Goal: Task Accomplishment & Management: Complete application form

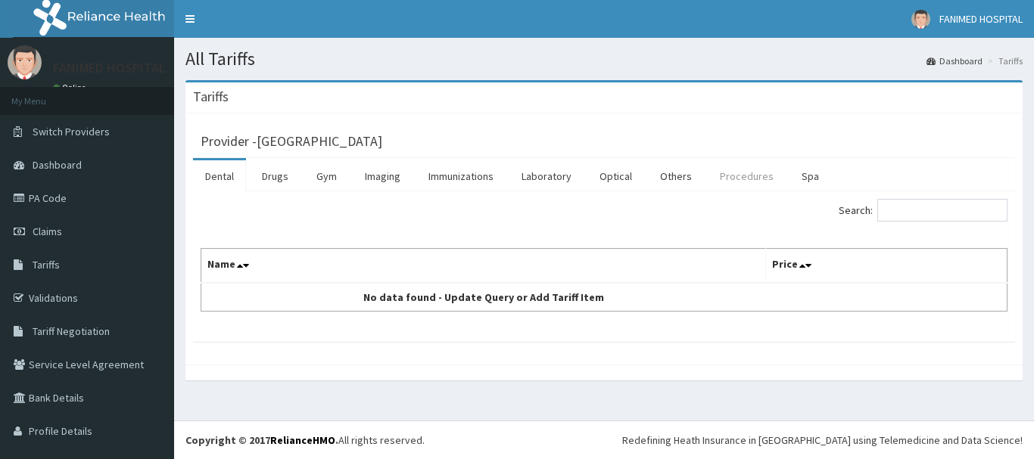
click at [736, 175] on link "Procedures" at bounding box center [747, 176] width 78 height 32
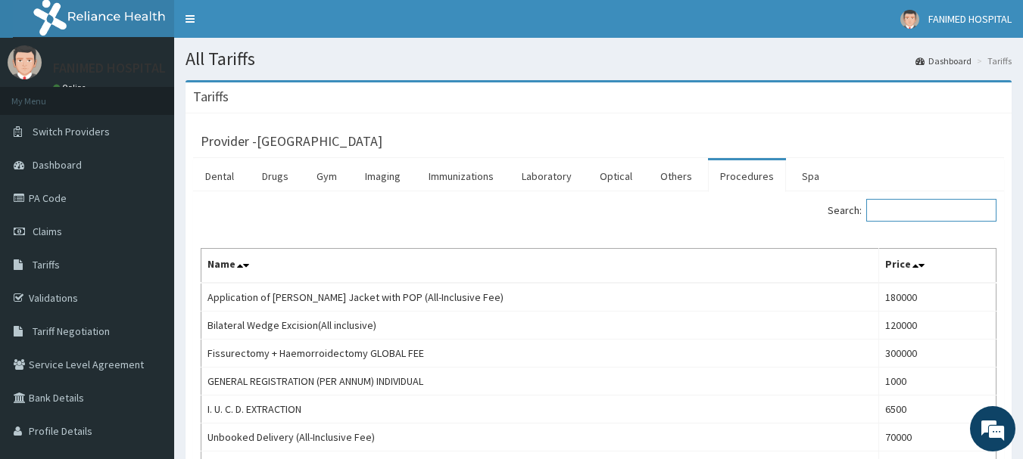
click at [898, 209] on input "Search:" at bounding box center [931, 210] width 130 height 23
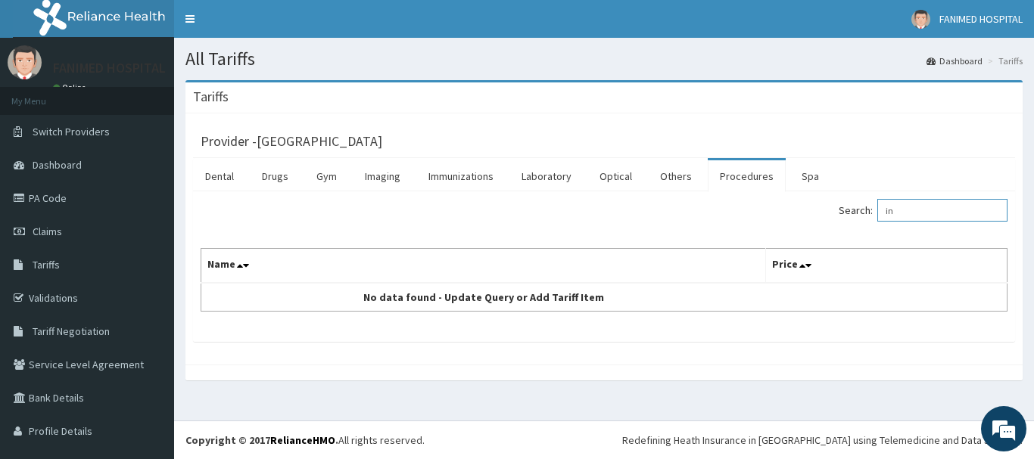
type input "i"
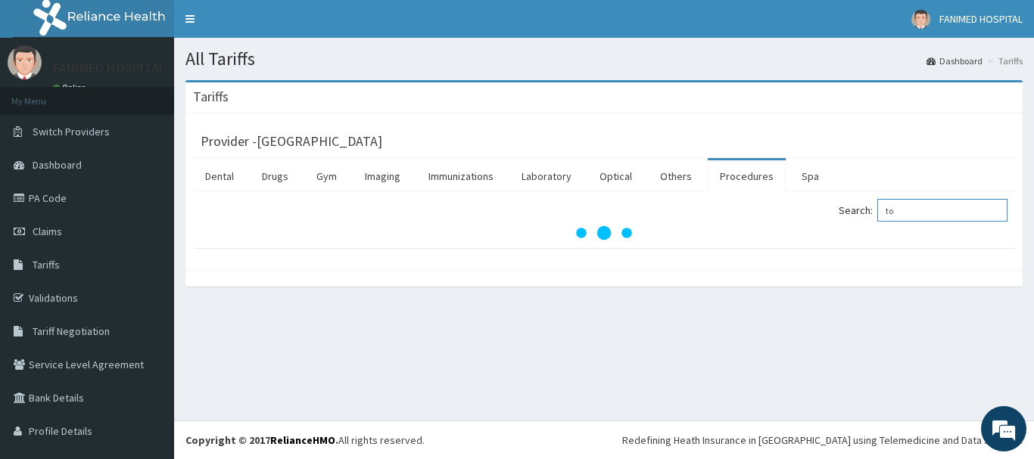
type input "t"
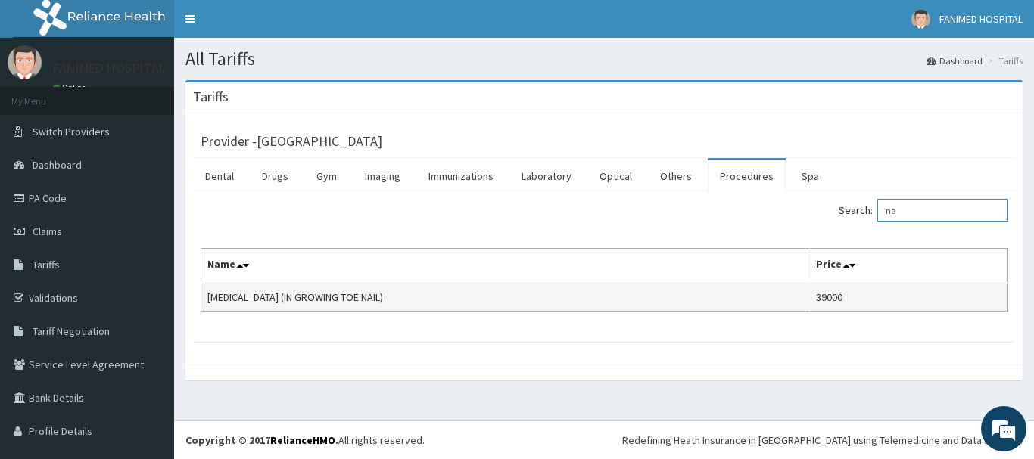
type input "n"
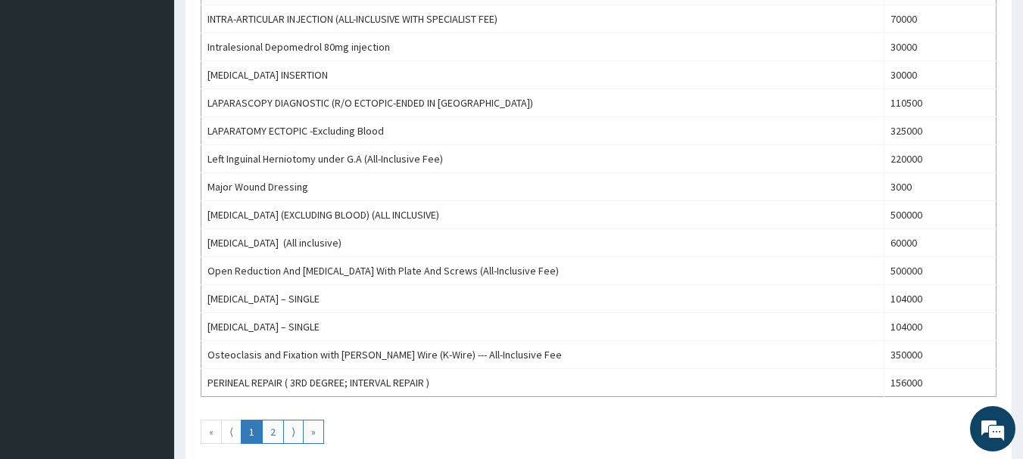
scroll to position [1362, 0]
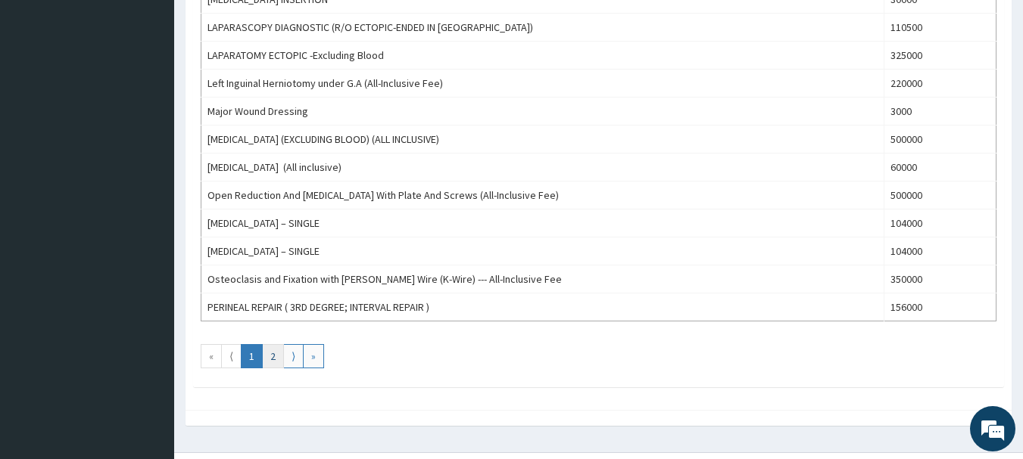
click at [272, 361] on link "2" at bounding box center [273, 356] width 22 height 24
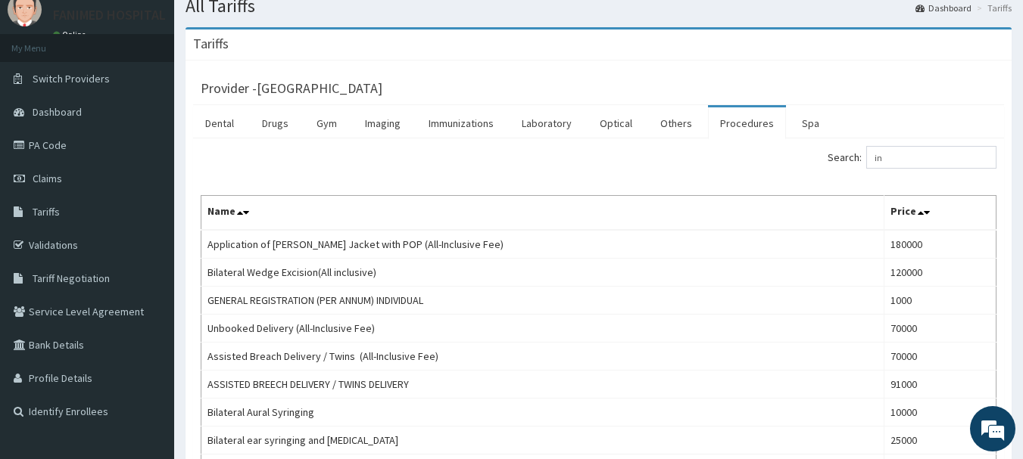
scroll to position [0, 0]
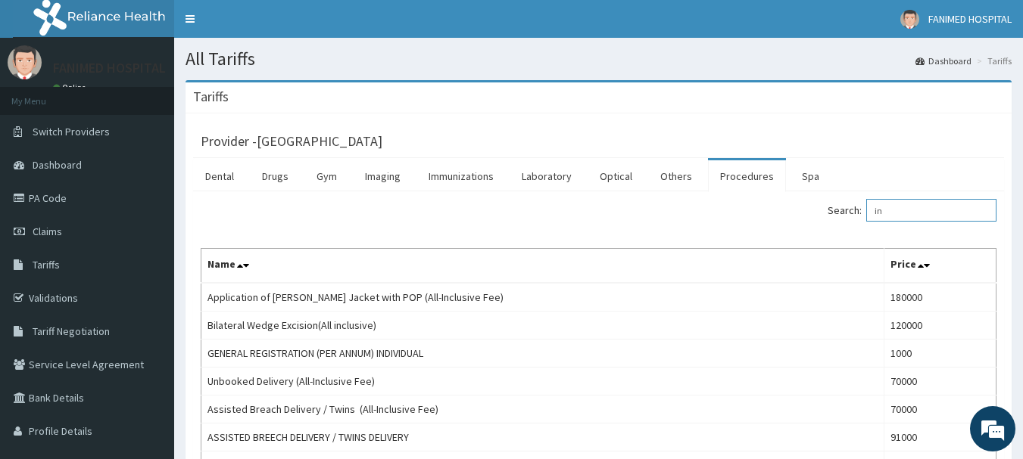
click at [902, 213] on input "in" at bounding box center [931, 210] width 130 height 23
type input "i"
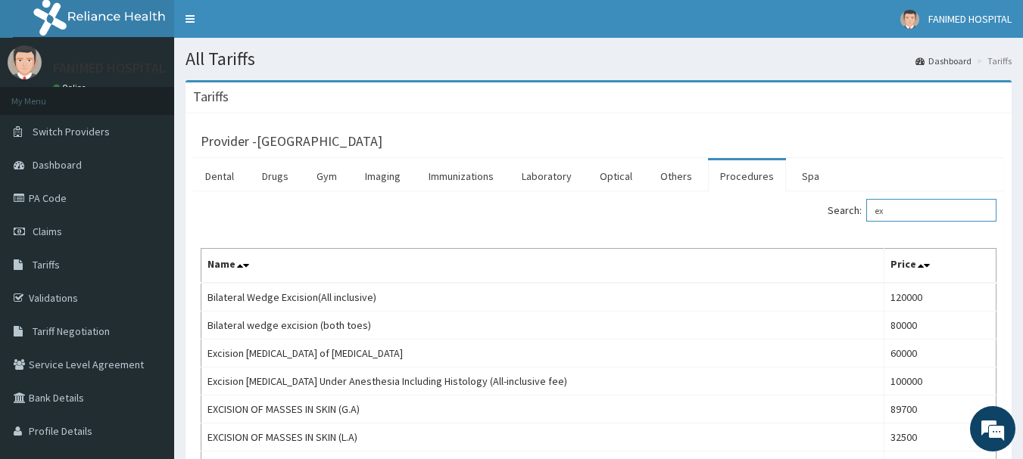
type input "e"
type input "i"
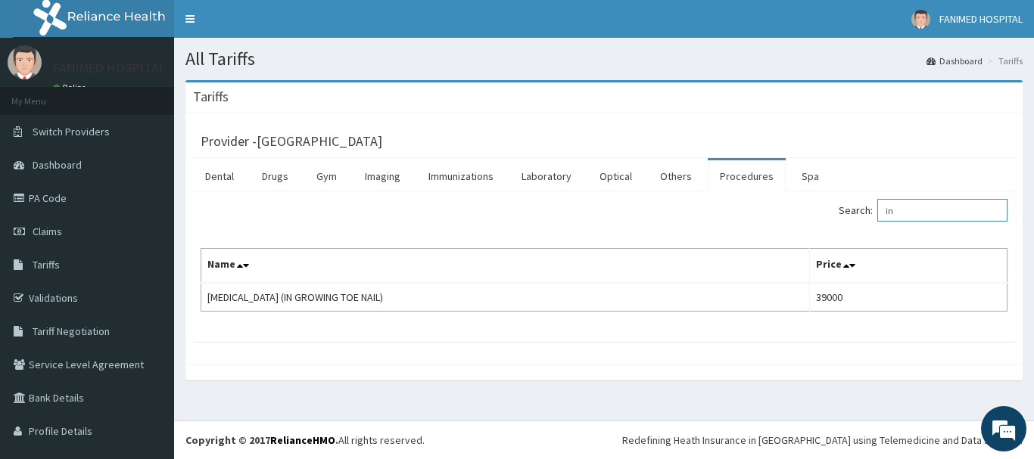
type input "i"
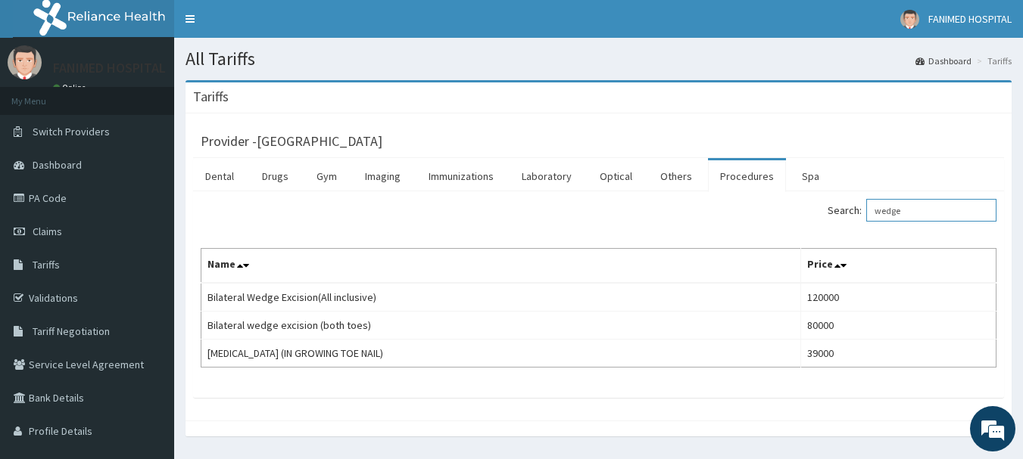
type input "wedge"
drag, startPoint x: 943, startPoint y: 216, endPoint x: 818, endPoint y: 238, distance: 126.8
click at [825, 238] on div "Search: wedge Name Price Bilateral Wedge Excision(All inclusive) 120000 Bilater…" at bounding box center [599, 283] width 796 height 169
type input "t"
type input "wed"
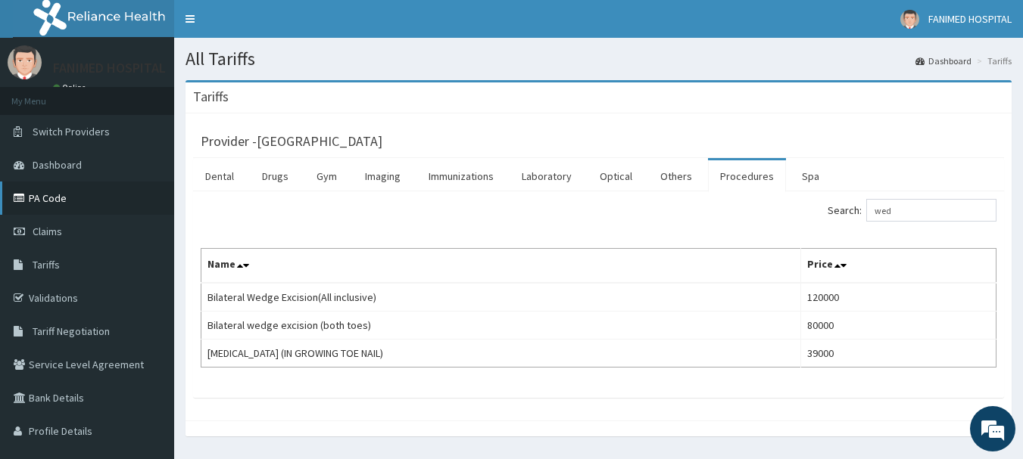
click at [51, 195] on link "PA Code" at bounding box center [87, 198] width 174 height 33
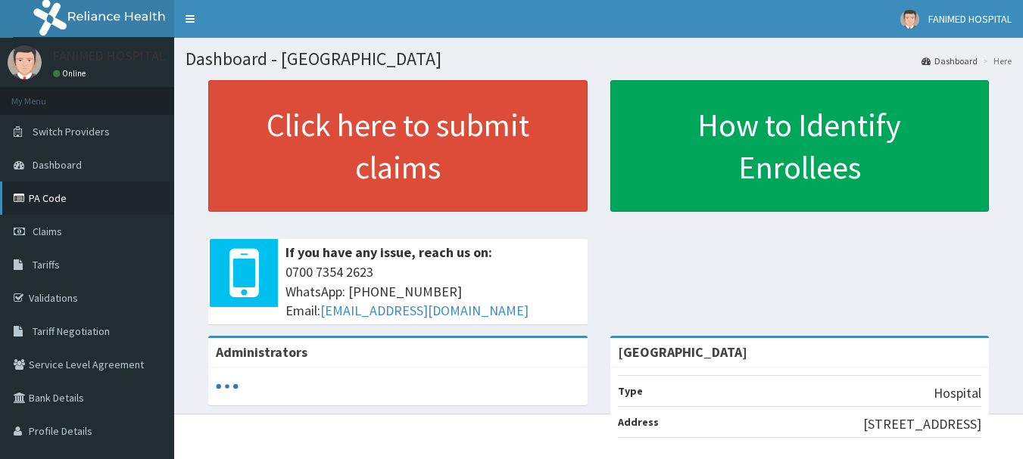
click at [65, 196] on link "PA Code" at bounding box center [87, 198] width 174 height 33
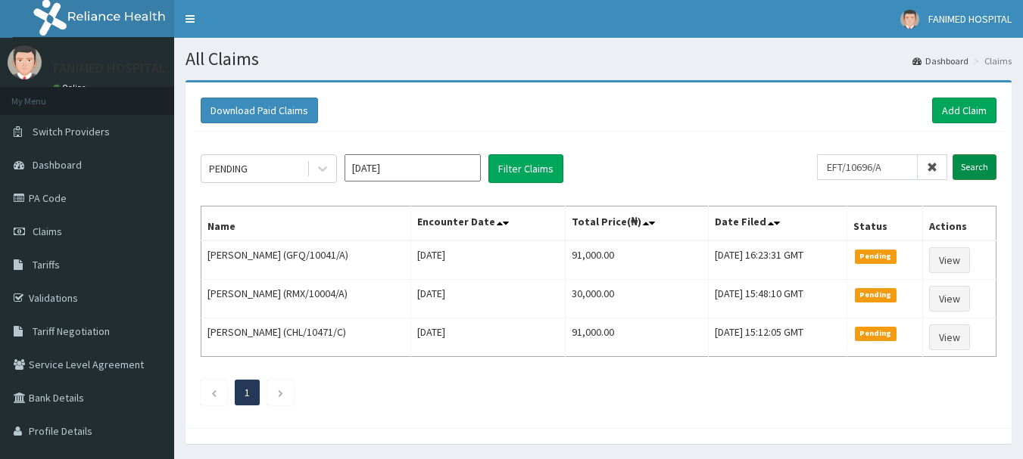
type input "EFT/10696/A"
click at [968, 169] on input "Search" at bounding box center [974, 167] width 44 height 26
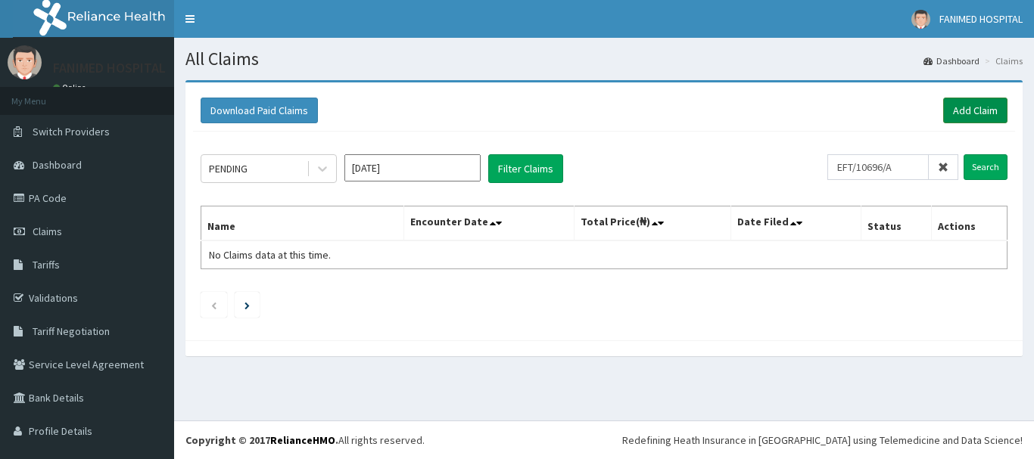
click at [953, 108] on link "Add Claim" at bounding box center [975, 111] width 64 height 26
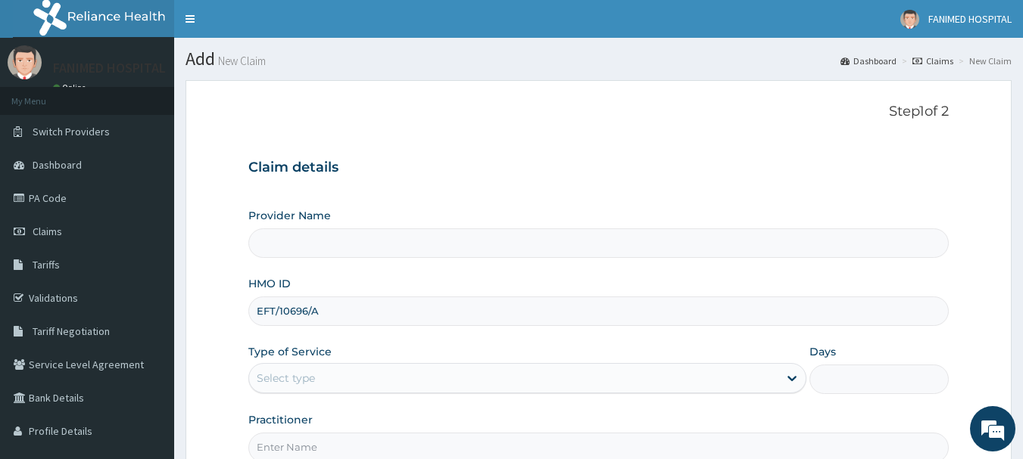
type input "EFT/10696/A"
click at [319, 375] on div "Select type" at bounding box center [513, 378] width 529 height 24
type input "[GEOGRAPHIC_DATA]"
drag, startPoint x: 342, startPoint y: 313, endPoint x: 220, endPoint y: 313, distance: 121.9
click at [220, 313] on form "Step 1 of 2 Claim details Provider Name Fanimed Hospital HMO ID EFT/10696/A Typ…" at bounding box center [598, 325] width 826 height 491
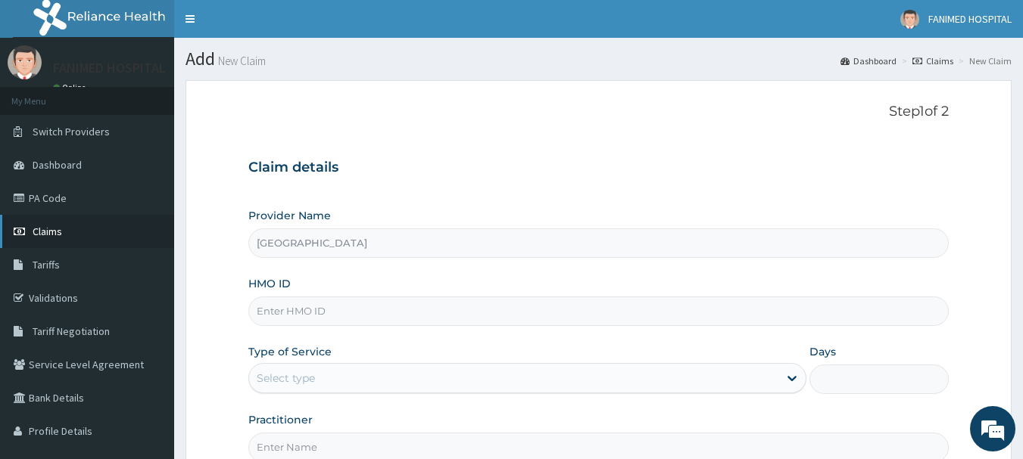
click at [48, 231] on span "Claims" at bounding box center [48, 232] width 30 height 14
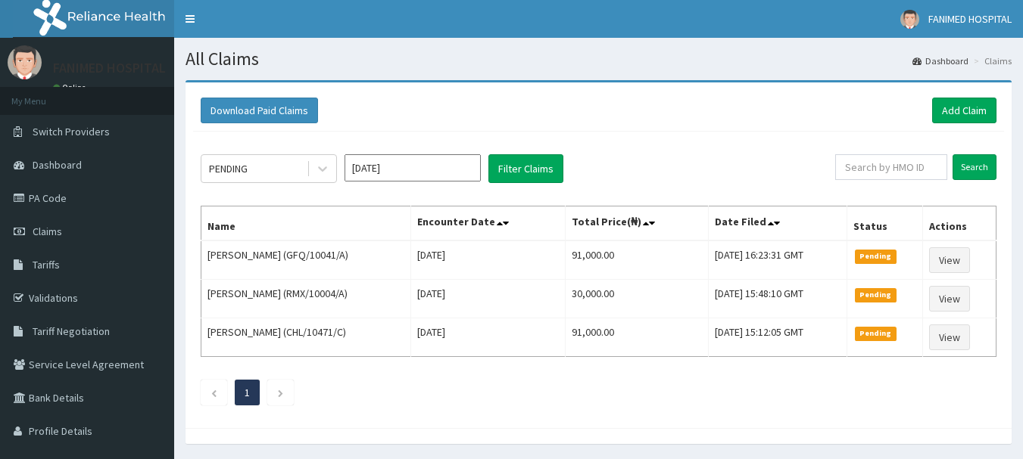
click at [901, 177] on input "text" at bounding box center [891, 167] width 112 height 26
click at [897, 135] on div "PENDING Oct 2025 Filter Claims Search Name Encounter Date Total Price(₦) Date F…" at bounding box center [598, 276] width 811 height 289
click at [921, 169] on input "text" at bounding box center [891, 167] width 112 height 26
paste input "EFT/10696/A"
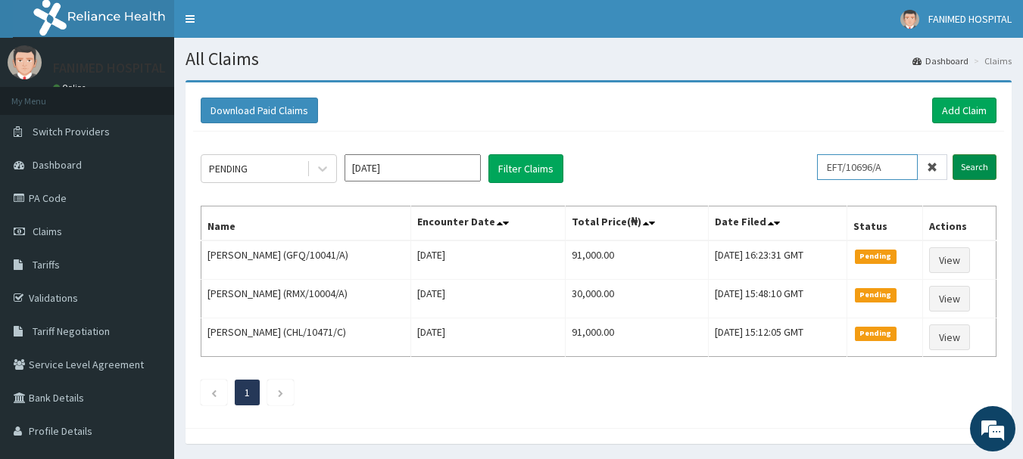
type input "EFT/10696/A"
click at [984, 165] on input "Search" at bounding box center [974, 167] width 44 height 26
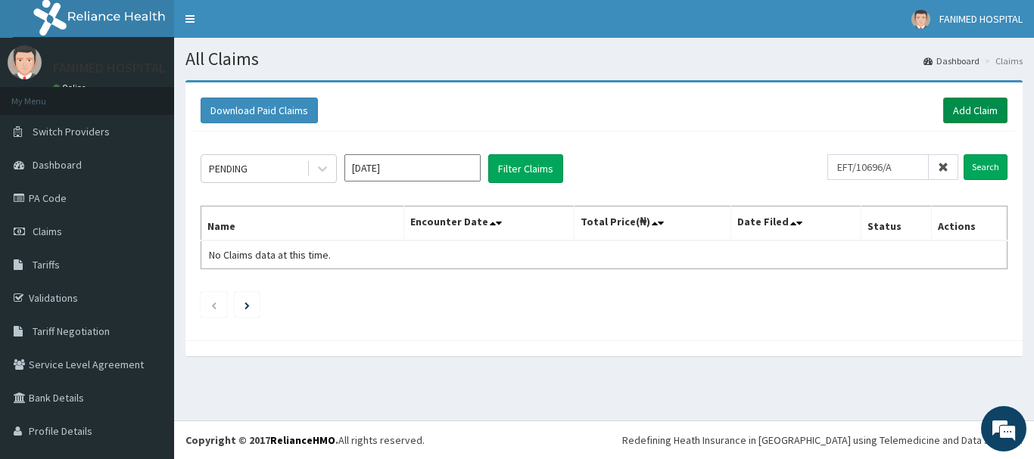
click at [973, 117] on link "Add Claim" at bounding box center [975, 111] width 64 height 26
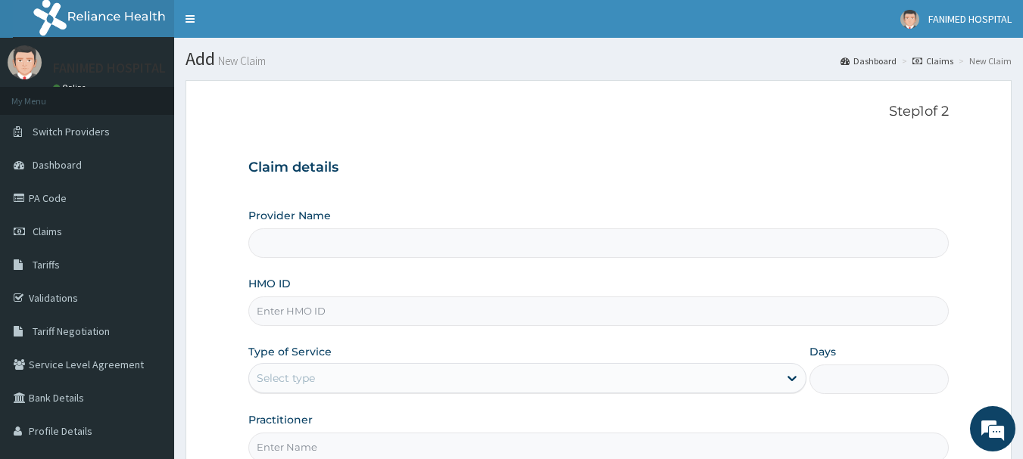
click at [357, 296] on div "HMO ID" at bounding box center [598, 301] width 701 height 50
click at [346, 313] on input "HMO ID" at bounding box center [598, 312] width 701 height 30
paste input "GFQ/10041/A"
type input "[GEOGRAPHIC_DATA]"
type input "GFQ/10041/A"
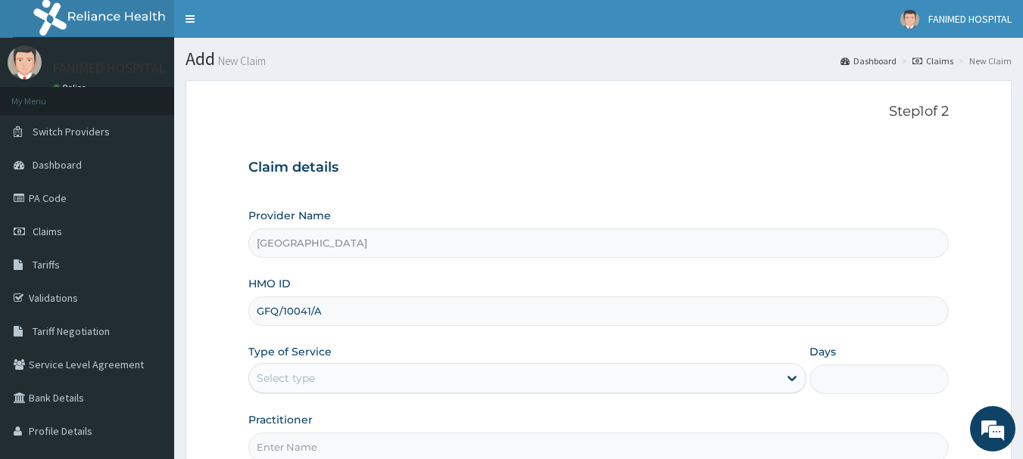
click at [292, 394] on div "Select type" at bounding box center [527, 378] width 558 height 30
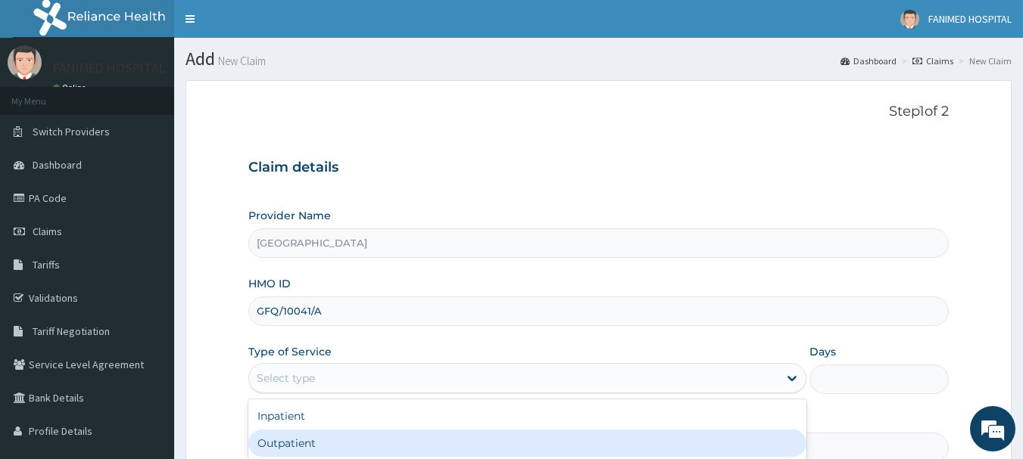
drag, startPoint x: 281, startPoint y: 438, endPoint x: 292, endPoint y: 394, distance: 46.1
click at [280, 435] on div "Outpatient" at bounding box center [527, 443] width 558 height 27
type input "1"
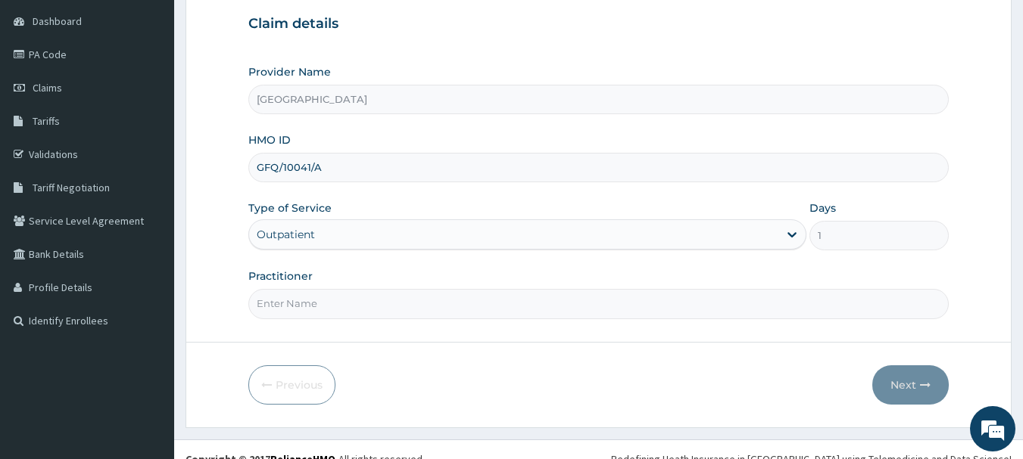
scroll to position [151, 0]
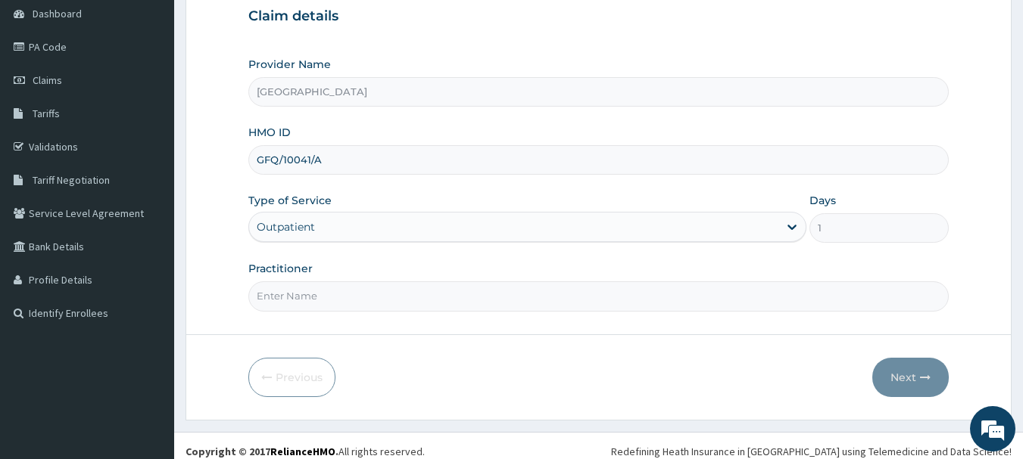
click at [325, 298] on input "Practitioner" at bounding box center [598, 297] width 701 height 30
type input "d"
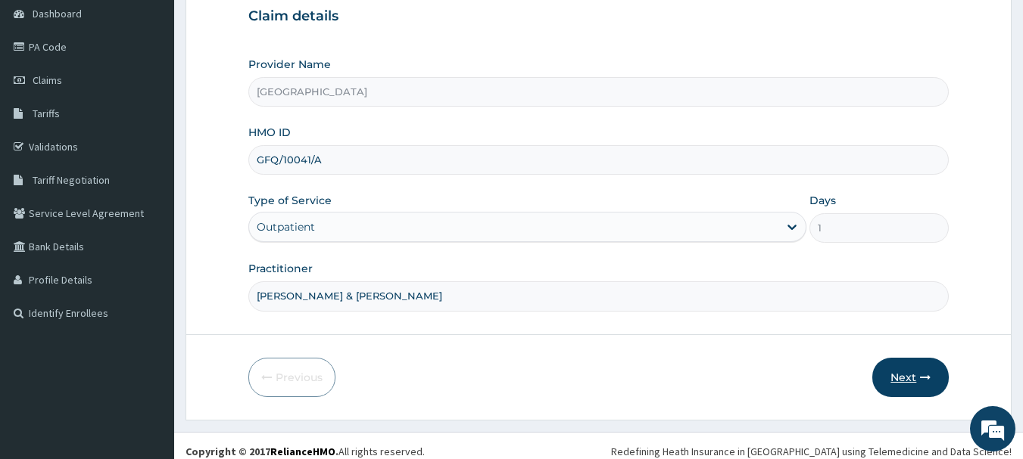
type input "DR TEJUOSO & DR ABE"
click at [898, 381] on button "Next" at bounding box center [910, 377] width 76 height 39
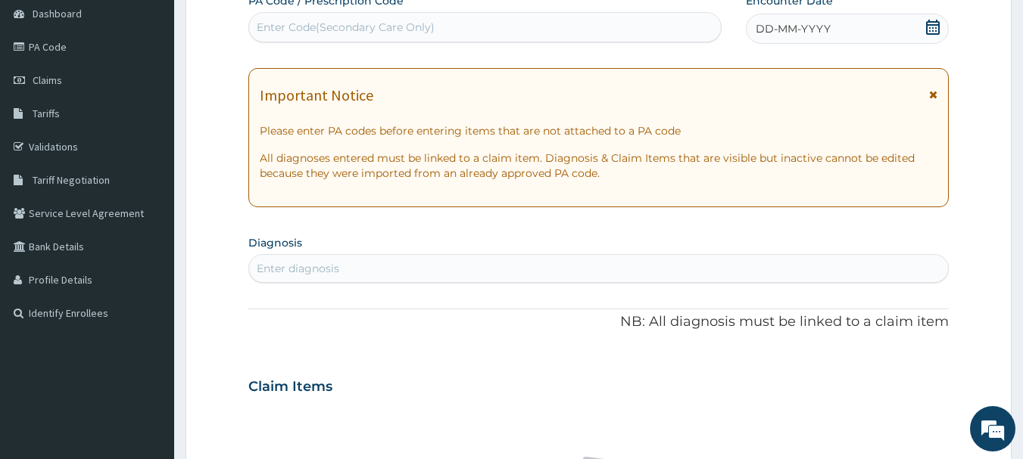
click at [349, 17] on div "Enter Code(Secondary Care Only)" at bounding box center [485, 27] width 472 height 24
paste input "PA/0134F9"
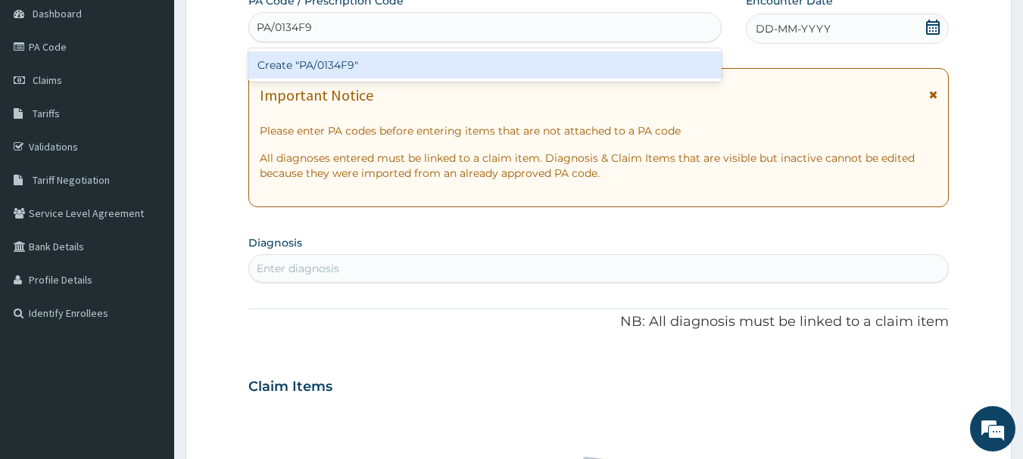
type input "PA/0134F9"
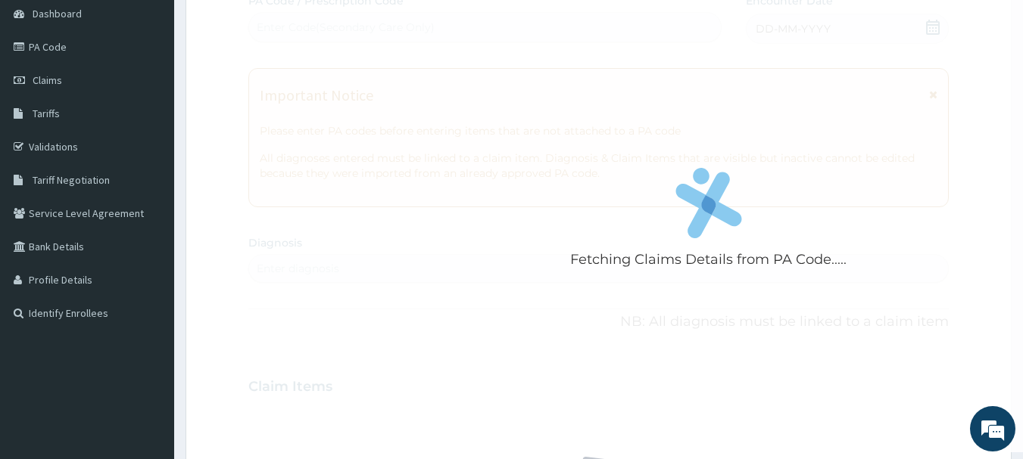
click at [451, 130] on div "Fetching Claims Details from PA Code..... PA Code / Prescription Code Enter Cod…" at bounding box center [598, 384] width 701 height 783
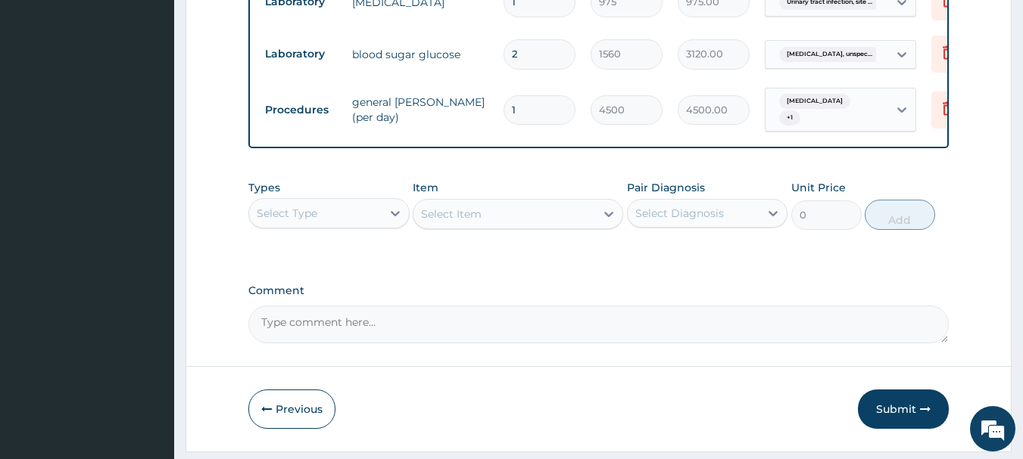
scroll to position [966, 0]
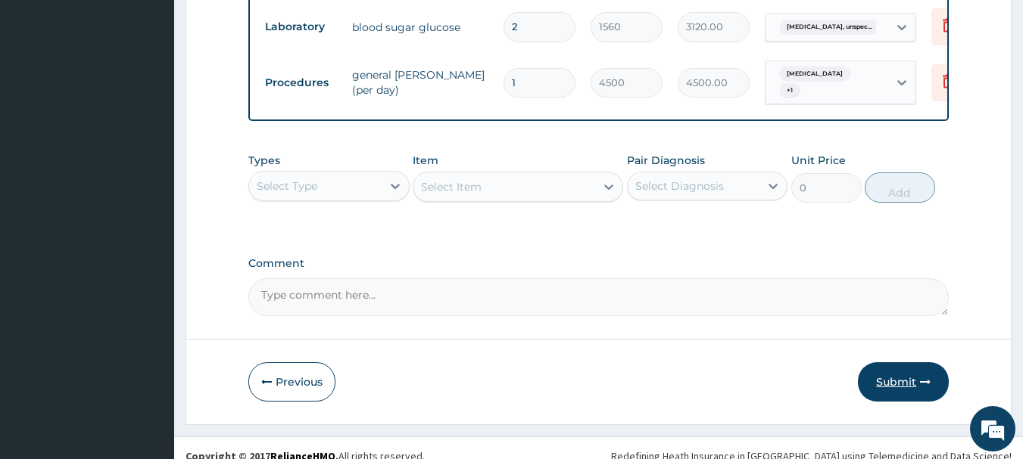
click at [900, 363] on button "Submit" at bounding box center [903, 382] width 91 height 39
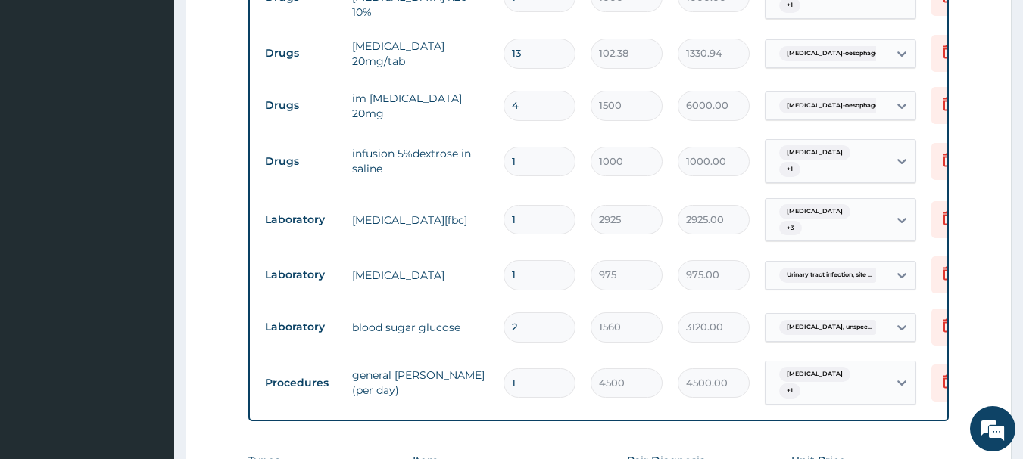
scroll to position [663, 0]
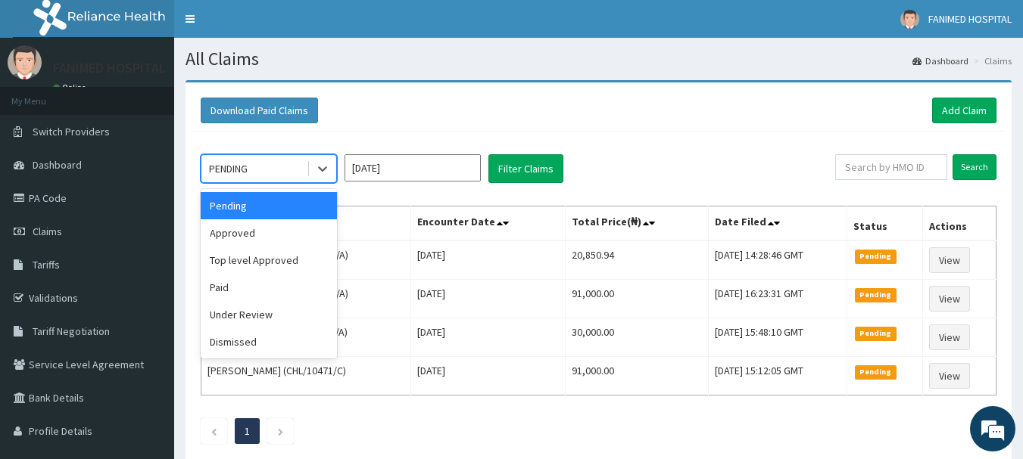
click at [238, 157] on div "PENDING" at bounding box center [253, 169] width 105 height 24
drag, startPoint x: 233, startPoint y: 229, endPoint x: 458, endPoint y: 209, distance: 225.7
click at [244, 226] on div "Approved" at bounding box center [269, 233] width 136 height 27
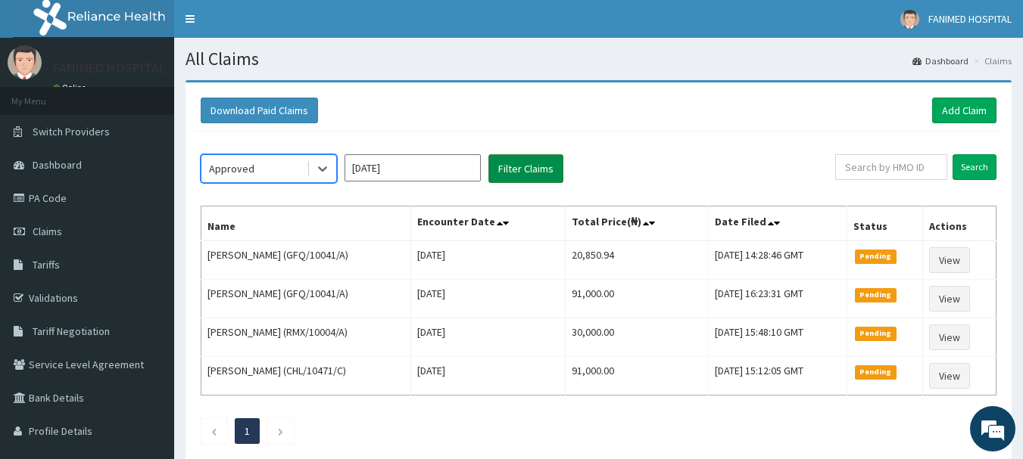
click at [512, 163] on button "Filter Claims" at bounding box center [525, 168] width 75 height 29
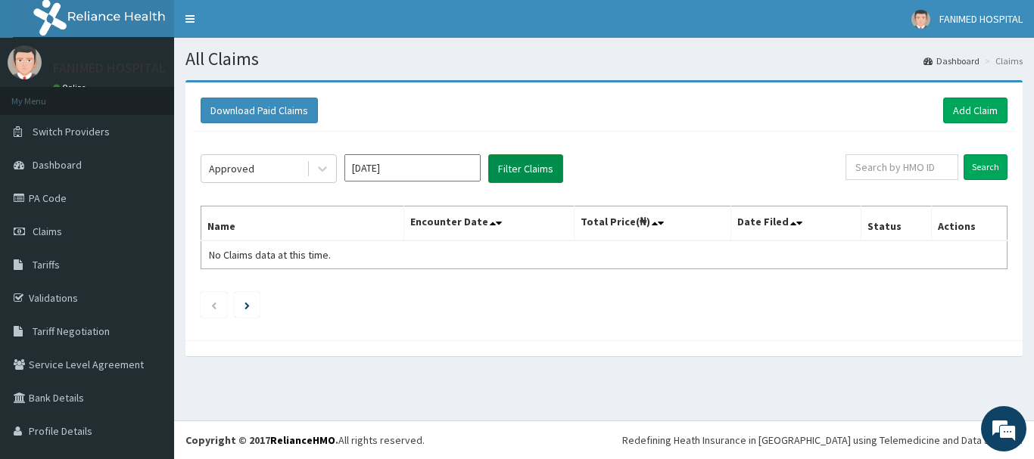
click at [537, 170] on button "Filter Claims" at bounding box center [525, 168] width 75 height 29
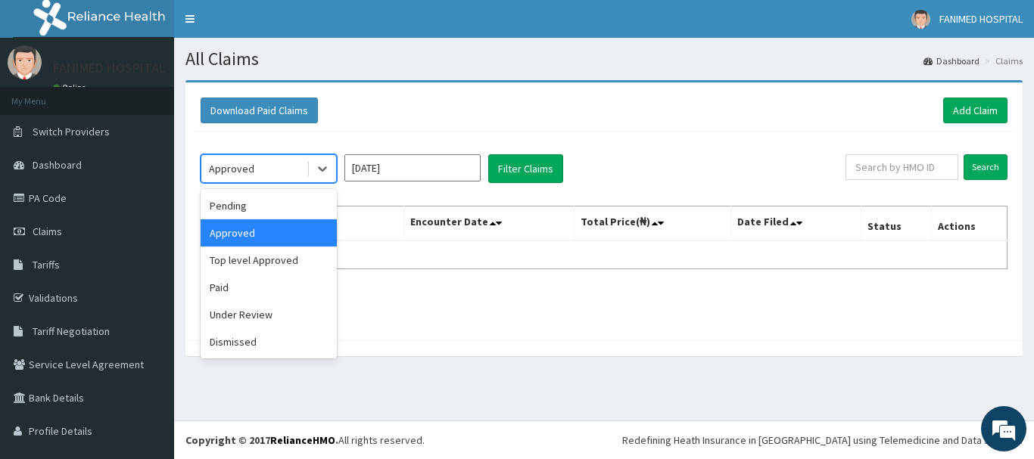
click at [230, 160] on div "Approved" at bounding box center [253, 169] width 105 height 24
click at [244, 265] on div "Top level Approved" at bounding box center [269, 260] width 136 height 27
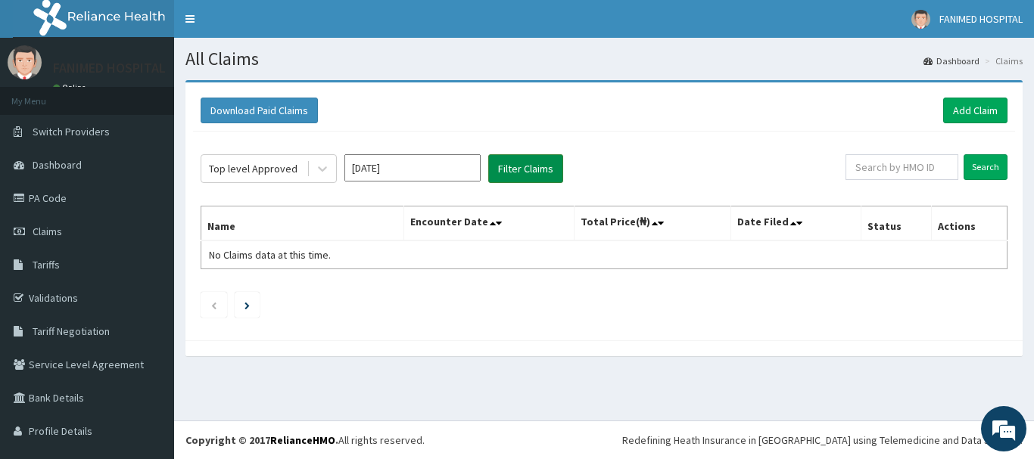
click at [515, 170] on button "Filter Claims" at bounding box center [525, 168] width 75 height 29
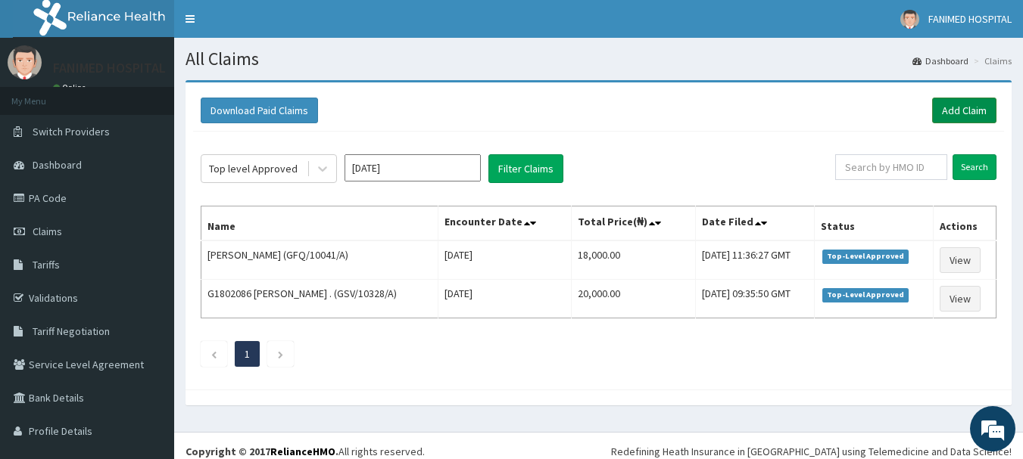
click at [960, 113] on link "Add Claim" at bounding box center [964, 111] width 64 height 26
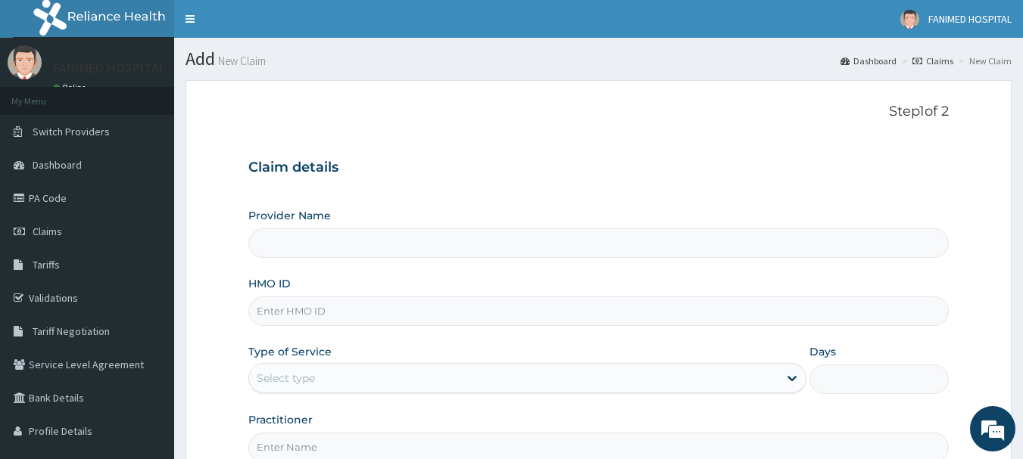
type input "[GEOGRAPHIC_DATA]"
click at [336, 316] on input "HMO ID" at bounding box center [598, 312] width 701 height 30
paste input "EFT/10696/A"
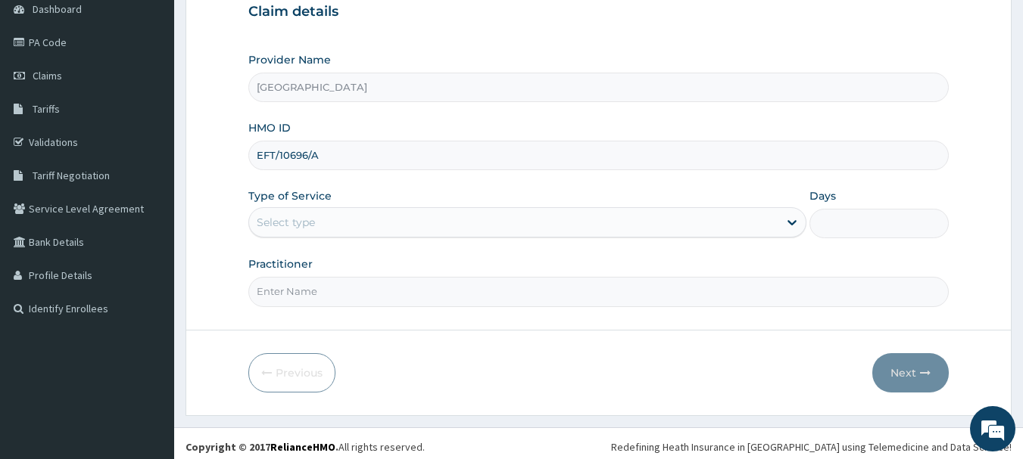
scroll to position [163, 0]
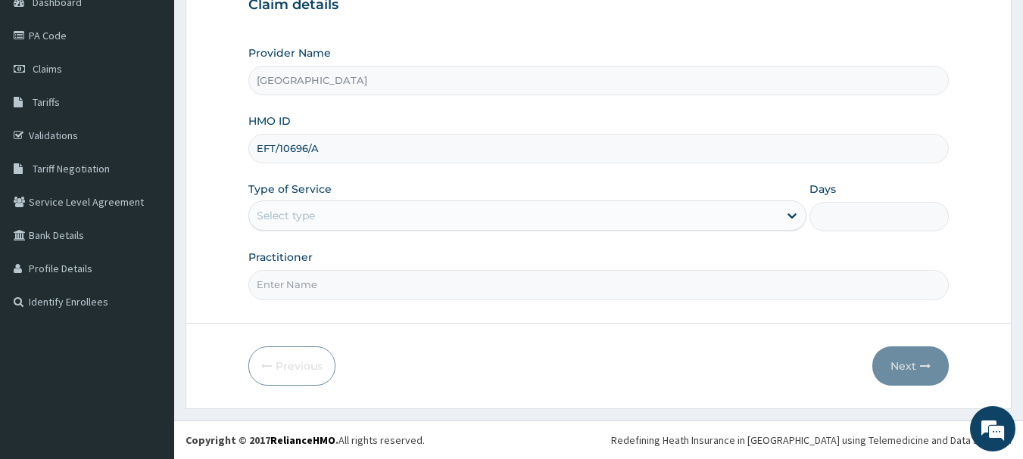
type input "EFT/10696/A"
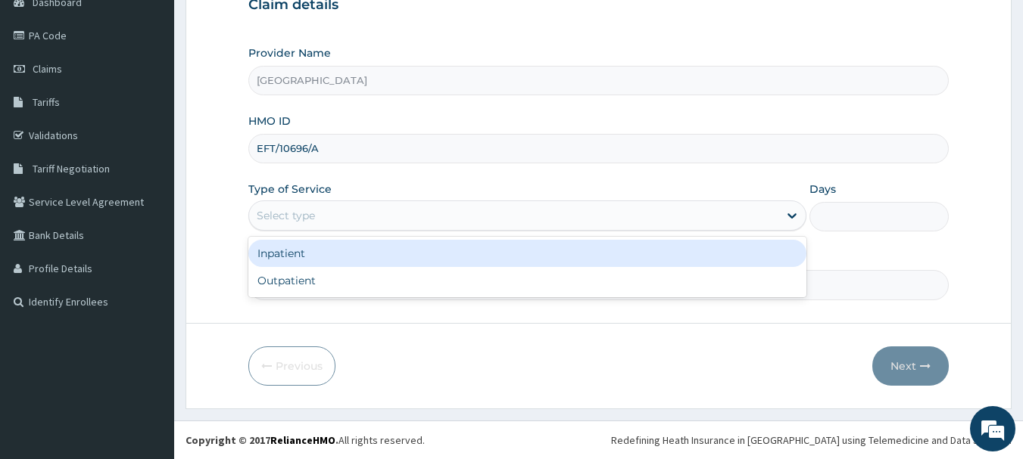
drag, startPoint x: 289, startPoint y: 212, endPoint x: 300, endPoint y: 243, distance: 32.8
click at [289, 215] on div "Select type" at bounding box center [286, 215] width 58 height 15
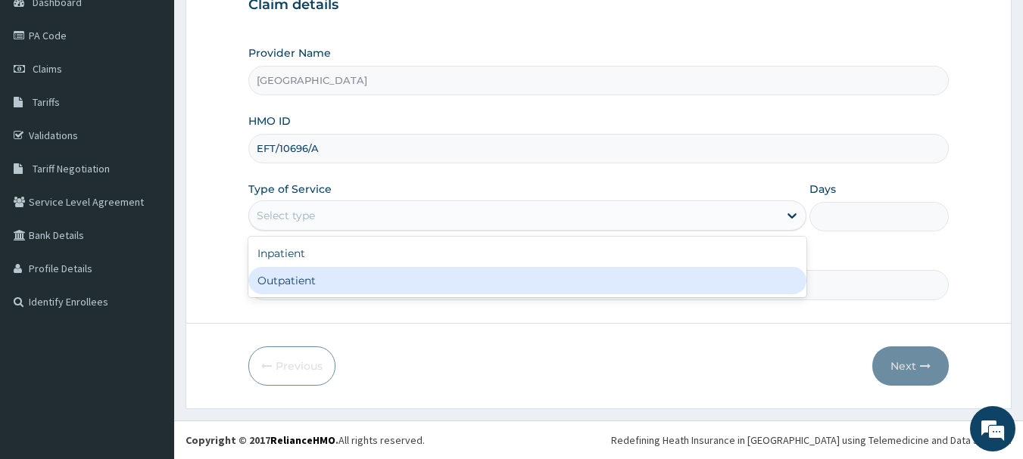
click at [307, 274] on div "Outpatient" at bounding box center [527, 280] width 558 height 27
type input "1"
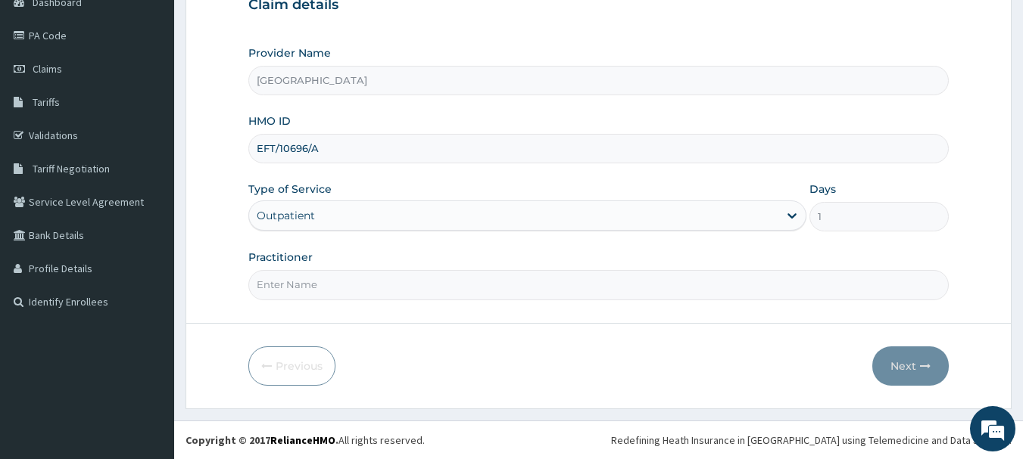
click at [310, 283] on input "Practitioner" at bounding box center [598, 285] width 701 height 30
type input "DR [PERSON_NAME]"
click at [908, 362] on button "Next" at bounding box center [910, 366] width 76 height 39
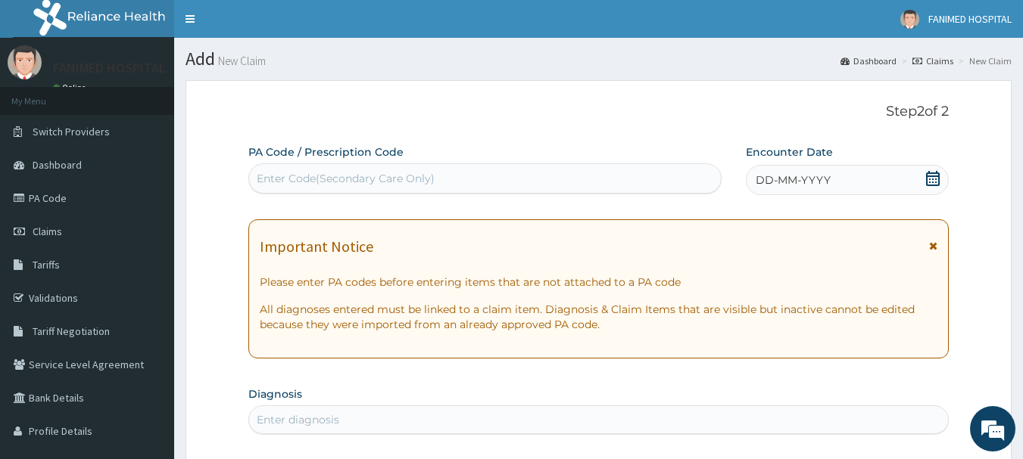
scroll to position [76, 0]
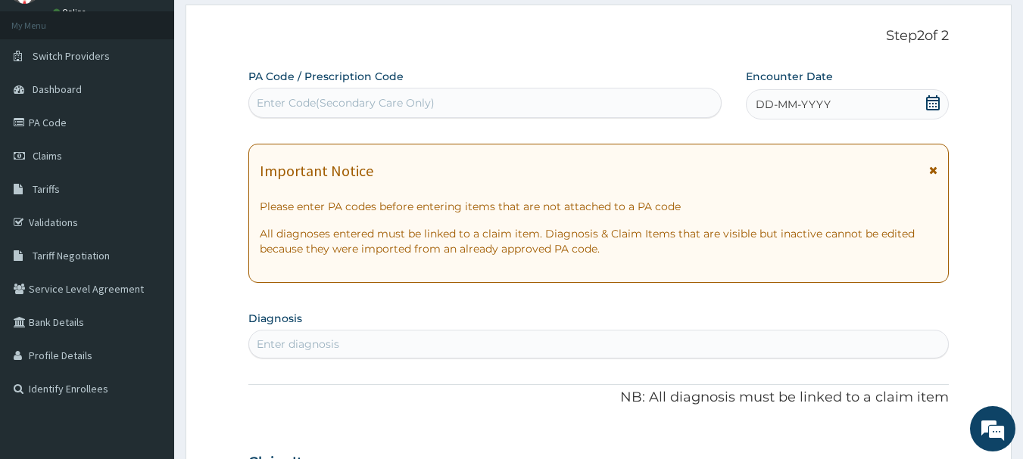
click at [930, 107] on icon at bounding box center [932, 102] width 15 height 15
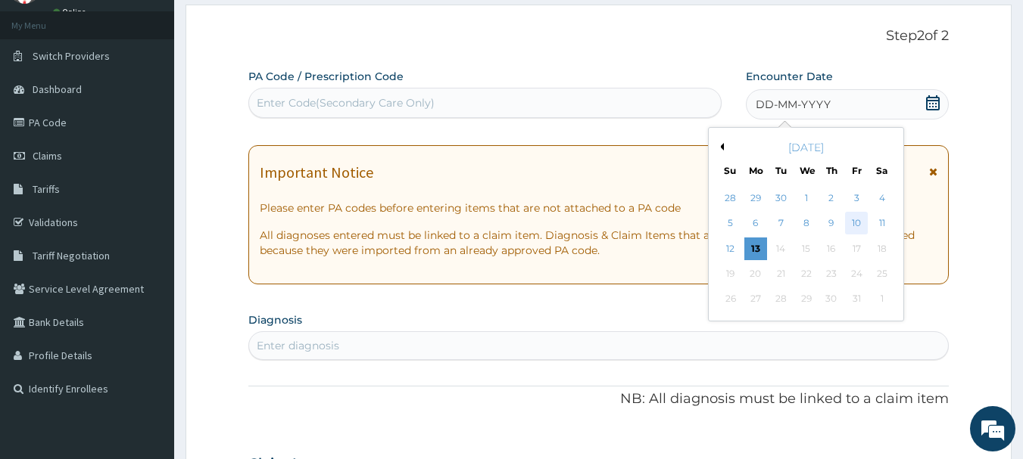
click at [849, 223] on div "10" at bounding box center [856, 224] width 23 height 23
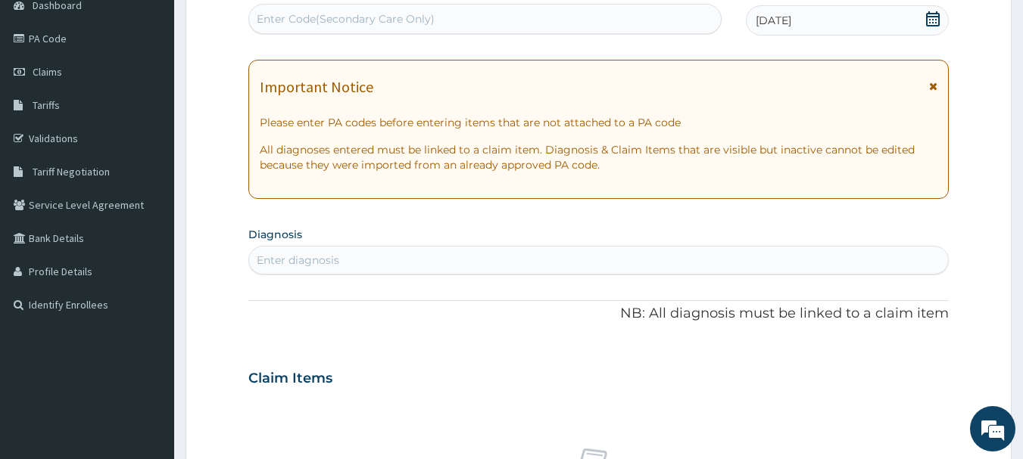
scroll to position [303, 0]
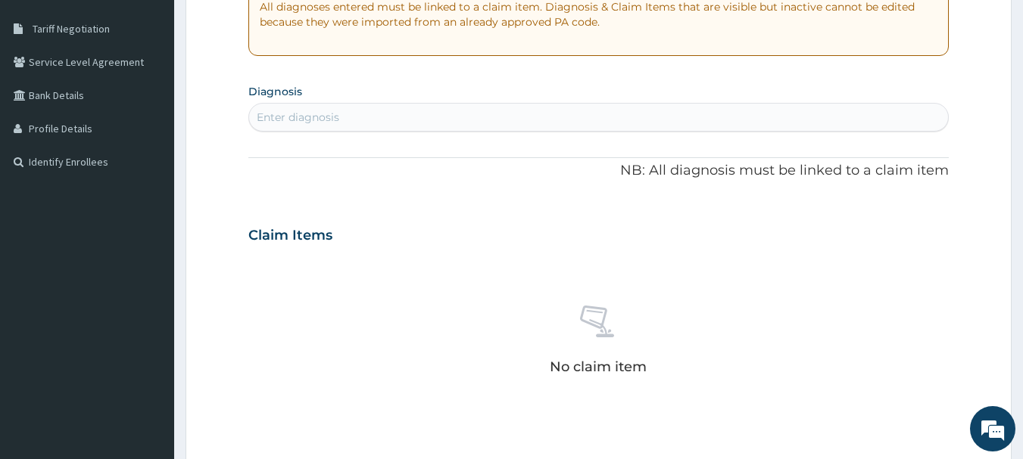
click at [342, 128] on div "Enter diagnosis" at bounding box center [598, 117] width 699 height 24
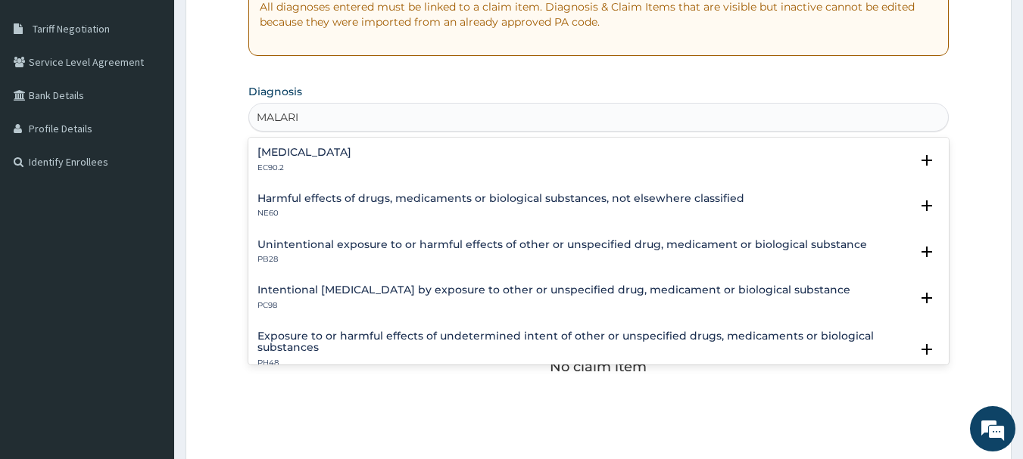
type input "[MEDICAL_DATA]"
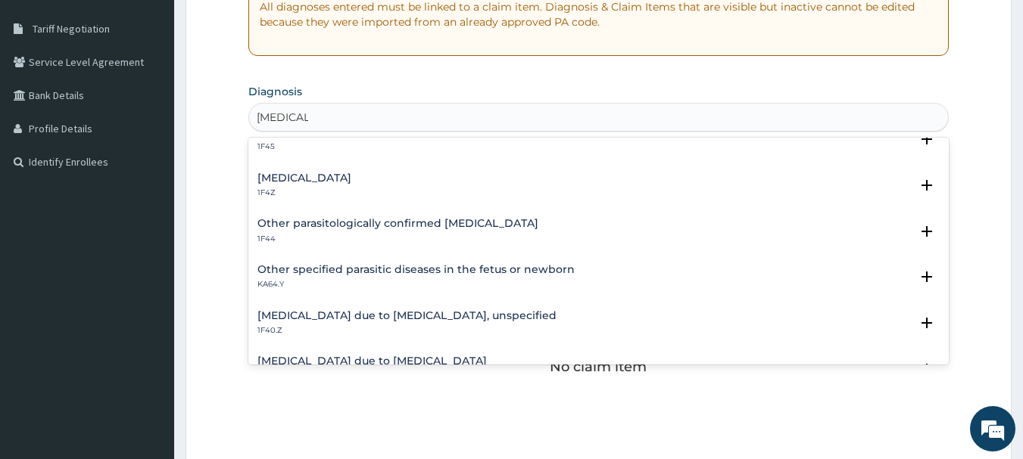
scroll to position [0, 0]
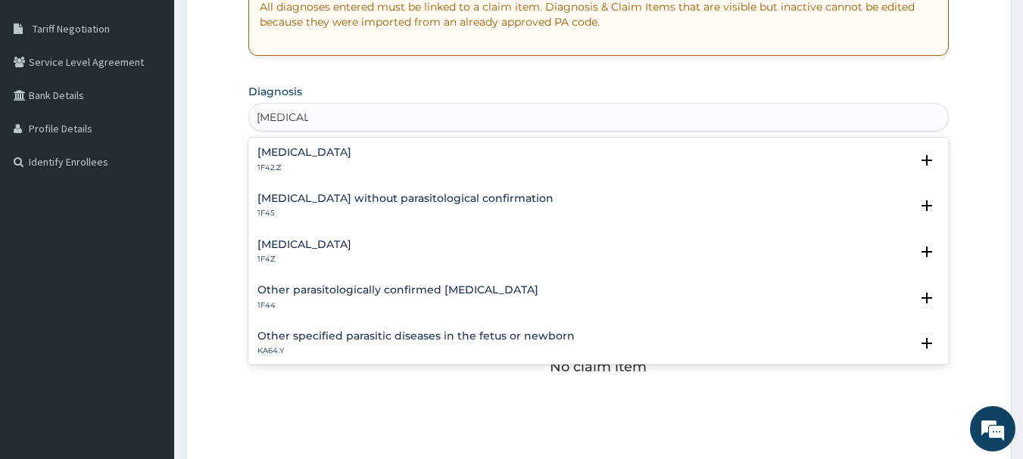
click at [336, 241] on h4 "[MEDICAL_DATA]" at bounding box center [304, 244] width 94 height 11
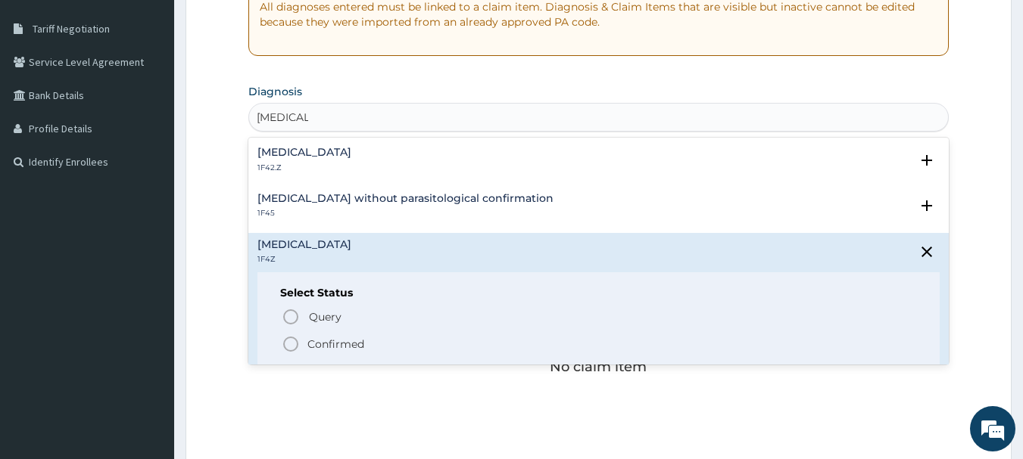
click at [322, 343] on p "Confirmed" at bounding box center [335, 344] width 57 height 15
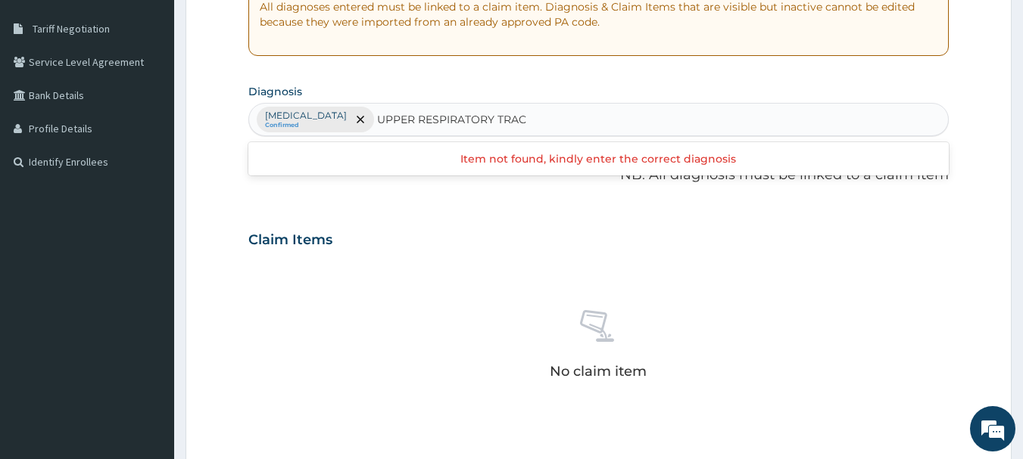
type input "UPPER RESPIRATORY TRACT"
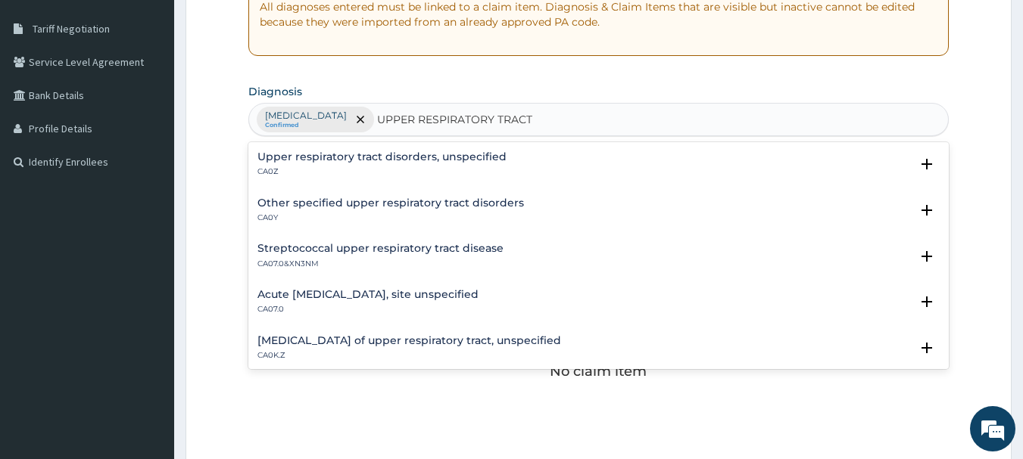
click at [335, 155] on h4 "Upper respiratory tract disorders, unspecified" at bounding box center [381, 156] width 249 height 11
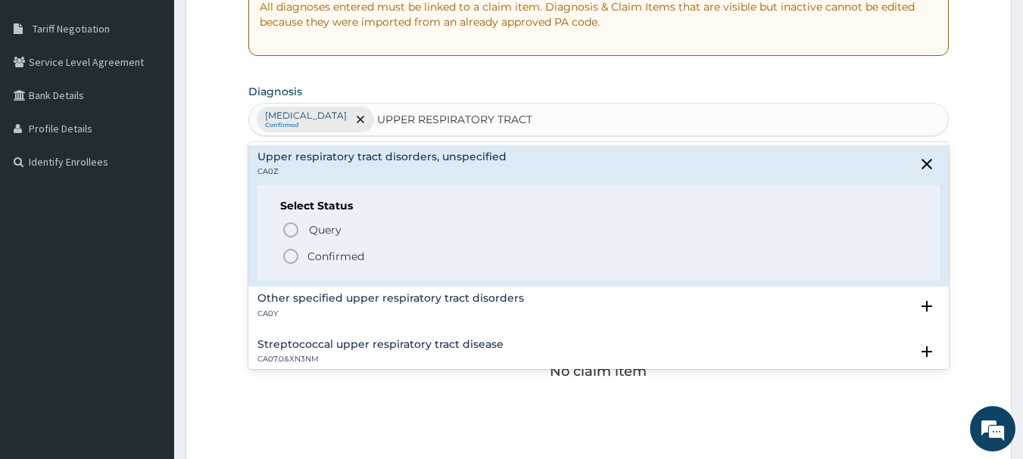
click at [328, 256] on p "Confirmed" at bounding box center [335, 256] width 57 height 15
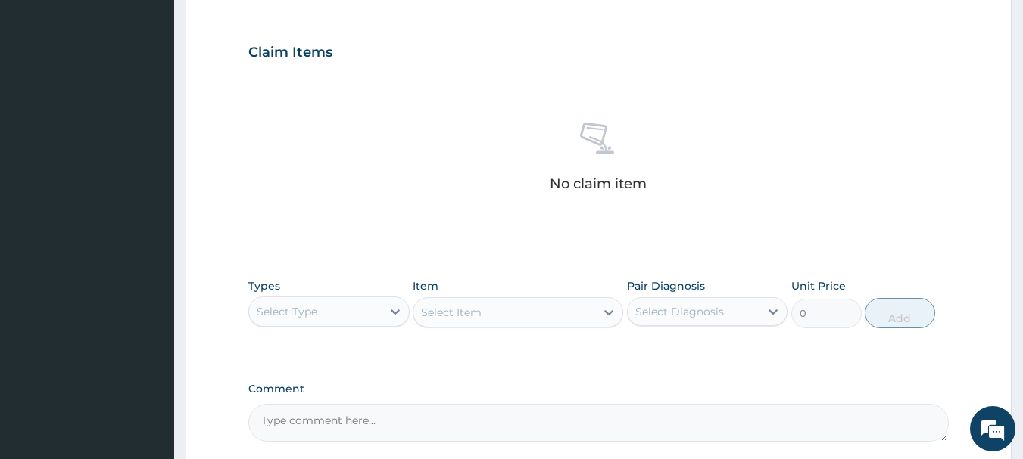
scroll to position [530, 0]
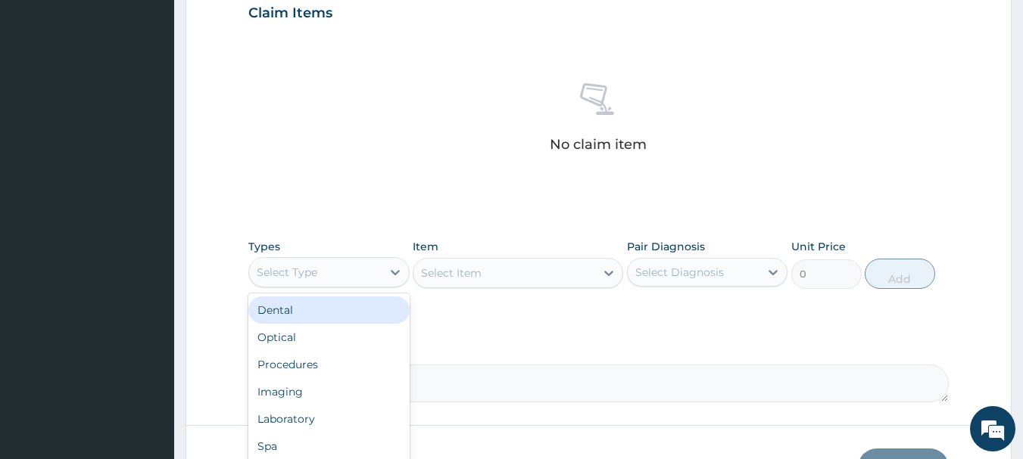
click at [310, 276] on div "Select Type" at bounding box center [287, 272] width 61 height 15
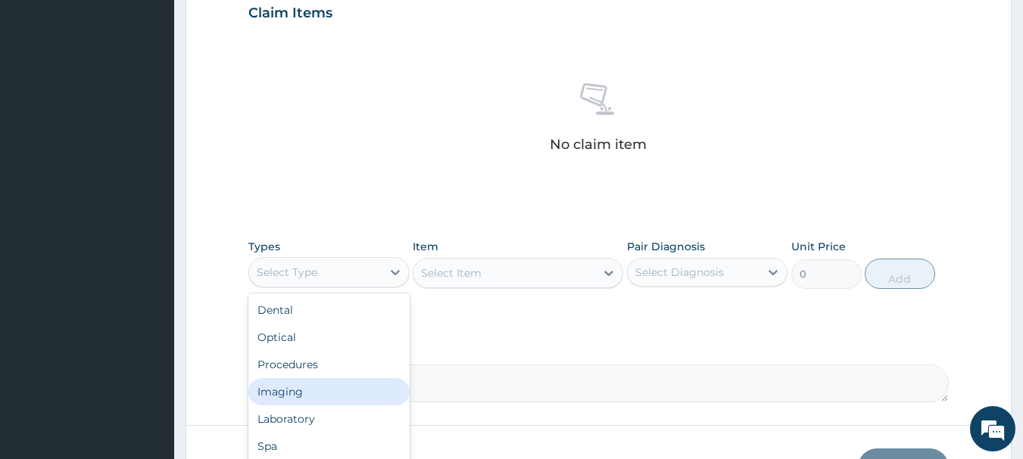
scroll to position [51, 0]
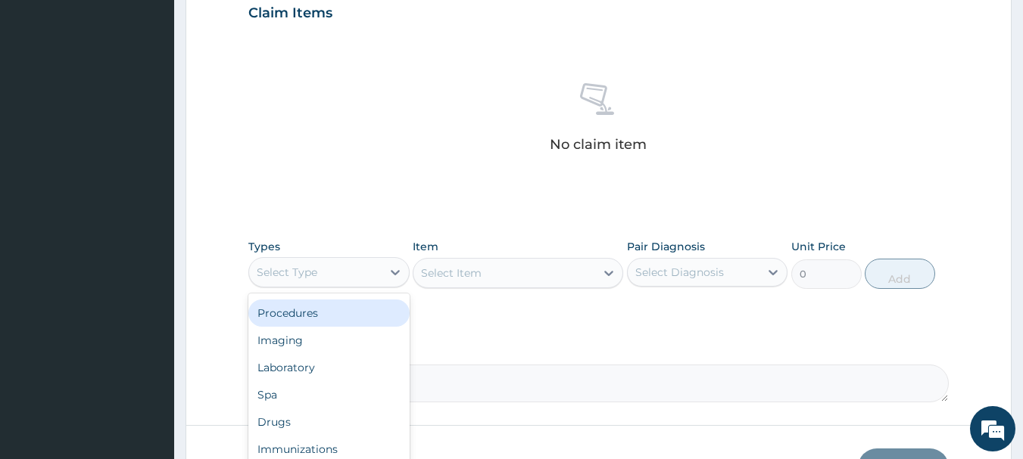
click at [301, 321] on div "Procedures" at bounding box center [328, 313] width 161 height 27
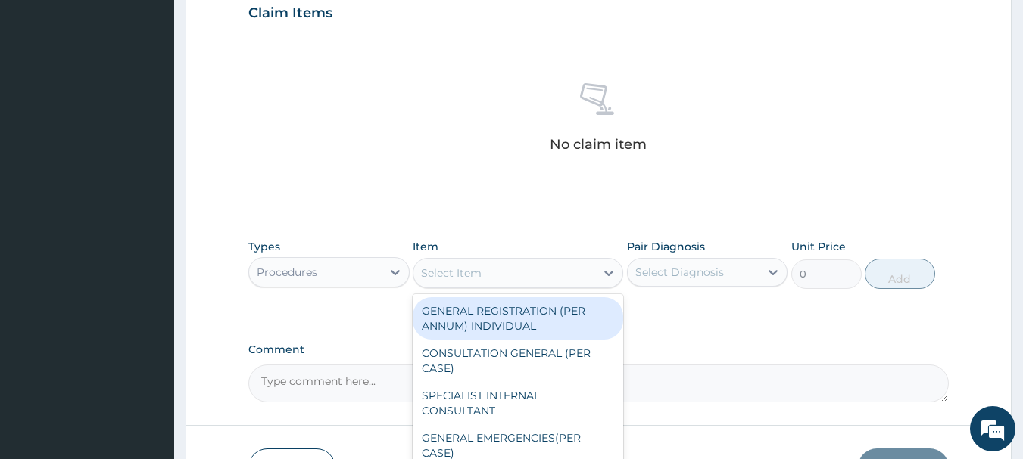
click at [489, 274] on div "Select Item" at bounding box center [504, 273] width 182 height 24
drag, startPoint x: 491, startPoint y: 310, endPoint x: 503, endPoint y: 302, distance: 13.6
click at [503, 302] on div "GENERAL REGISTRATION (PER ANNUM) INDIVIDUAL" at bounding box center [518, 318] width 210 height 42
type input "1000"
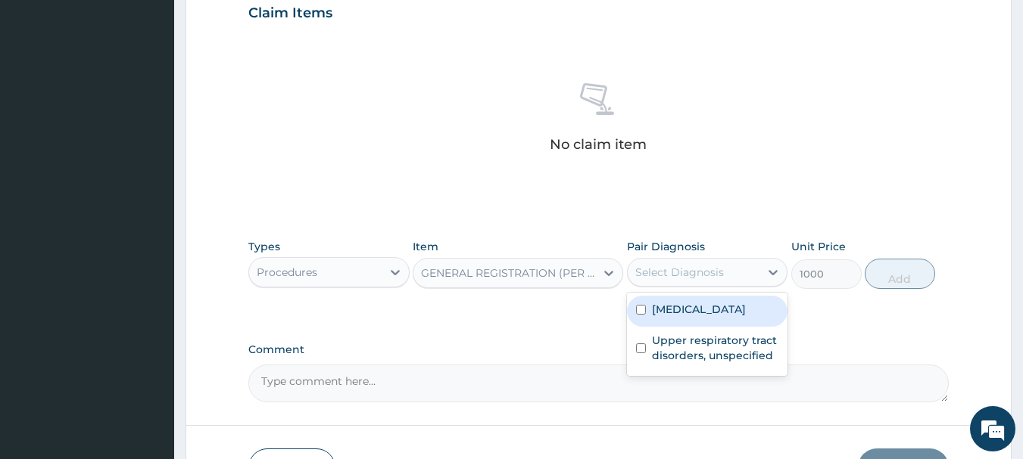
click at [687, 263] on div "Select Diagnosis" at bounding box center [693, 272] width 132 height 24
click at [686, 322] on div "[MEDICAL_DATA]" at bounding box center [707, 311] width 161 height 31
checkbox input "true"
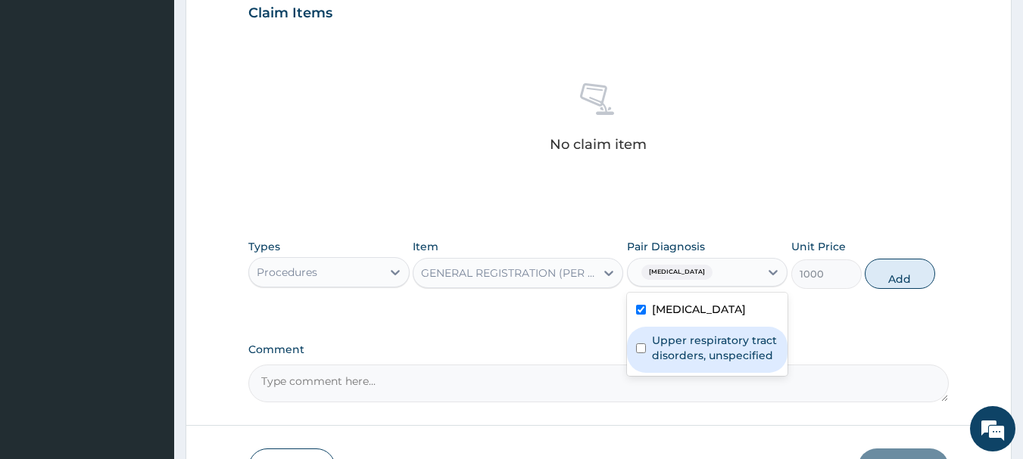
click at [705, 358] on label "Upper respiratory tract disorders, unspecified" at bounding box center [715, 348] width 127 height 30
checkbox input "true"
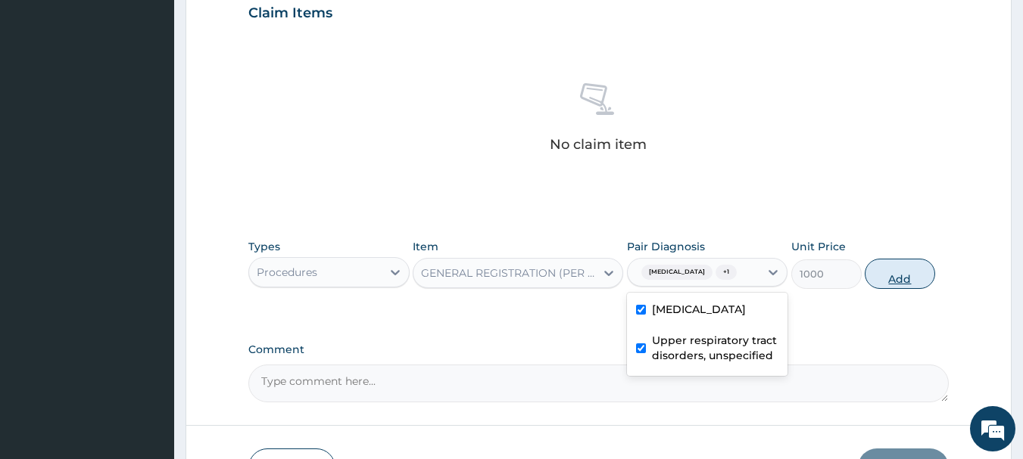
click at [908, 276] on button "Add" at bounding box center [899, 274] width 70 height 30
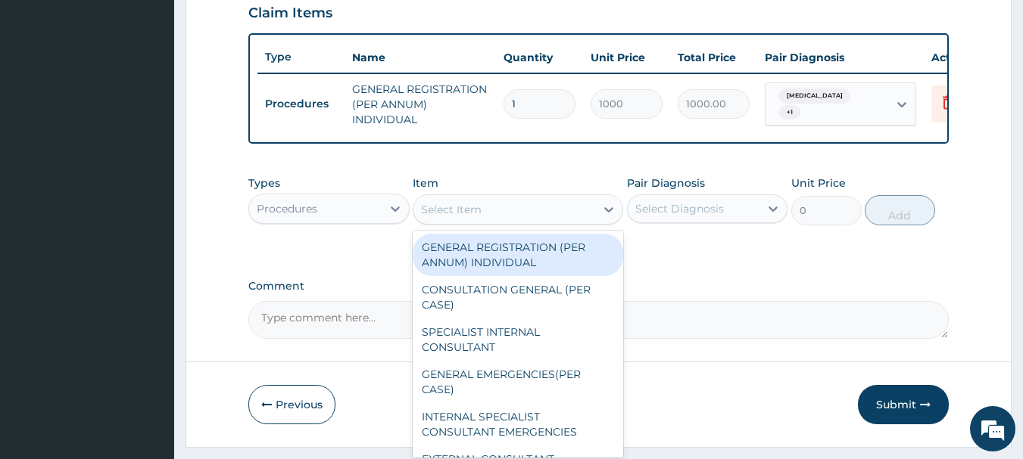
click at [469, 217] on div "Select Item" at bounding box center [451, 209] width 61 height 15
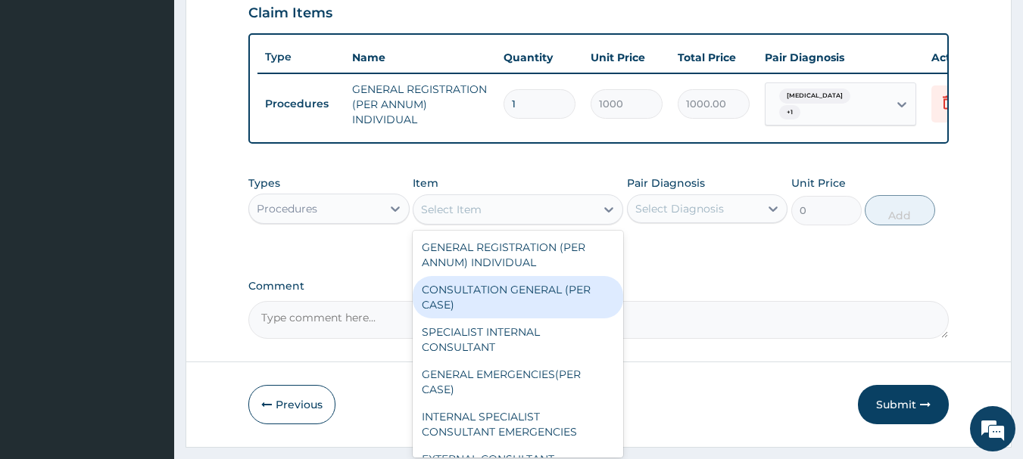
drag, startPoint x: 496, startPoint y: 312, endPoint x: 564, endPoint y: 285, distance: 73.4
click at [497, 310] on div "CONSULTATION GENERAL (PER CASE)" at bounding box center [518, 297] width 210 height 42
type input "2000"
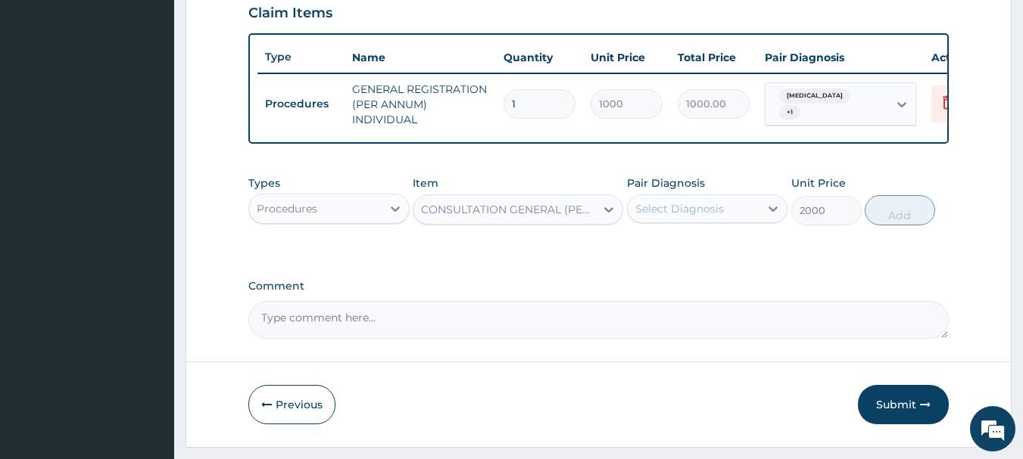
click at [677, 216] on div "Select Diagnosis" at bounding box center [679, 208] width 89 height 15
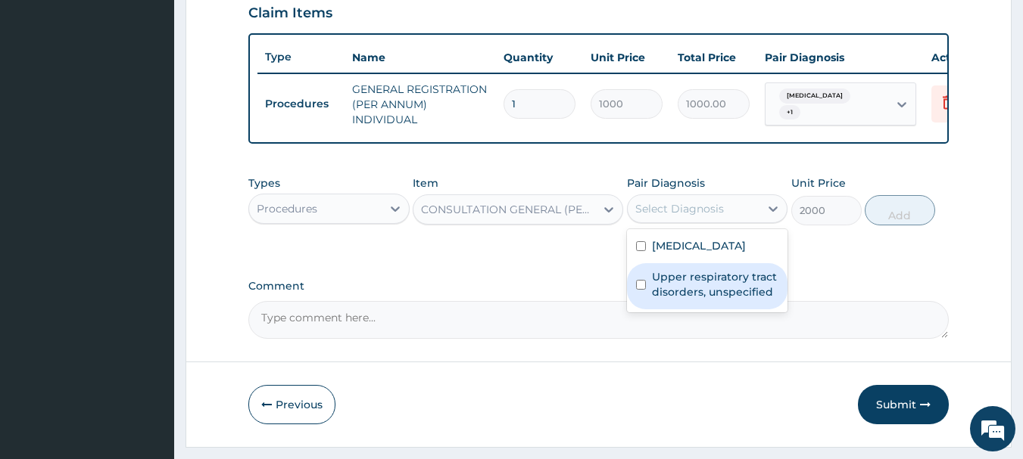
click at [693, 276] on div "Upper respiratory tract disorders, unspecified" at bounding box center [707, 286] width 161 height 46
checkbox input "true"
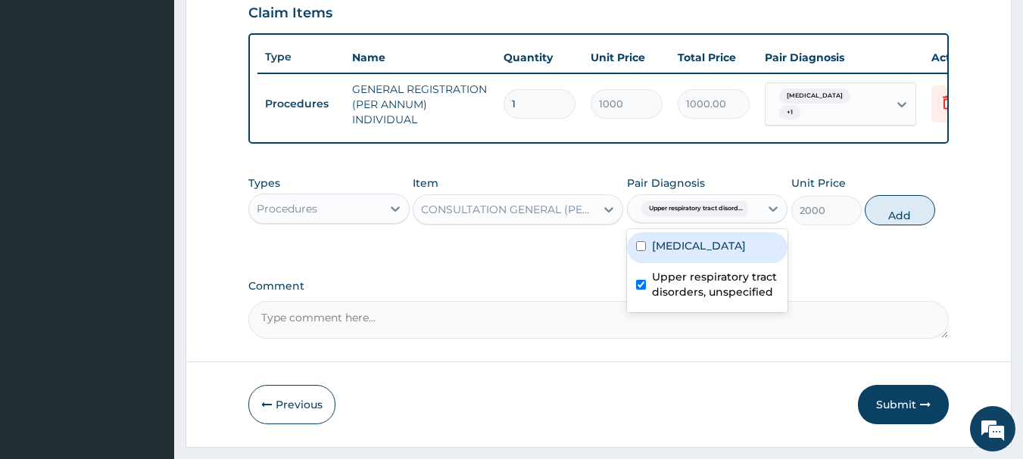
click at [693, 254] on label "Malaria, unspecified" at bounding box center [699, 245] width 94 height 15
checkbox input "true"
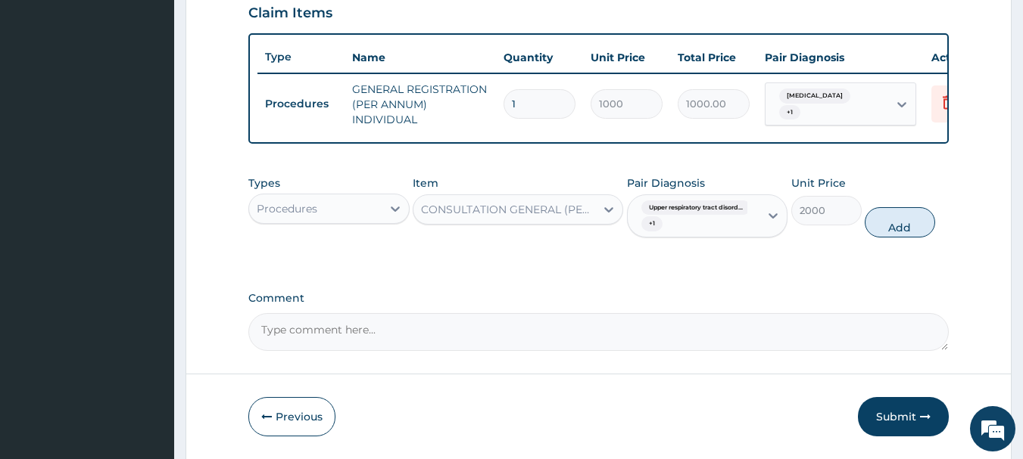
click at [899, 238] on button "Add" at bounding box center [899, 222] width 70 height 30
type input "0"
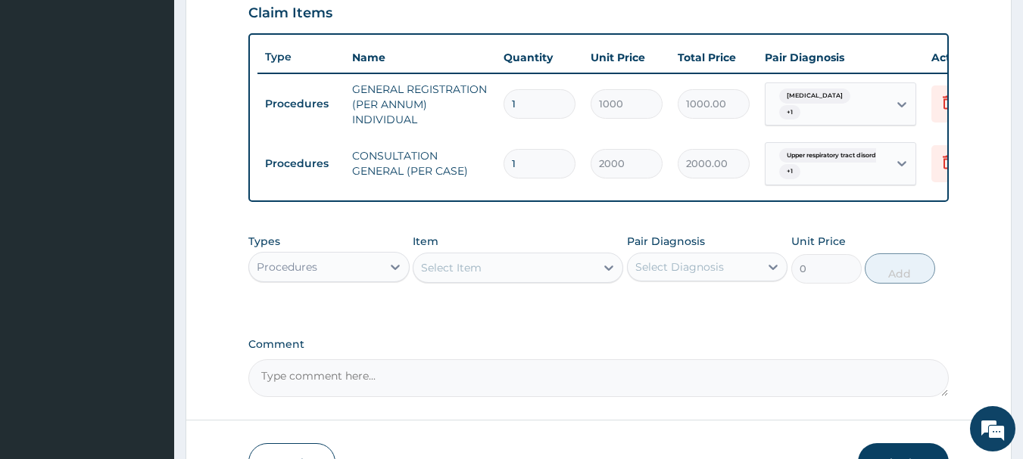
click at [341, 263] on div "Types Procedures" at bounding box center [328, 259] width 161 height 50
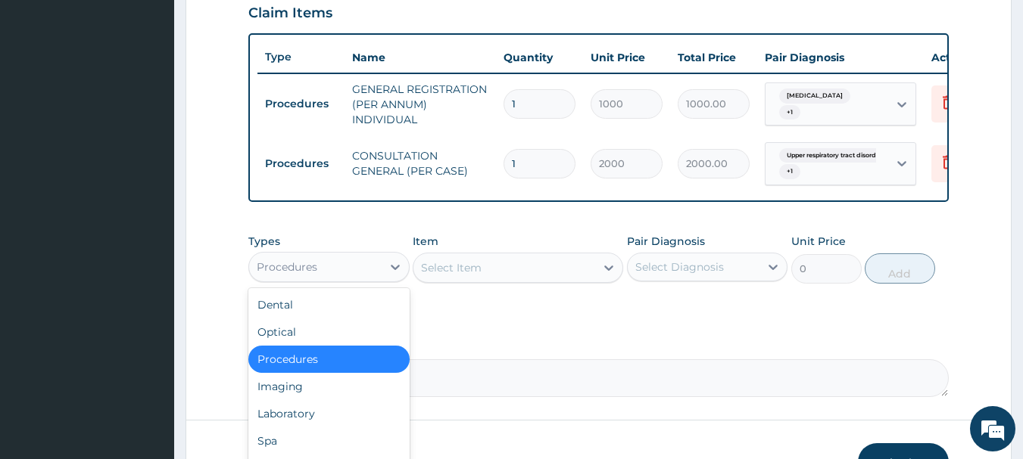
click at [309, 275] on div "Procedures" at bounding box center [287, 267] width 61 height 15
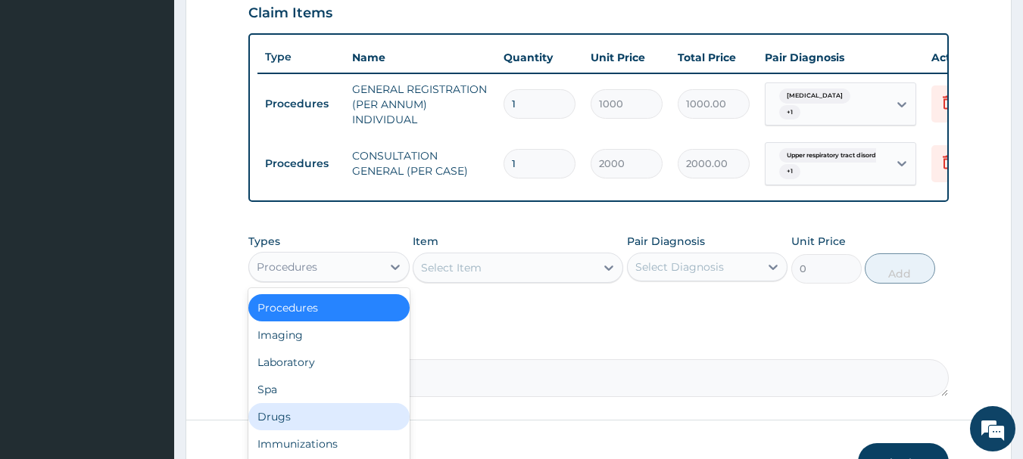
click at [291, 428] on div "Drugs" at bounding box center [328, 416] width 161 height 27
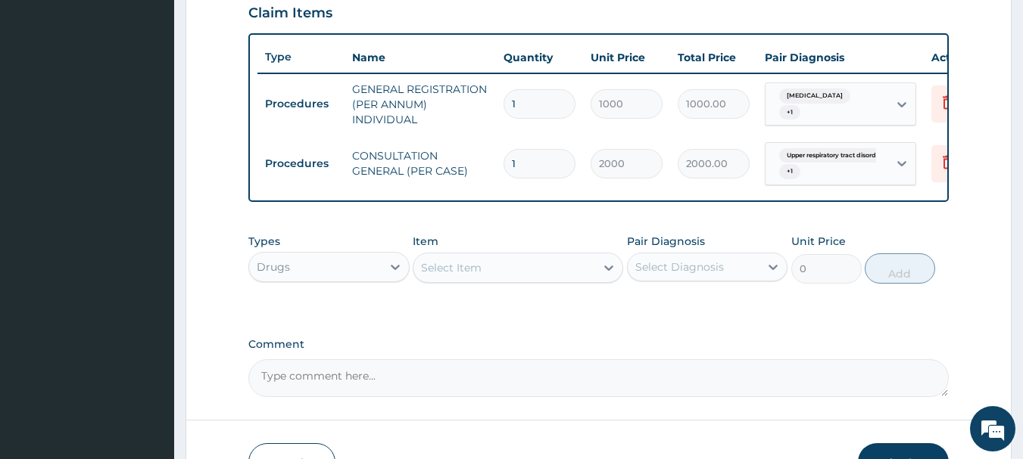
click at [505, 280] on div "Select Item" at bounding box center [504, 268] width 182 height 24
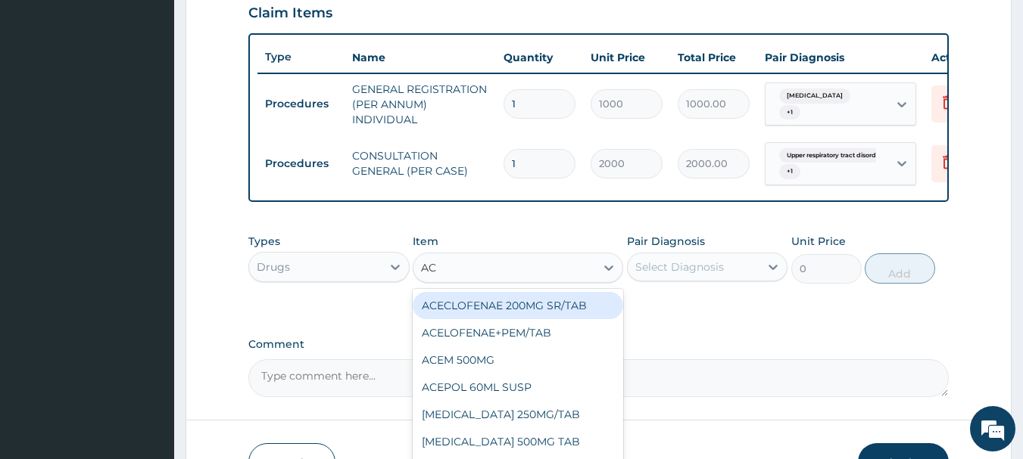
type input "ACT"
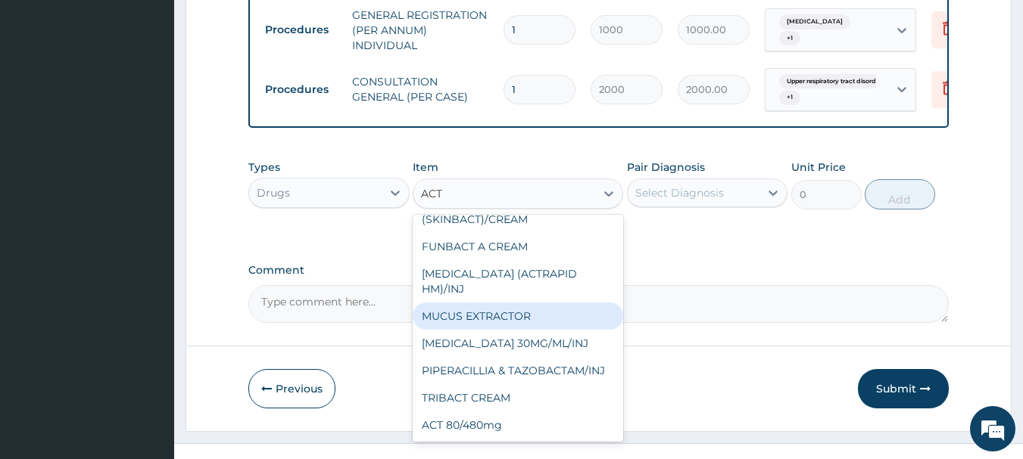
scroll to position [638, 0]
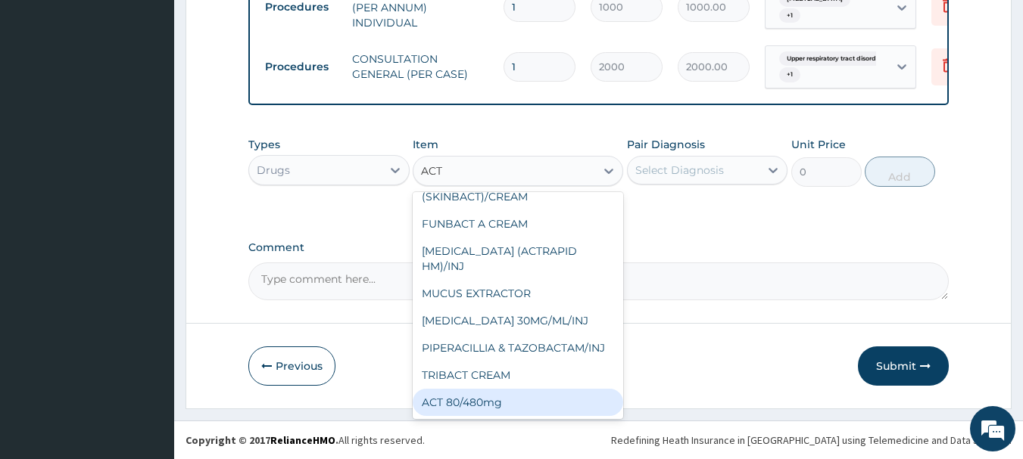
drag, startPoint x: 506, startPoint y: 406, endPoint x: 597, endPoint y: 306, distance: 135.0
click at [506, 403] on div "ACT 80/480mg" at bounding box center [518, 402] width 210 height 27
type input "350"
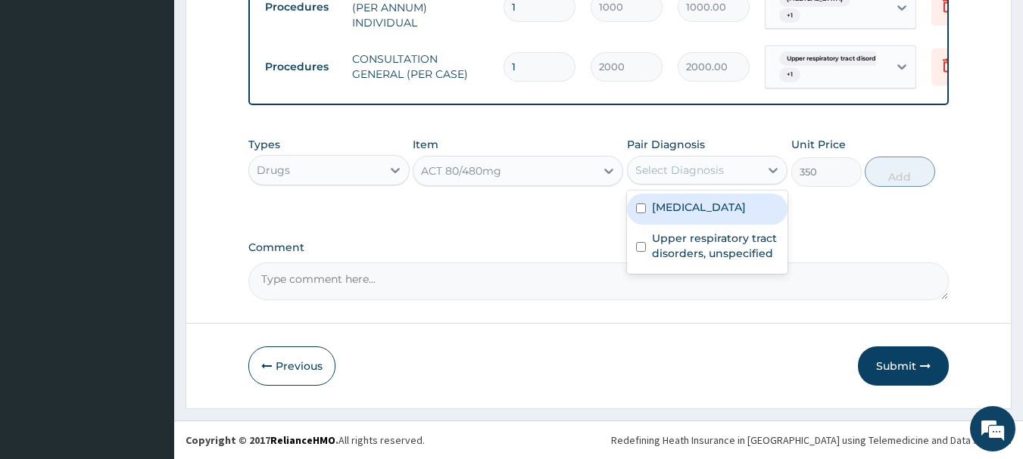
click at [709, 168] on div "Select Diagnosis" at bounding box center [679, 170] width 89 height 15
click at [705, 213] on label "Malaria, unspecified" at bounding box center [699, 207] width 94 height 15
checkbox input "true"
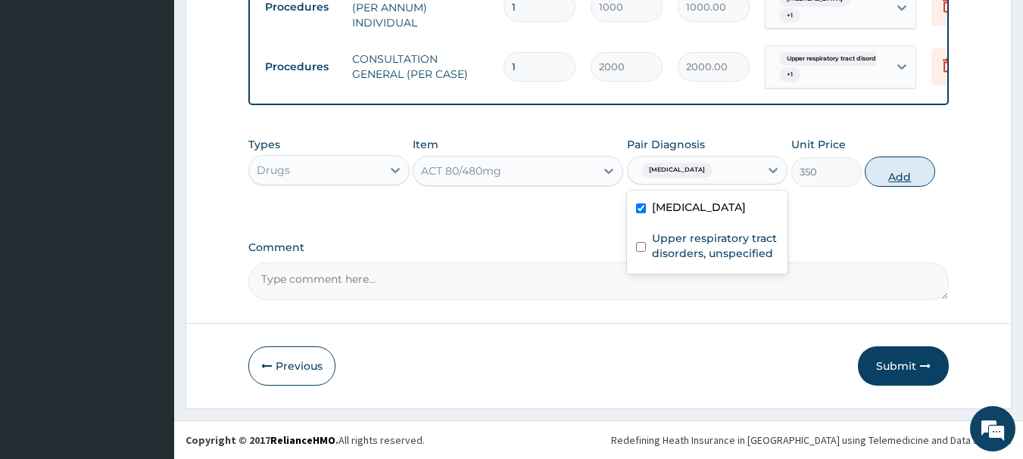
click at [898, 172] on button "Add" at bounding box center [899, 172] width 70 height 30
type input "0"
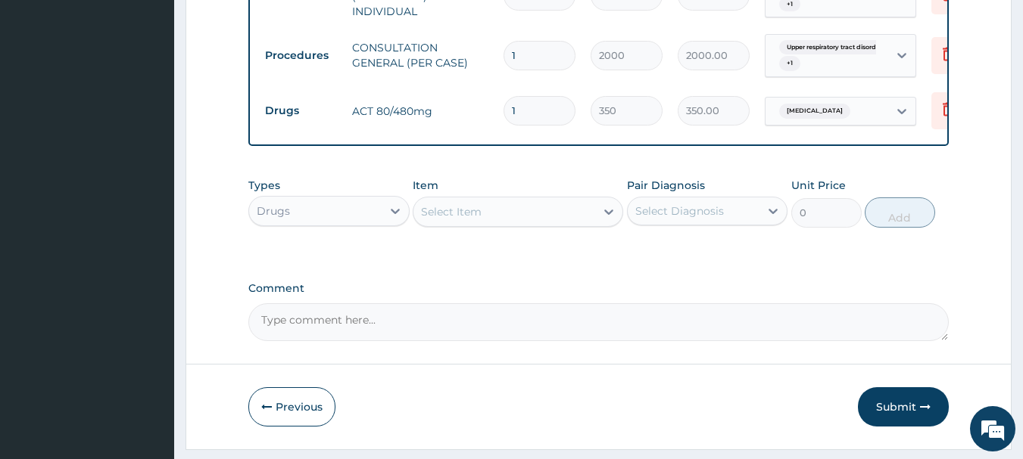
click at [500, 235] on div "Types Drugs Item Select Item Pair Diagnosis Select Diagnosis Unit Price 0 Add" at bounding box center [598, 202] width 701 height 65
click at [501, 224] on div "Select Item" at bounding box center [504, 212] width 182 height 24
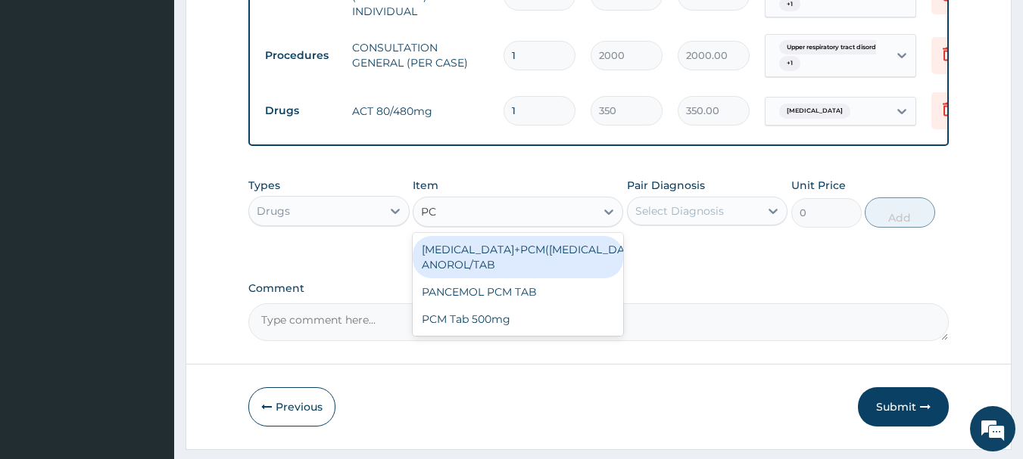
type input "PCM"
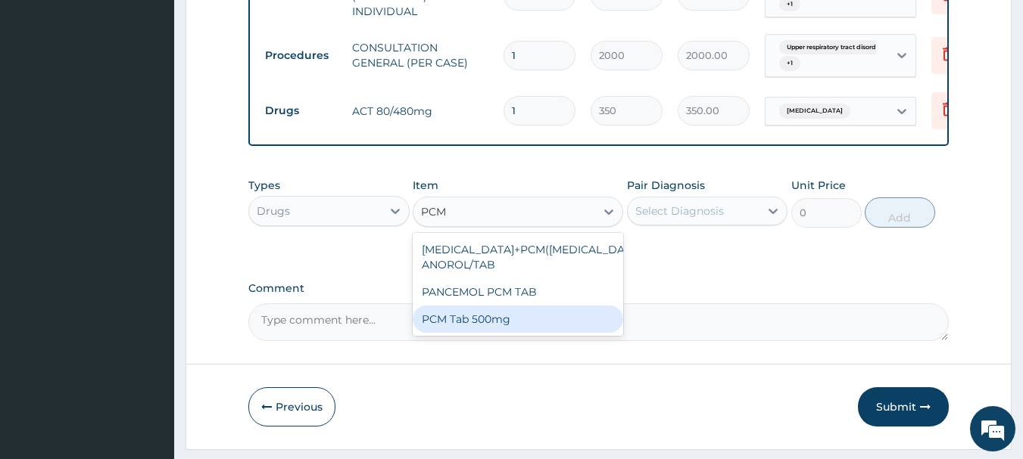
click at [509, 330] on div "PCM Tab 500mg" at bounding box center [518, 319] width 210 height 27
type input "20"
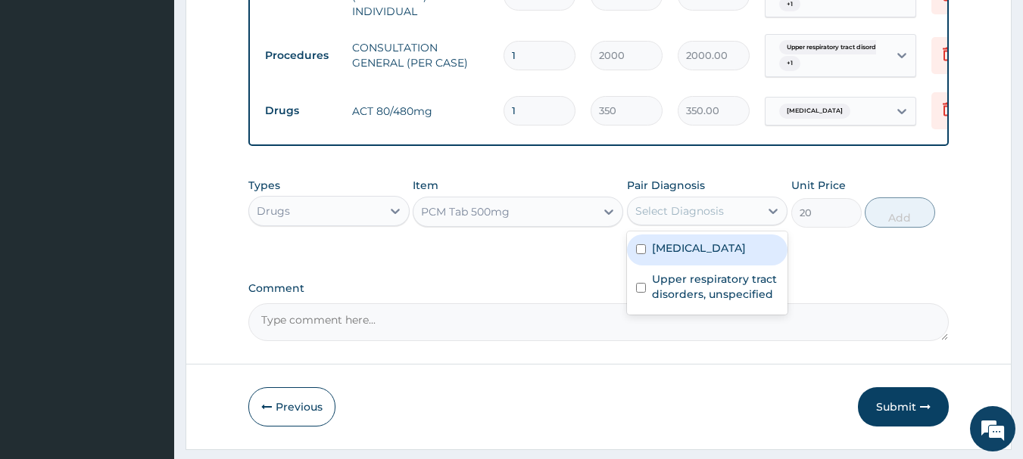
click at [724, 223] on div "Select Diagnosis" at bounding box center [693, 211] width 132 height 24
click at [682, 219] on div "Select Diagnosis" at bounding box center [679, 211] width 89 height 15
click at [682, 256] on label "Malaria, unspecified" at bounding box center [699, 248] width 94 height 15
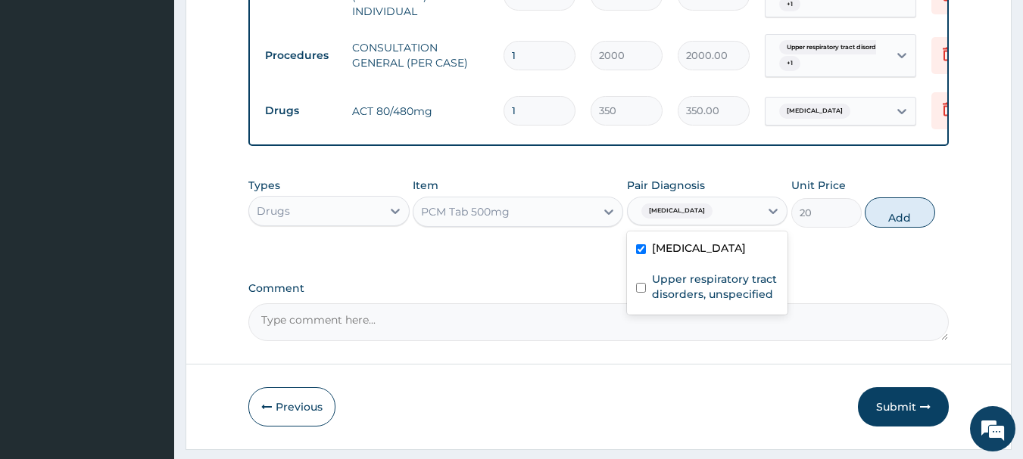
checkbox input "true"
click at [880, 222] on button "Add" at bounding box center [899, 213] width 70 height 30
type input "0"
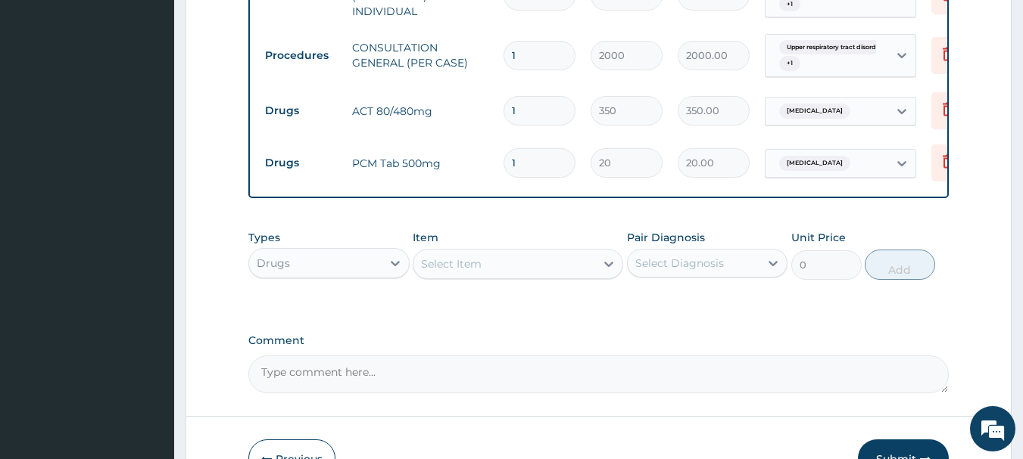
click at [546, 116] on input "1" at bounding box center [539, 111] width 72 height 30
type input "0.00"
type input "6"
type input "2100.00"
type input "6"
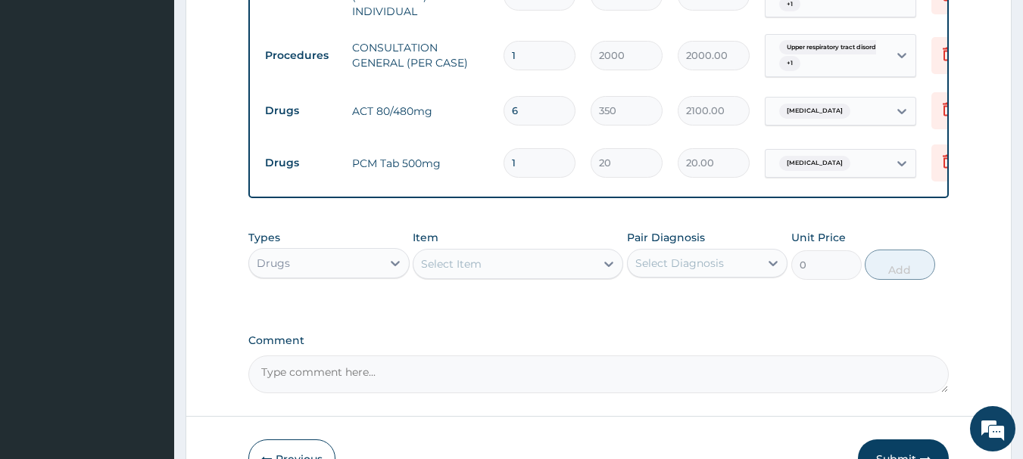
click at [547, 172] on input "1" at bounding box center [539, 163] width 72 height 30
type input "0.00"
type input "1"
type input "20.00"
type input "18"
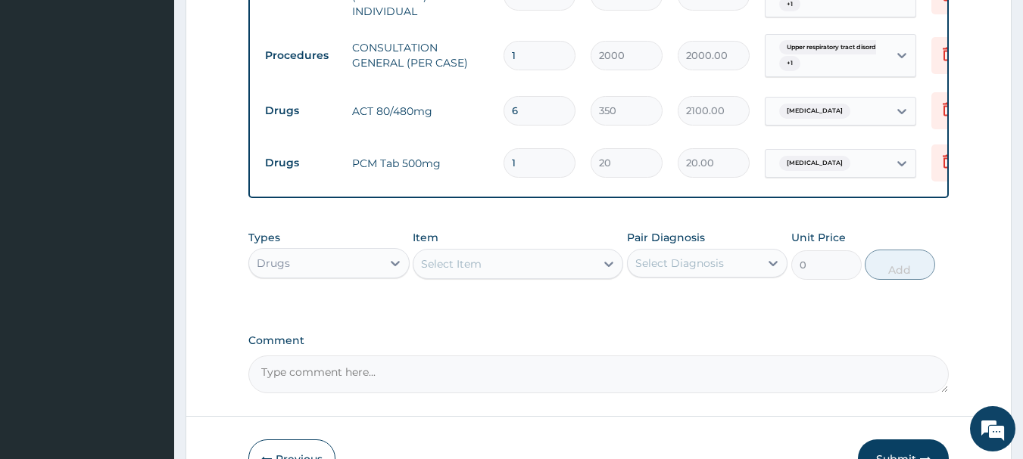
type input "360.00"
type input "18"
click at [450, 263] on div "Select Item" at bounding box center [504, 264] width 182 height 24
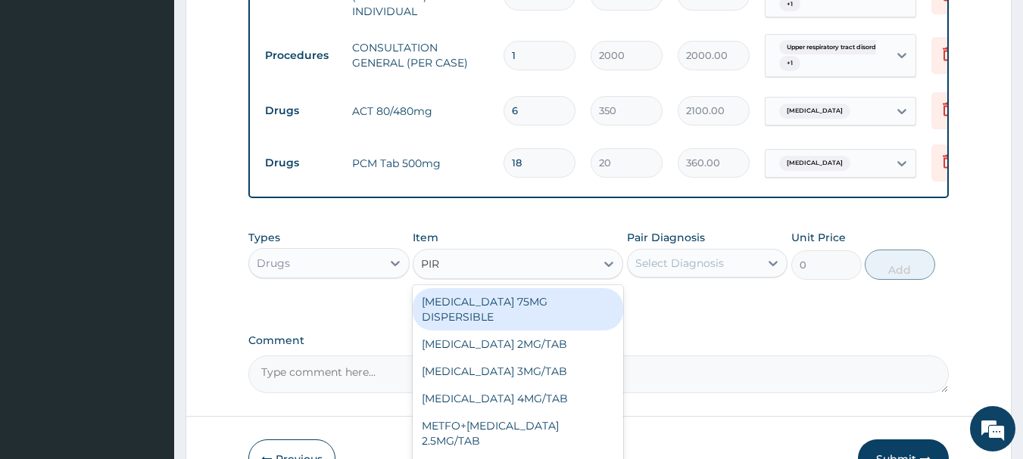
type input "PIRI"
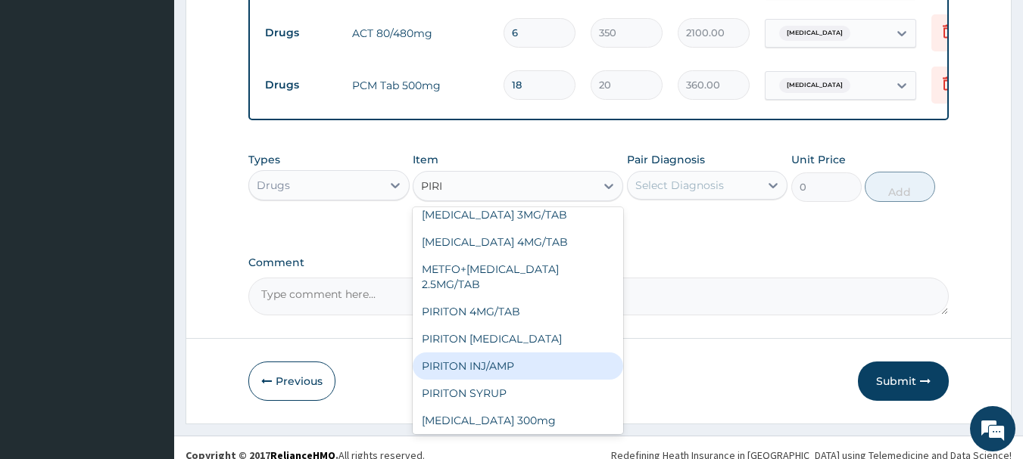
scroll to position [743, 0]
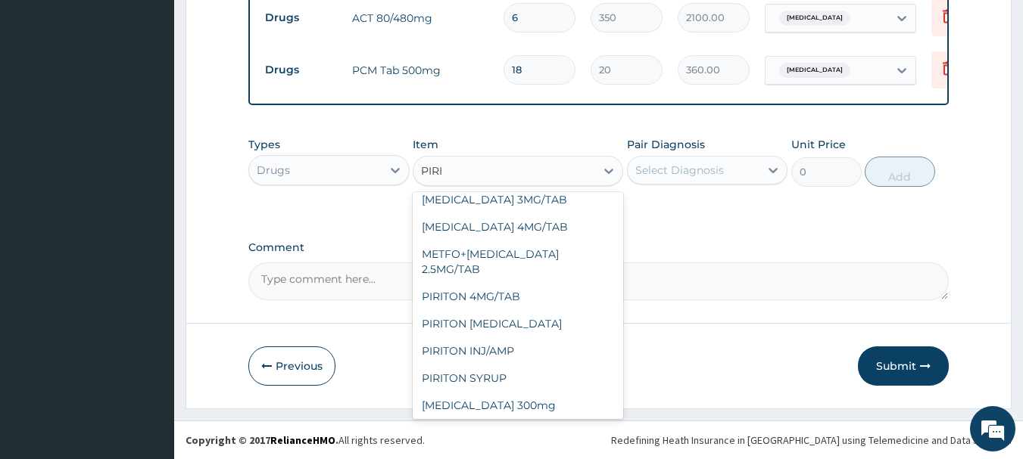
click at [509, 419] on div "Tab Piriton 4mg" at bounding box center [518, 432] width 210 height 27
type input "50"
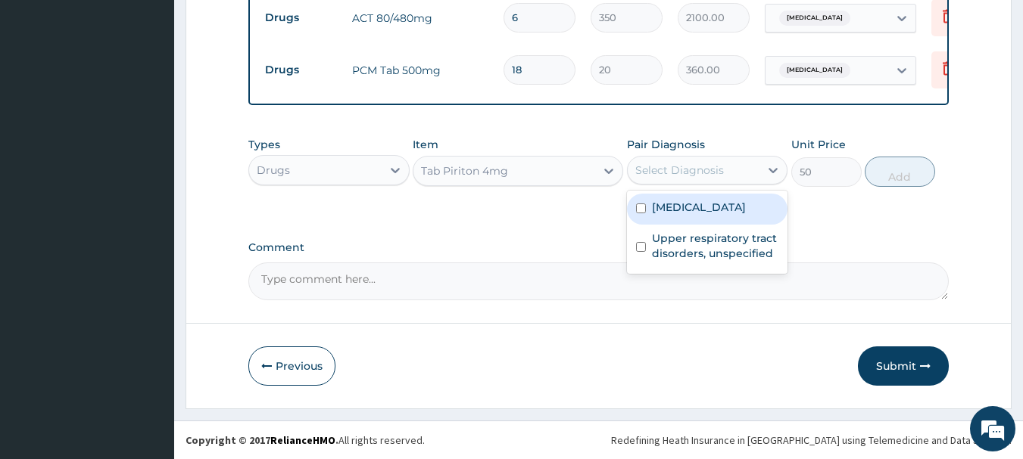
click at [690, 163] on div "Select Diagnosis" at bounding box center [679, 170] width 89 height 15
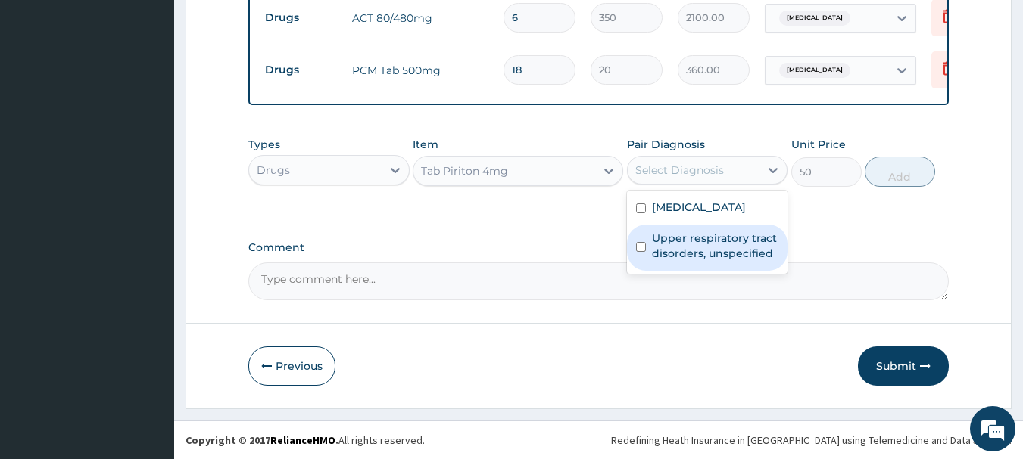
click at [702, 236] on label "Upper respiratory tract disorders, unspecified" at bounding box center [715, 246] width 127 height 30
checkbox input "true"
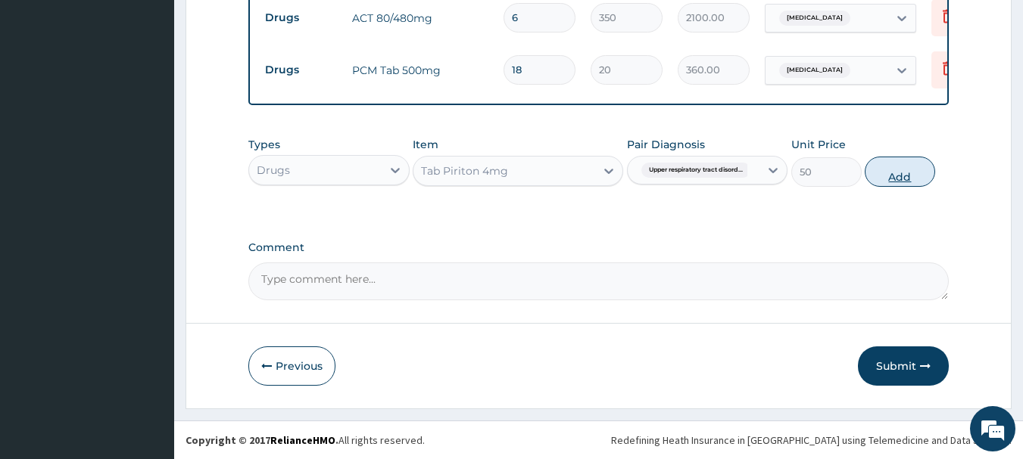
click at [887, 177] on button "Add" at bounding box center [899, 172] width 70 height 30
type input "0"
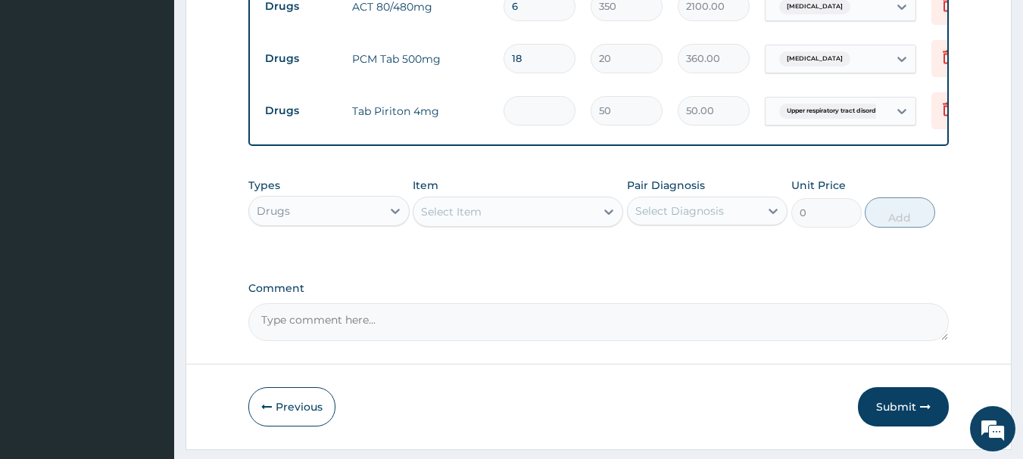
type input "0.00"
type input "6"
type input "300.00"
type input "6"
click at [446, 220] on div "Select Item" at bounding box center [451, 211] width 61 height 15
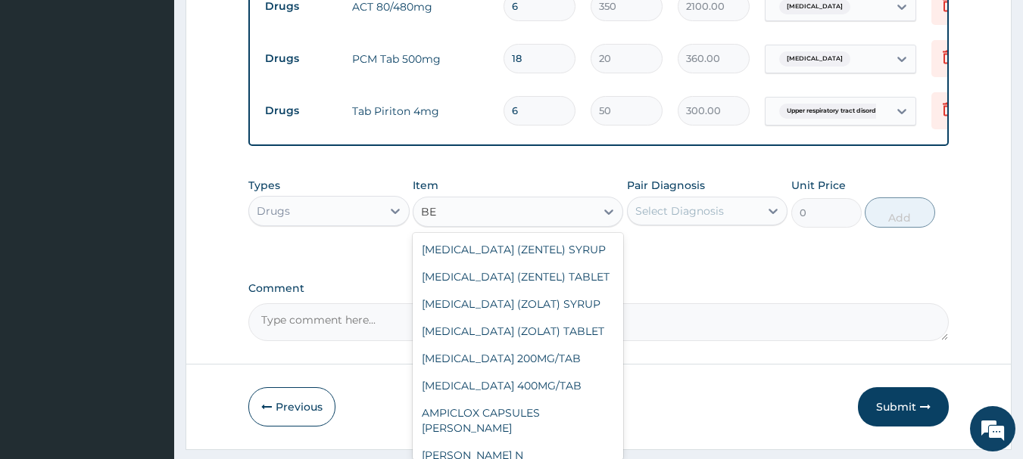
type input "B"
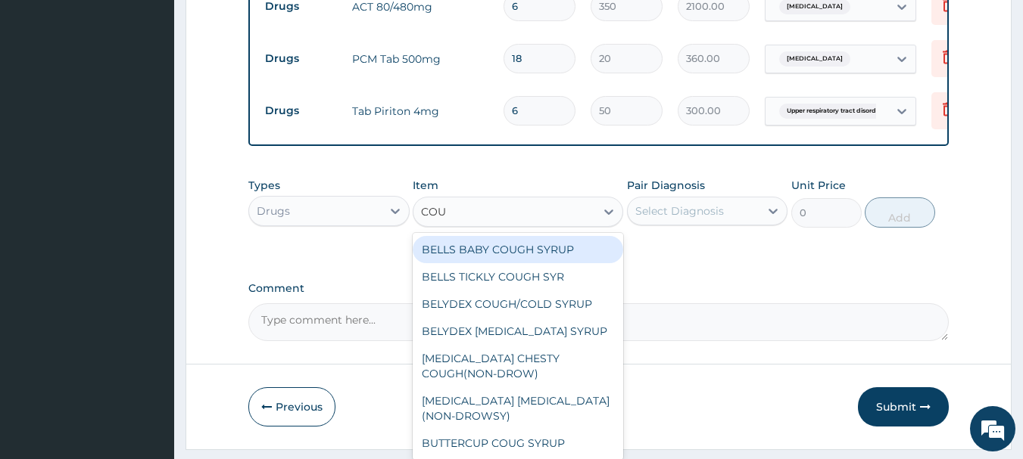
type input "COUG"
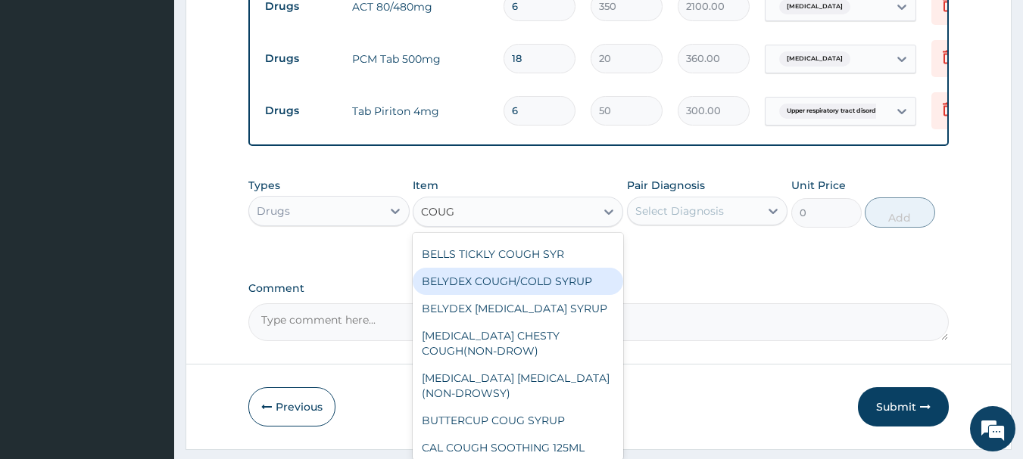
scroll to position [76, 0]
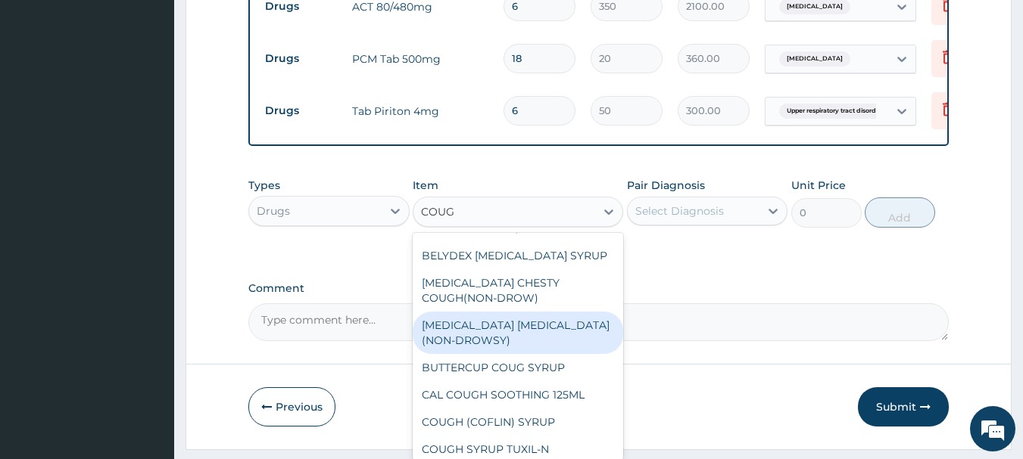
click at [497, 344] on div "[MEDICAL_DATA] [MEDICAL_DATA](NON-DROWSY)" at bounding box center [518, 333] width 210 height 42
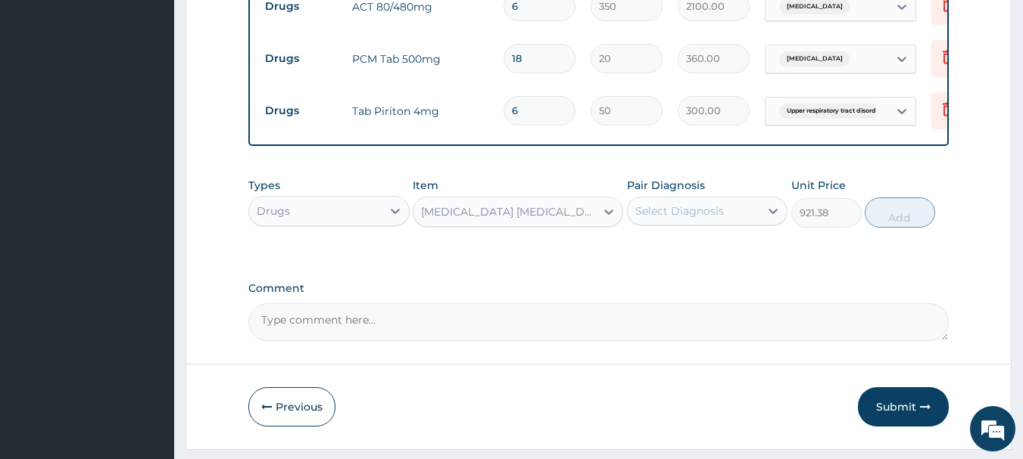
click at [497, 216] on div "[MEDICAL_DATA] [MEDICAL_DATA](NON-DROWSY)" at bounding box center [509, 211] width 176 height 15
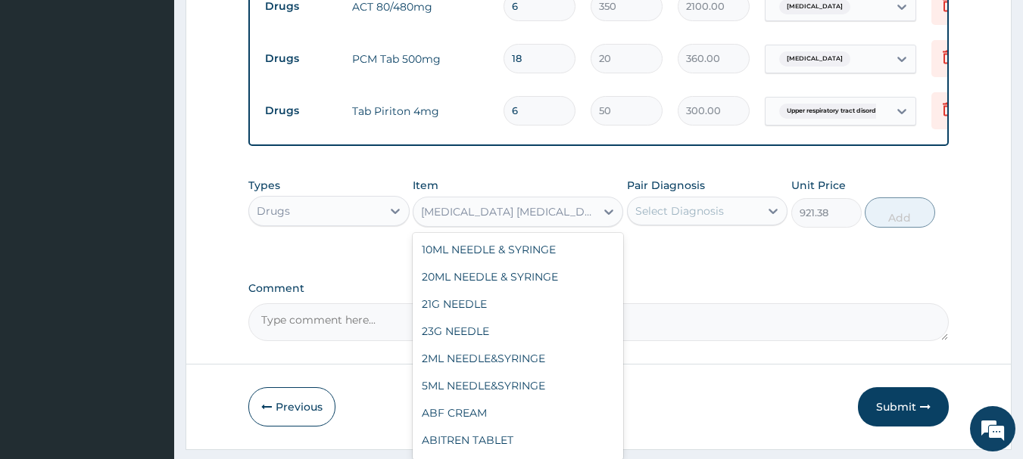
scroll to position [6769, 0]
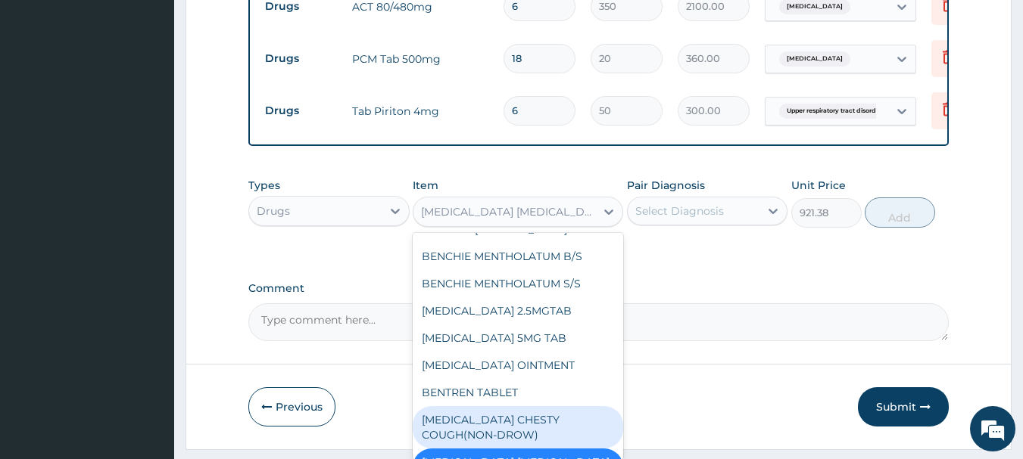
click at [491, 406] on div "[MEDICAL_DATA] CHESTY COUGH(NON-DROW)" at bounding box center [518, 427] width 210 height 42
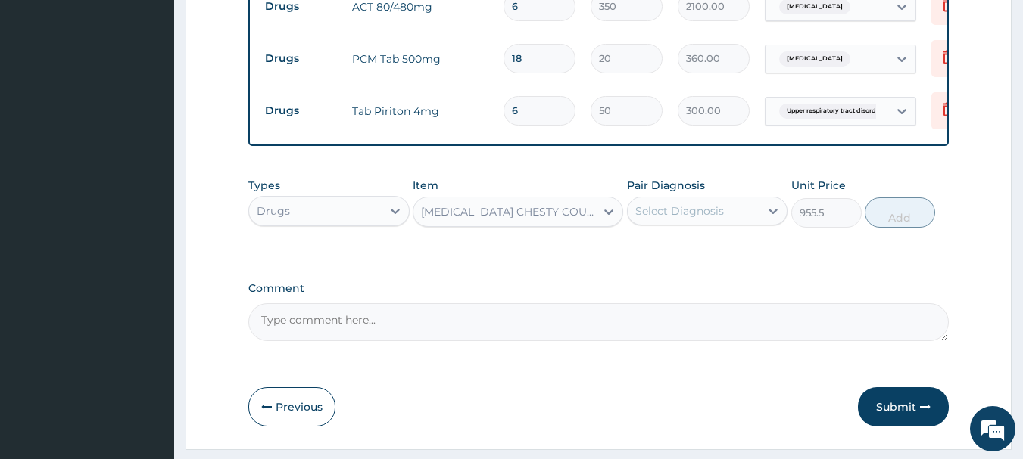
click at [502, 216] on div "[MEDICAL_DATA] CHESTY COUGH(NON-DROW)" at bounding box center [509, 211] width 176 height 15
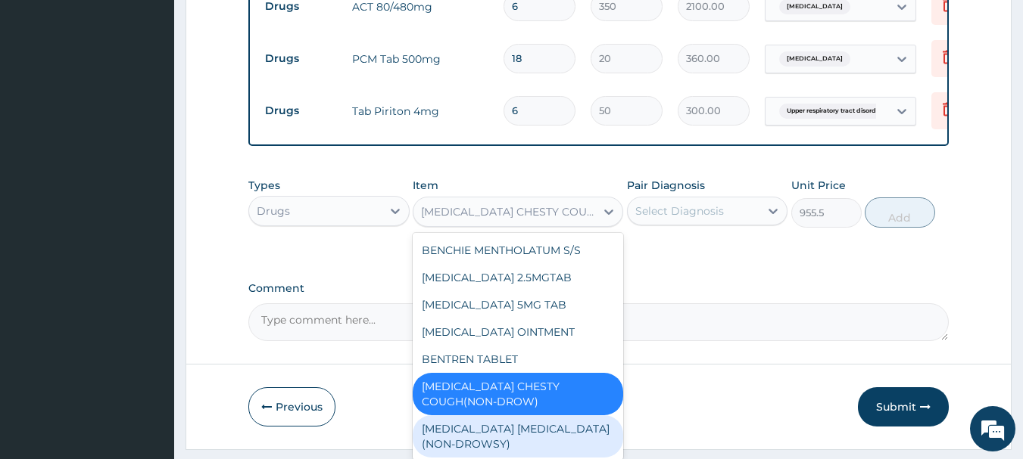
scroll to position [6878, 0]
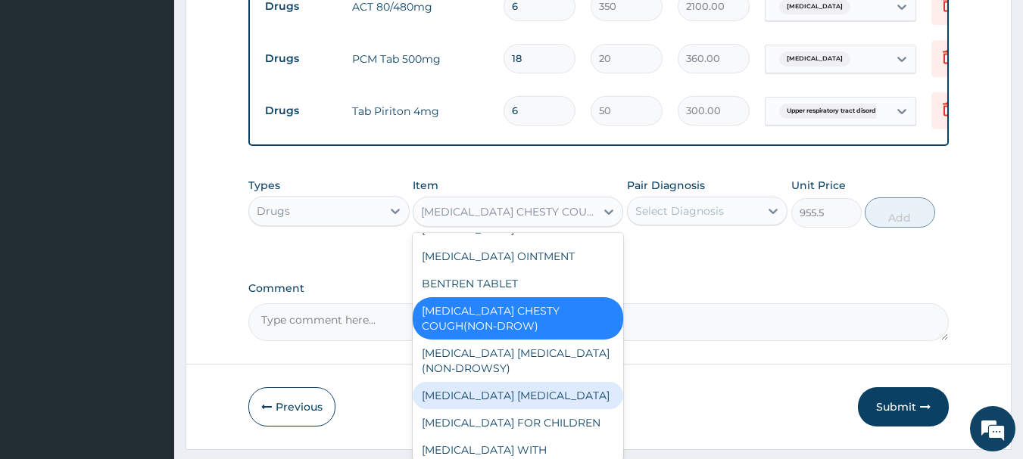
click at [508, 382] on div "[MEDICAL_DATA] [MEDICAL_DATA]" at bounding box center [518, 395] width 210 height 27
type input "327.6"
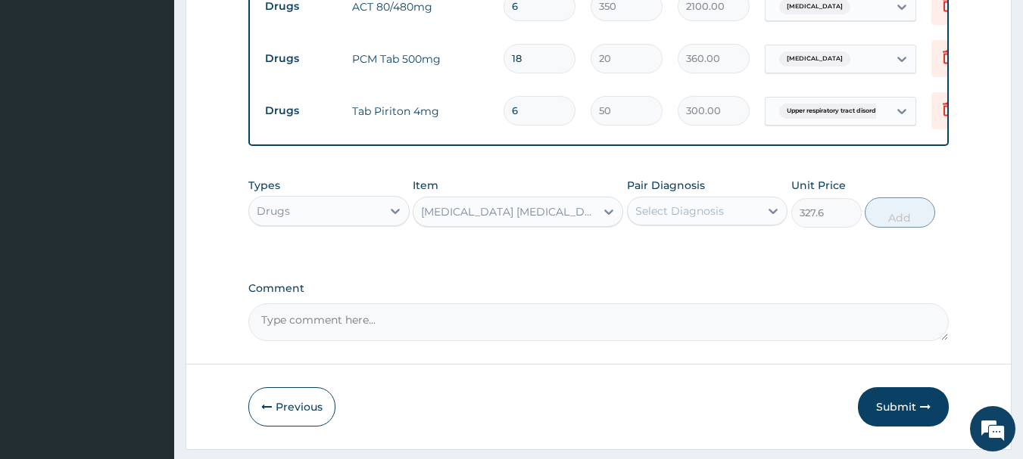
click at [595, 225] on div "[MEDICAL_DATA] [MEDICAL_DATA]" at bounding box center [518, 212] width 210 height 30
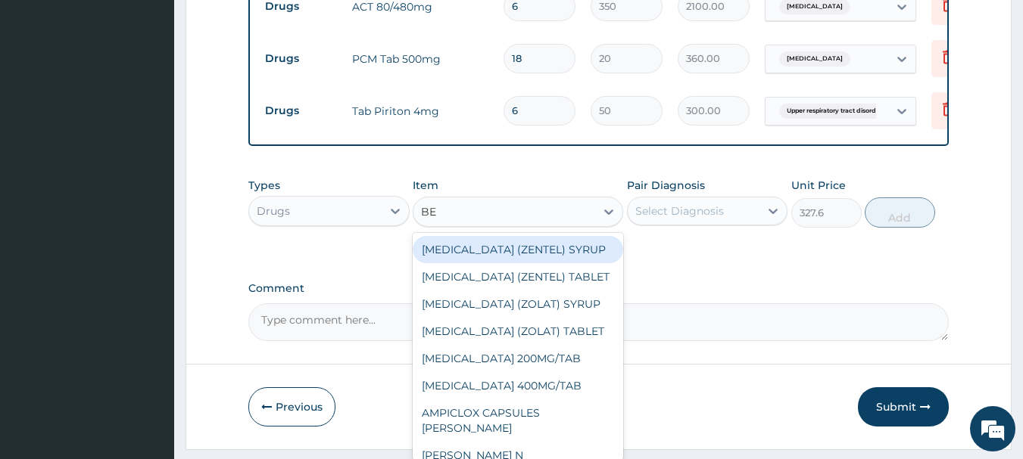
type input "B"
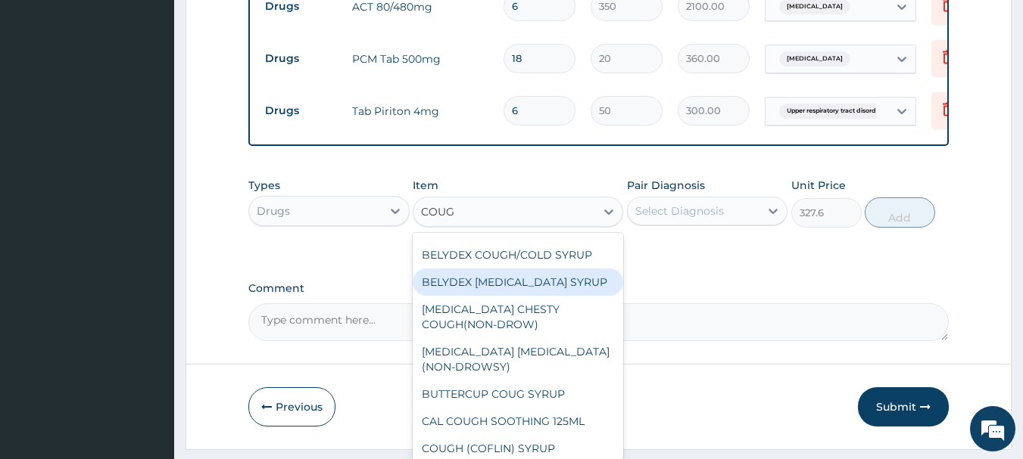
scroll to position [76, 0]
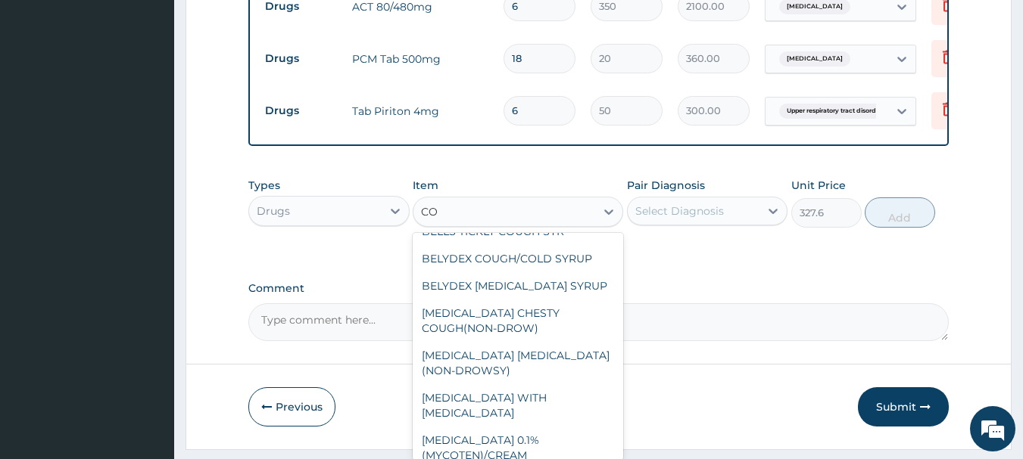
type input "C"
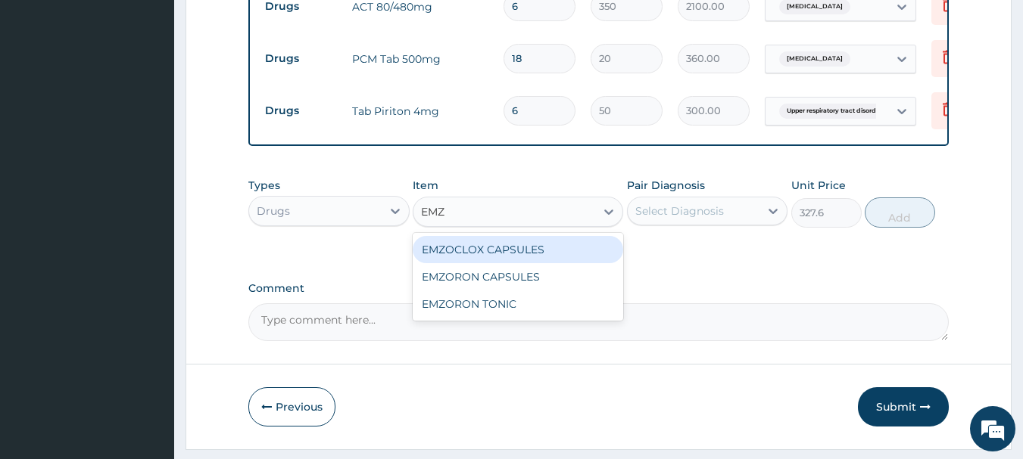
scroll to position [0, 0]
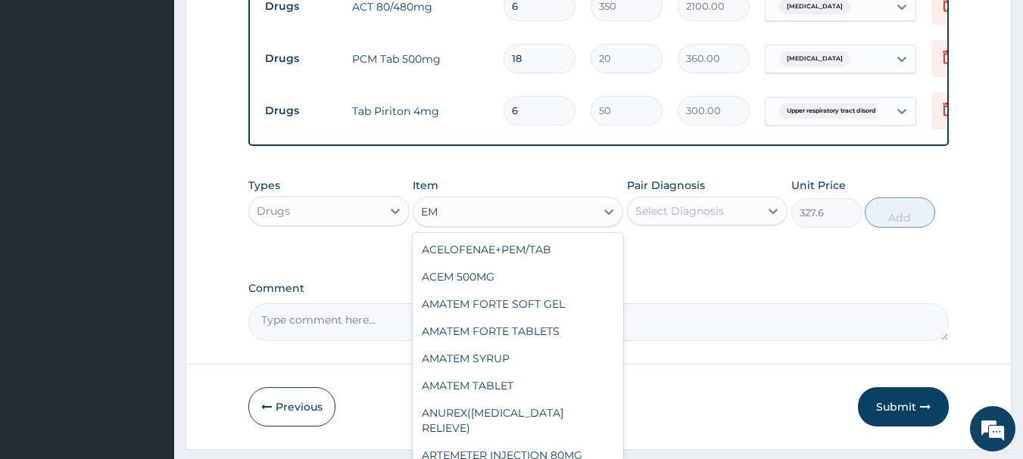
type input "E"
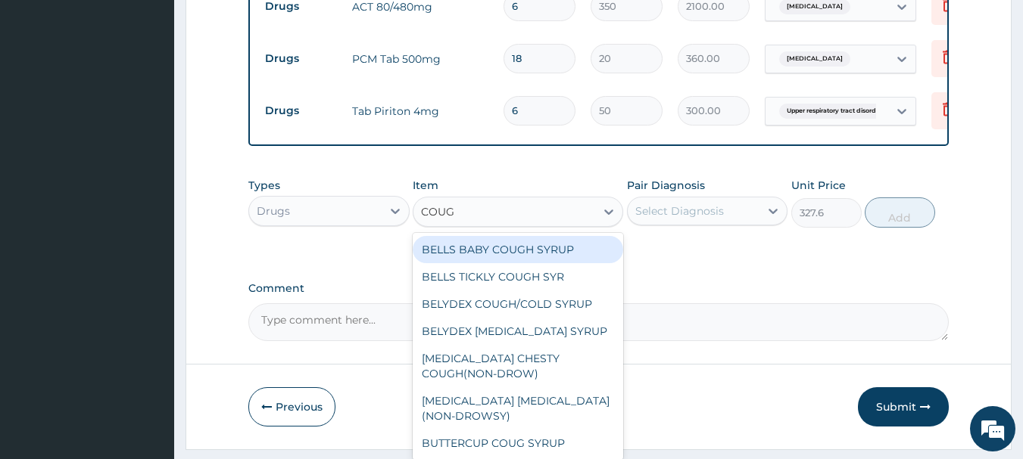
type input "COUGH"
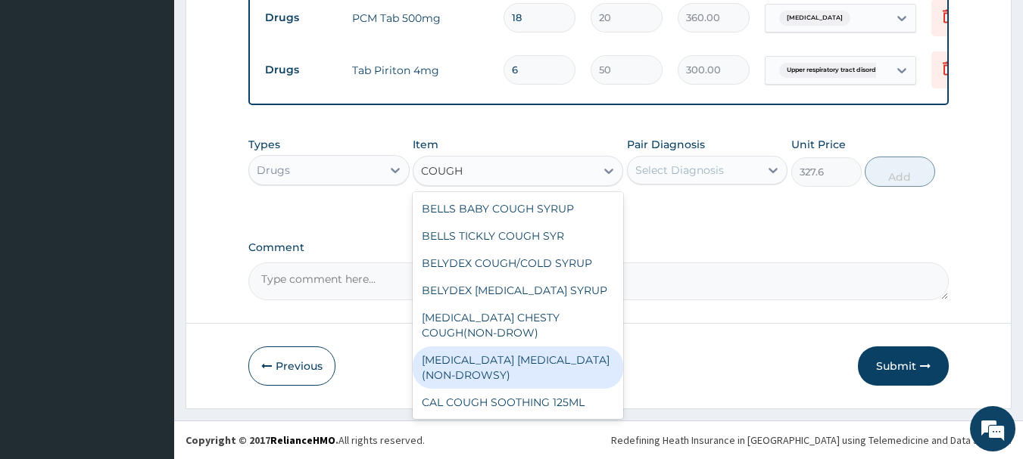
click at [483, 366] on div "[MEDICAL_DATA] [MEDICAL_DATA](NON-DROWSY)" at bounding box center [518, 368] width 210 height 42
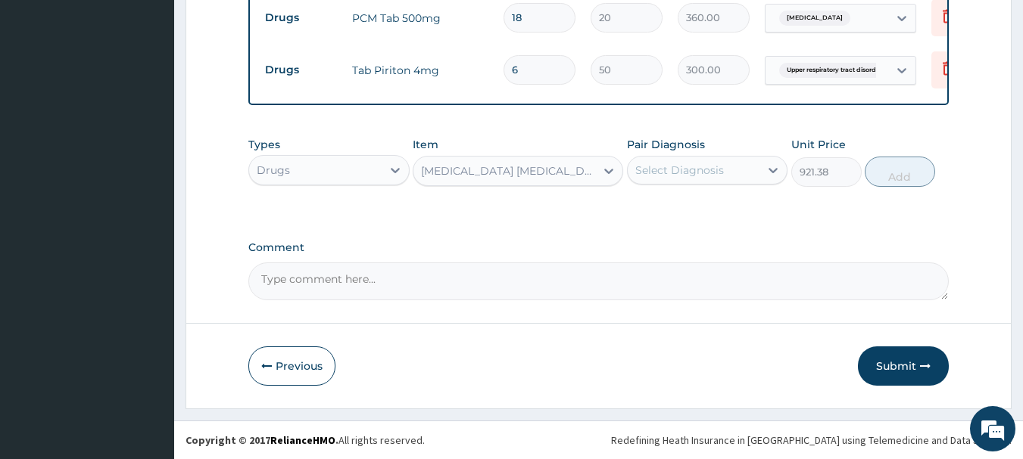
click at [492, 166] on div "[MEDICAL_DATA] [MEDICAL_DATA](NON-DROWSY)" at bounding box center [509, 170] width 176 height 15
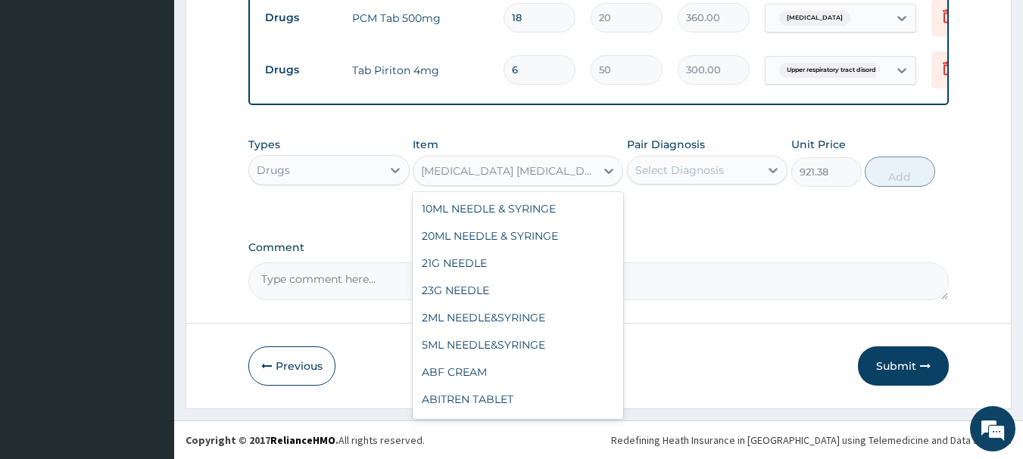
scroll to position [6769, 0]
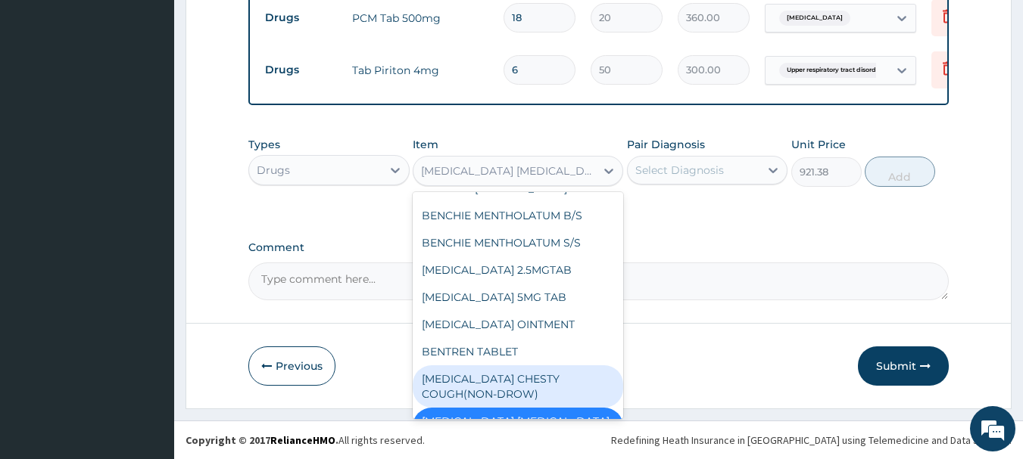
click at [482, 366] on div "[MEDICAL_DATA] CHESTY COUGH(NON-DROW)" at bounding box center [518, 387] width 210 height 42
type input "955.5"
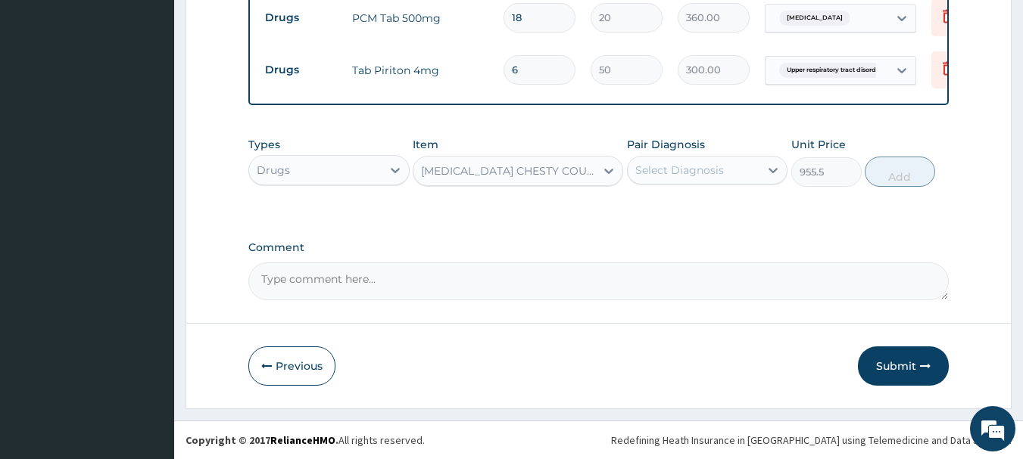
click at [469, 163] on div "[MEDICAL_DATA] CHESTY COUGH(NON-DROW)" at bounding box center [504, 171] width 182 height 24
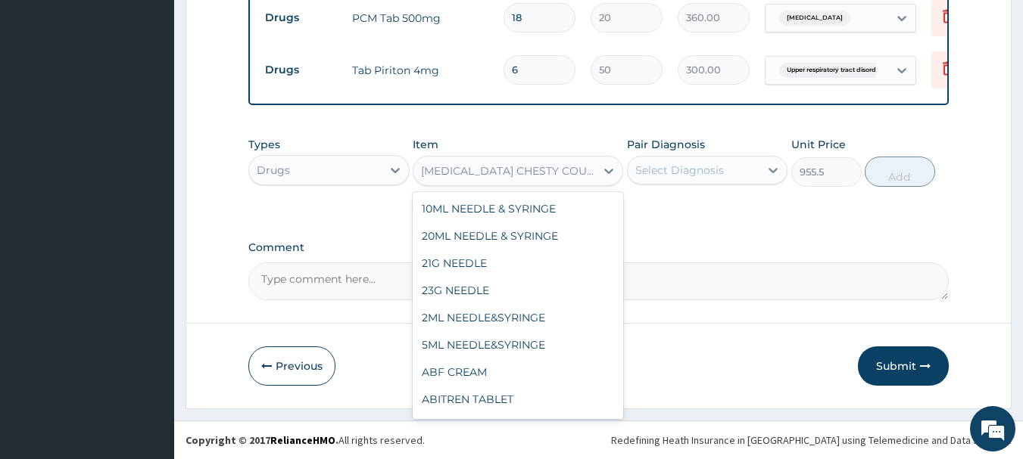
scroll to position [6727, 0]
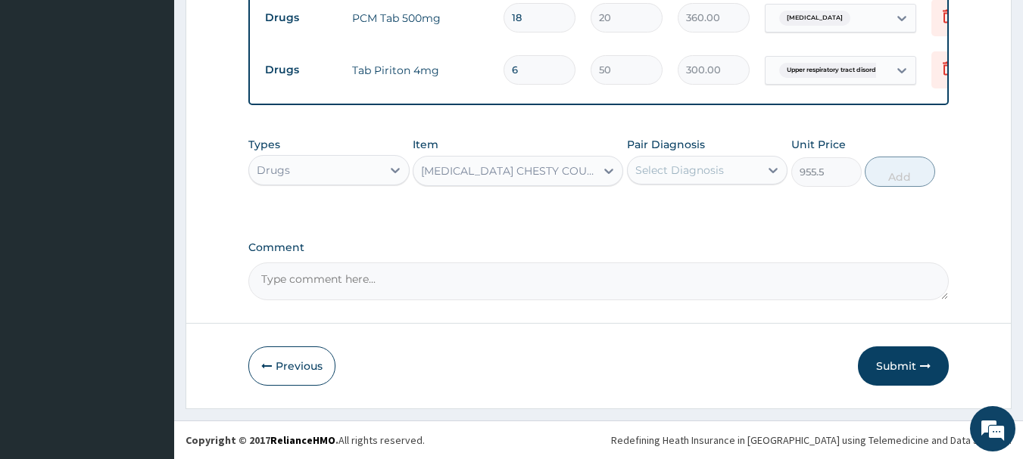
click at [513, 163] on div "[MEDICAL_DATA] CHESTY COUGH(NON-DROW)" at bounding box center [504, 171] width 182 height 24
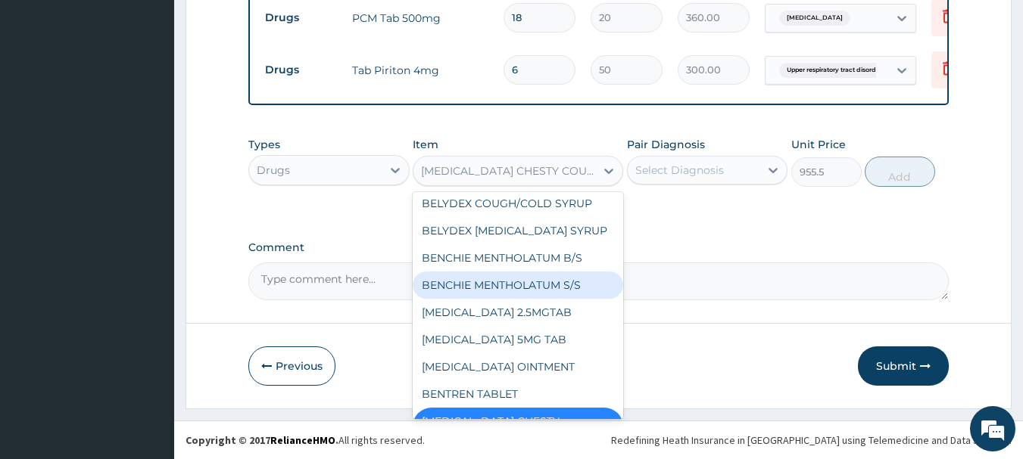
type input "E"
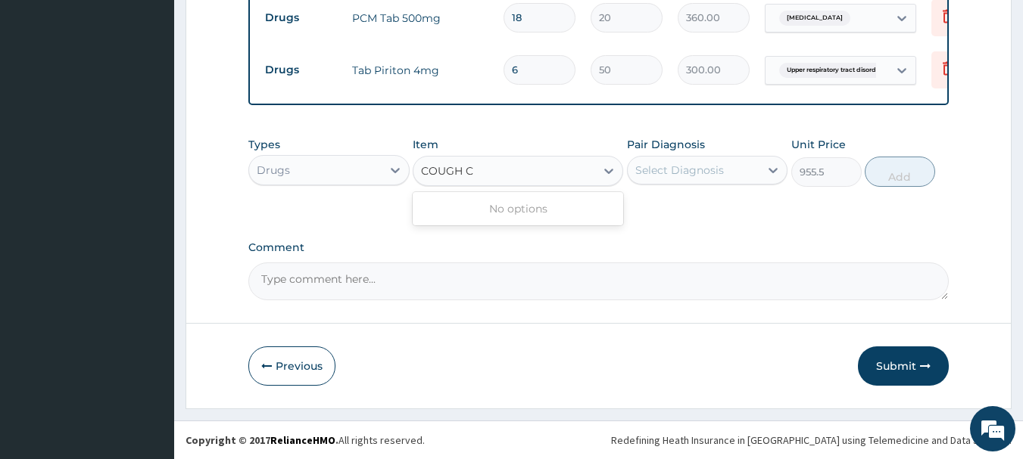
scroll to position [0, 0]
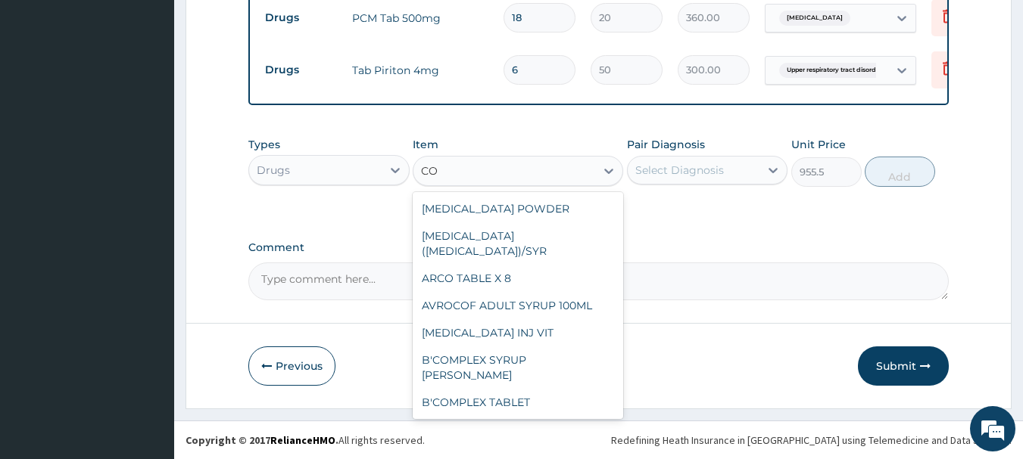
type input "C"
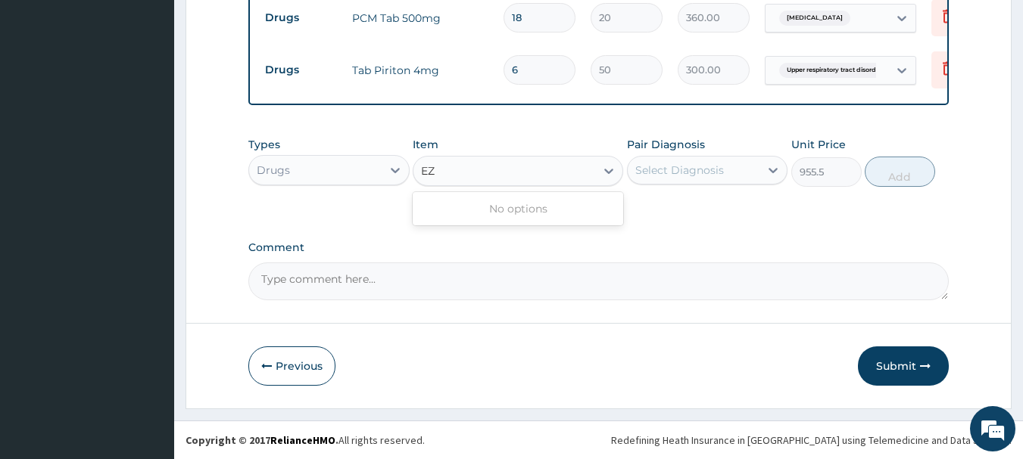
type input "E"
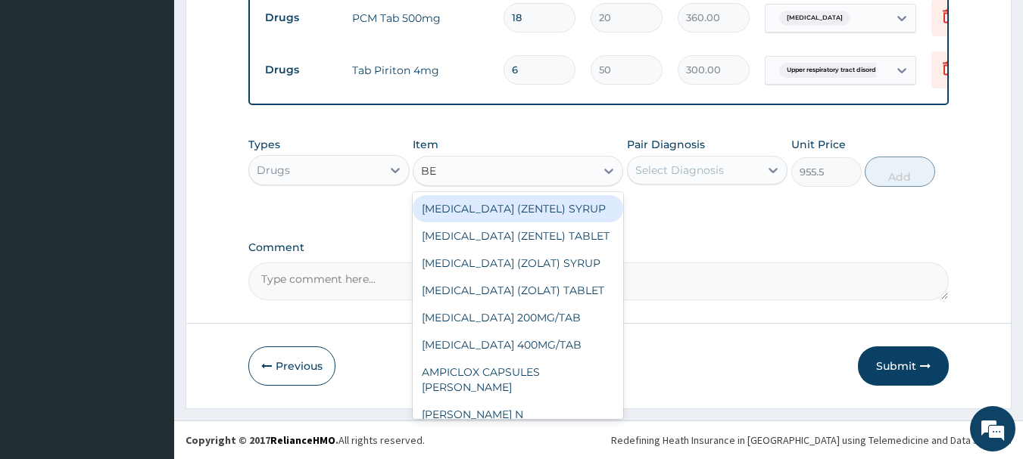
type input "B"
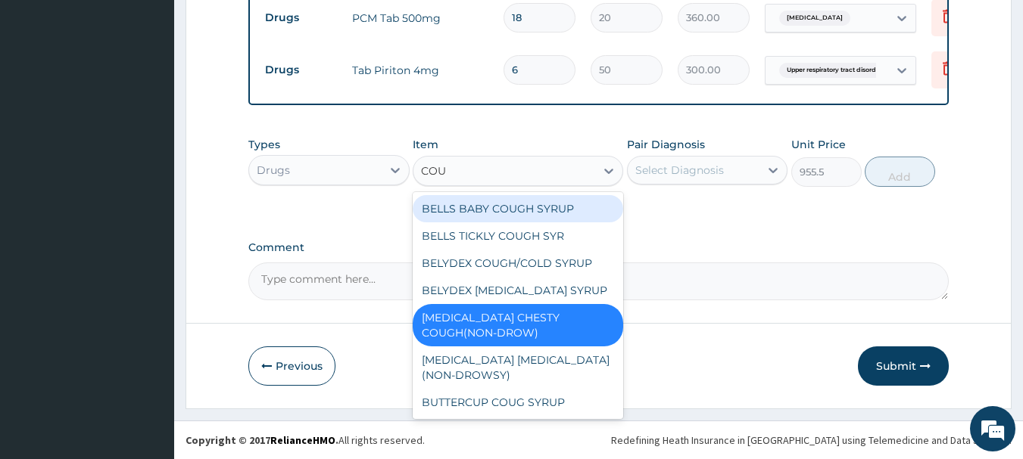
type input "COUG"
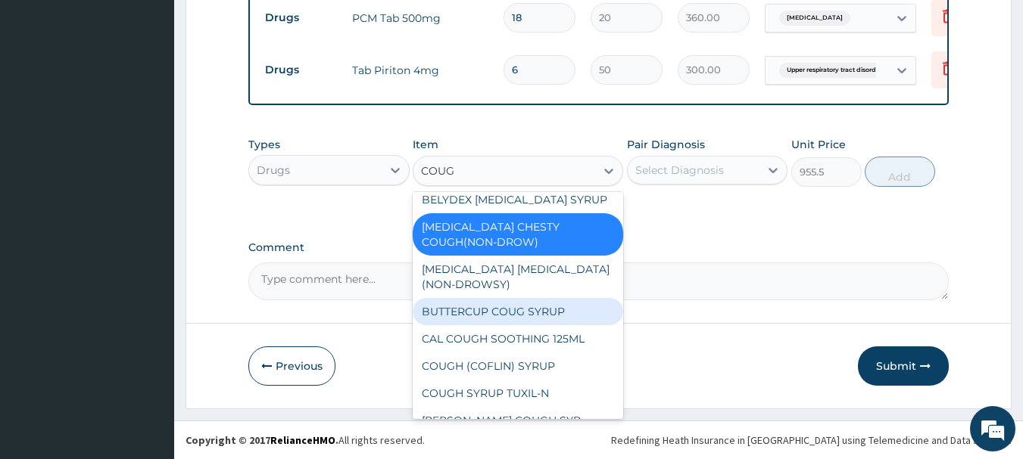
scroll to position [88, 0]
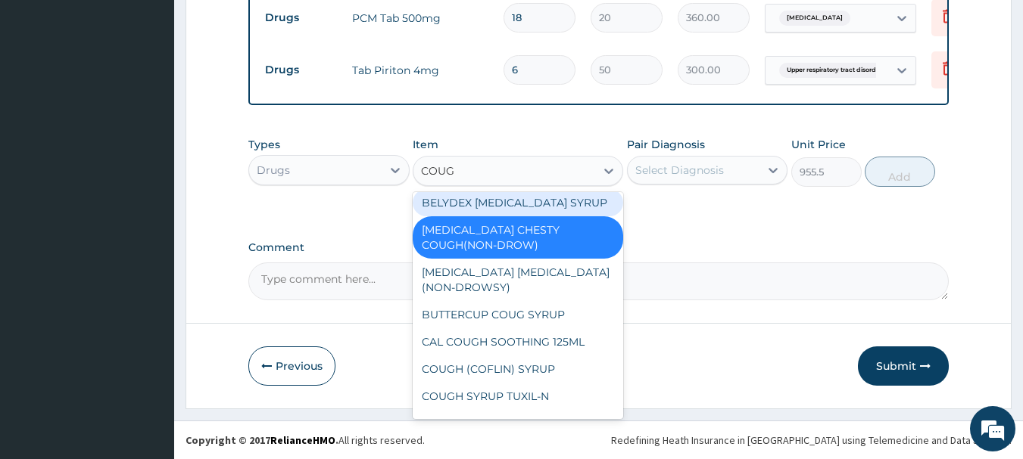
click at [533, 197] on div "BELYDEX [MEDICAL_DATA] SYRUP" at bounding box center [518, 202] width 210 height 27
type input "307.12"
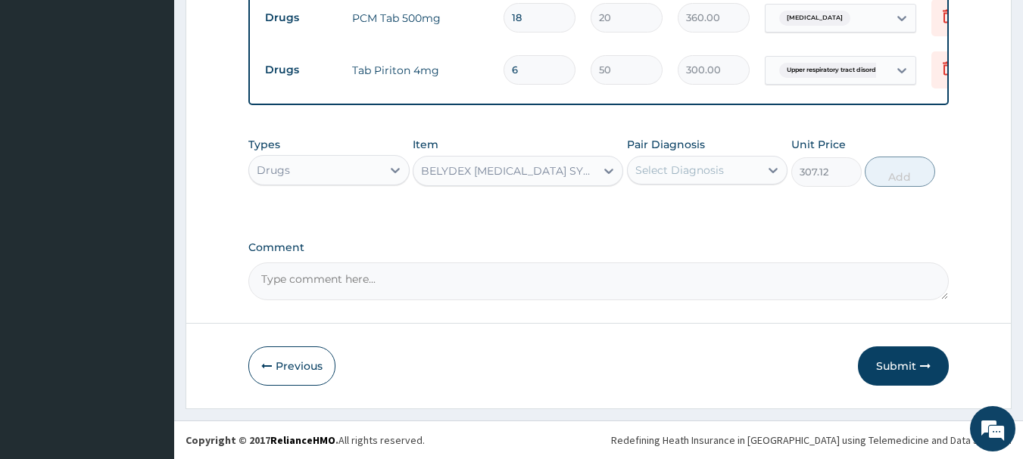
click at [512, 164] on div "BELYDEX [MEDICAL_DATA] SYRUP" at bounding box center [509, 170] width 176 height 15
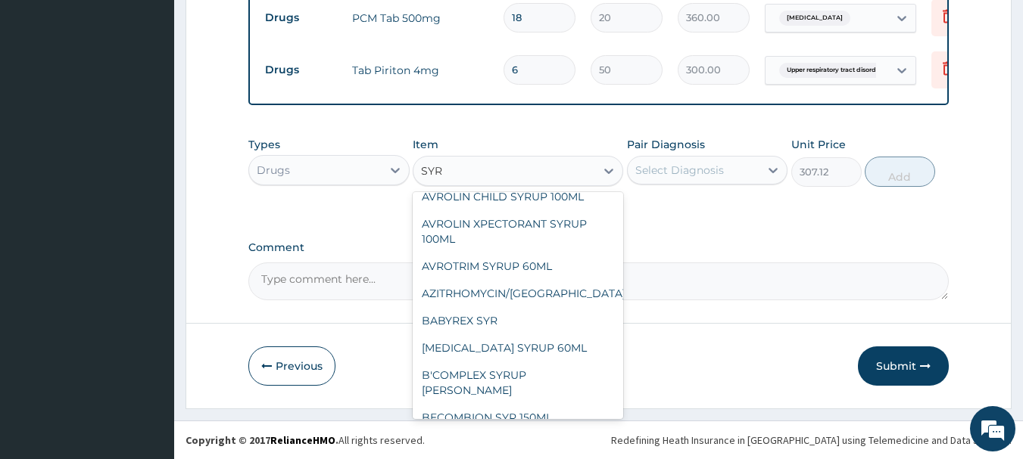
scroll to position [463, 0]
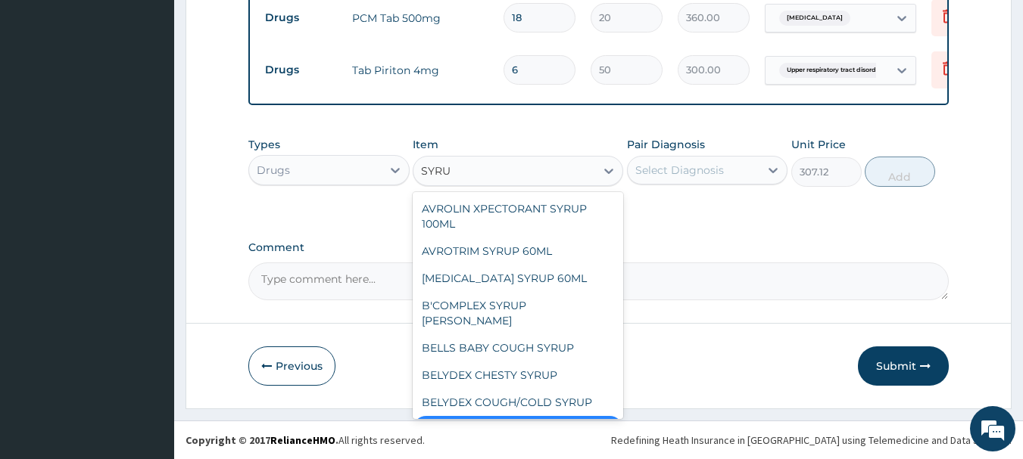
type input "SYRUP"
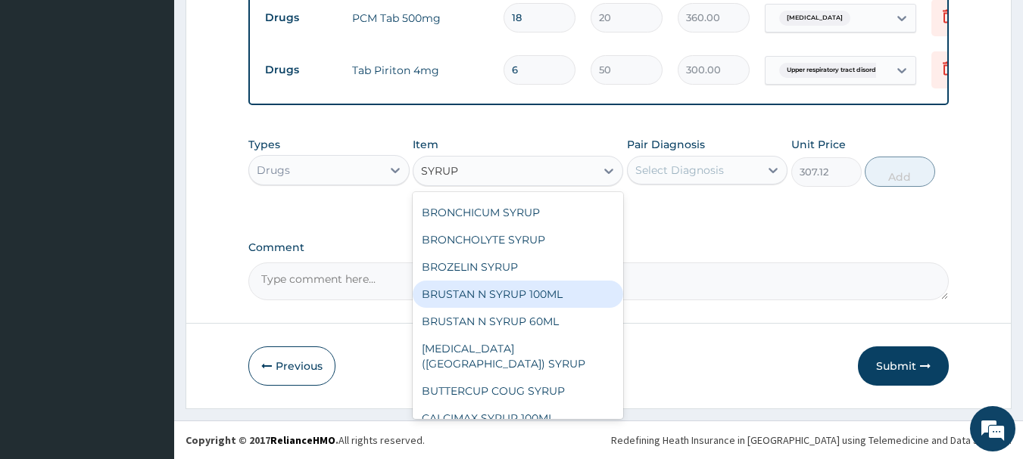
scroll to position [766, 0]
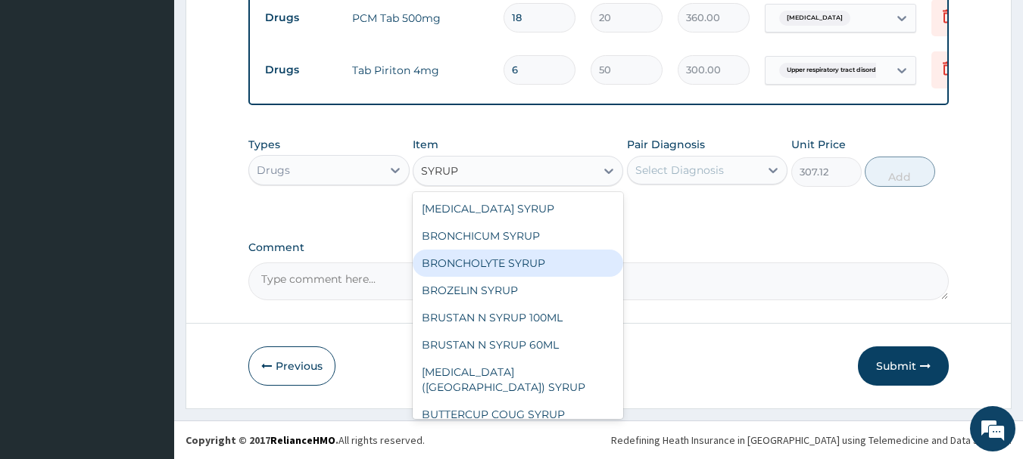
click at [505, 252] on div "BRONCHOLYTE SYRUP" at bounding box center [518, 263] width 210 height 27
type input "184.28"
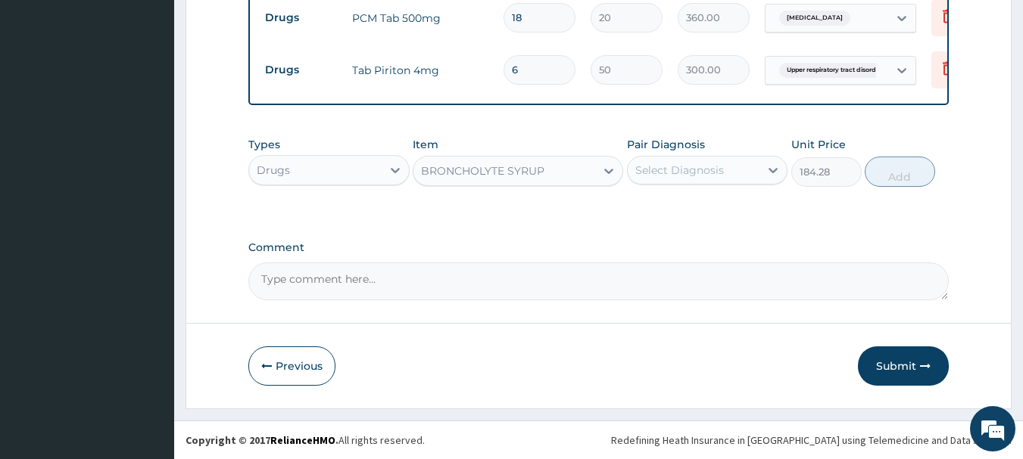
click at [465, 182] on div "BRONCHOLYTE SYRUP" at bounding box center [504, 171] width 182 height 24
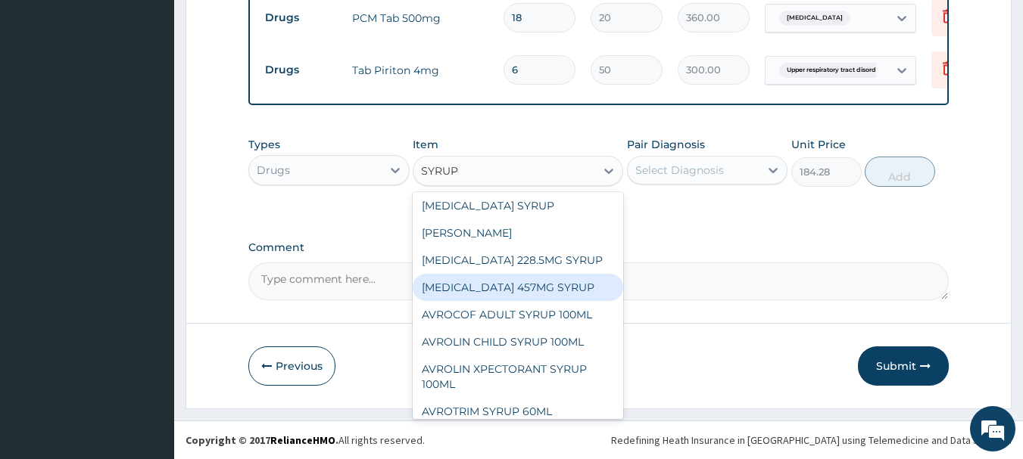
scroll to position [378, 0]
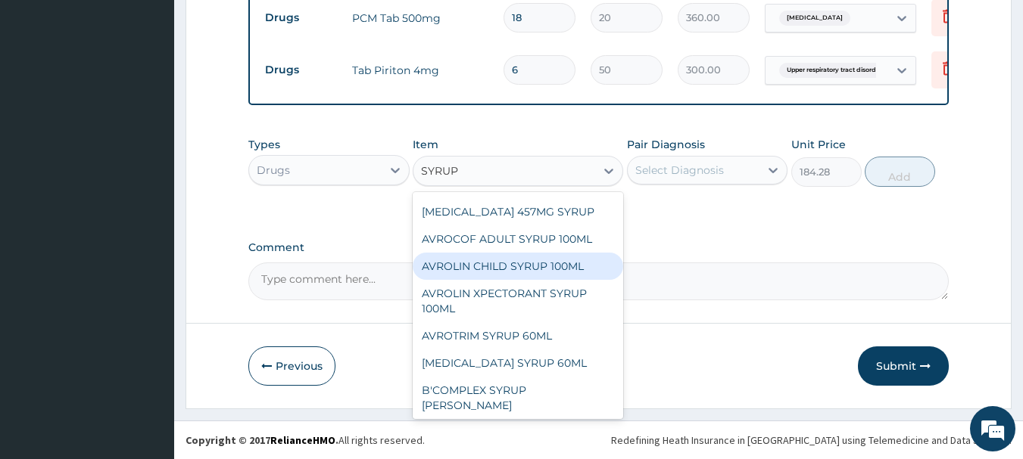
type input "SYRUP"
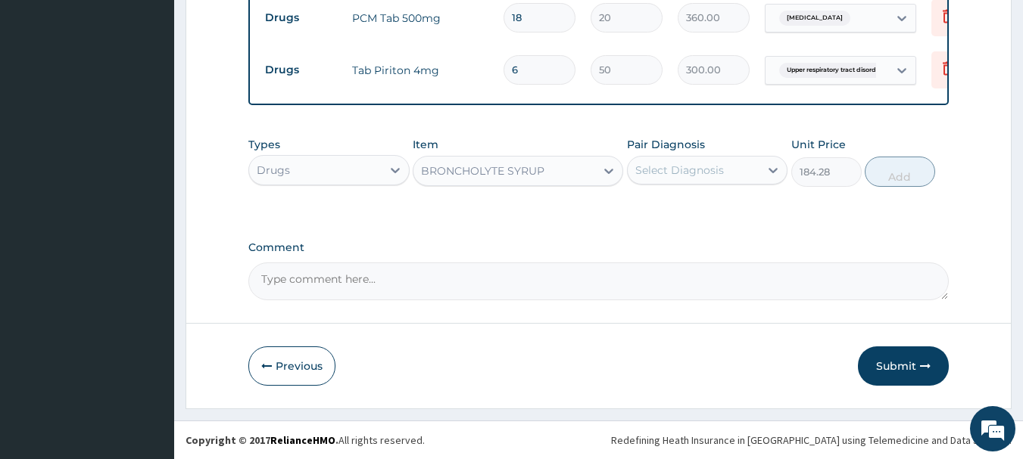
click at [492, 170] on div "BRONCHOLYTE SYRUP" at bounding box center [482, 170] width 123 height 15
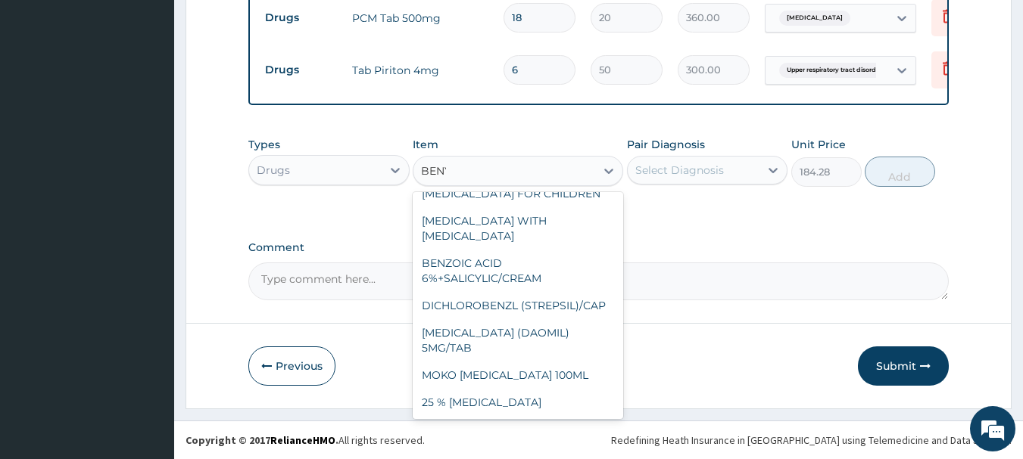
scroll to position [0, 0]
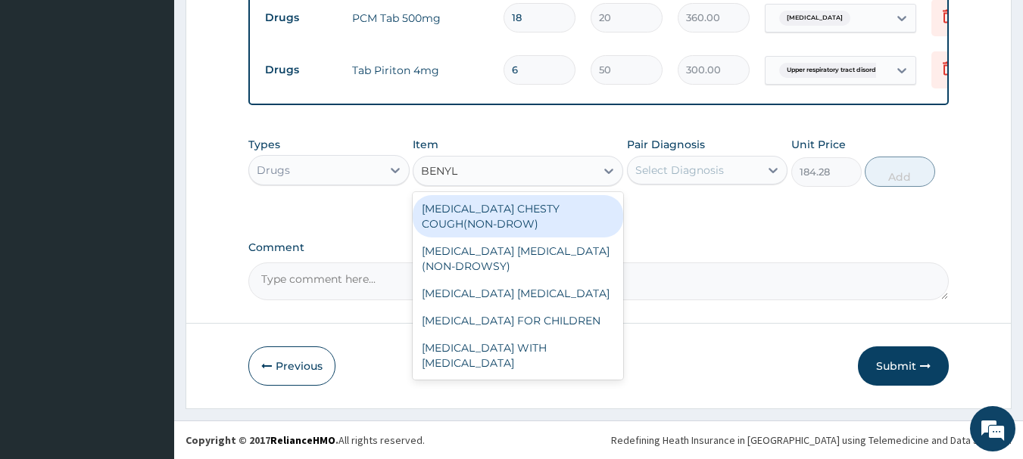
type input "BENYLI"
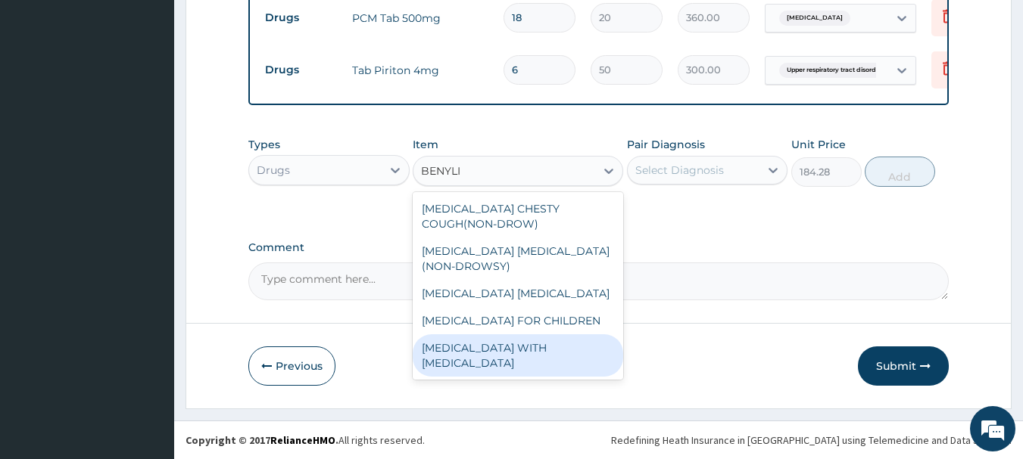
click at [508, 345] on div "[MEDICAL_DATA] WITH [MEDICAL_DATA]" at bounding box center [518, 356] width 210 height 42
type input "1228.5"
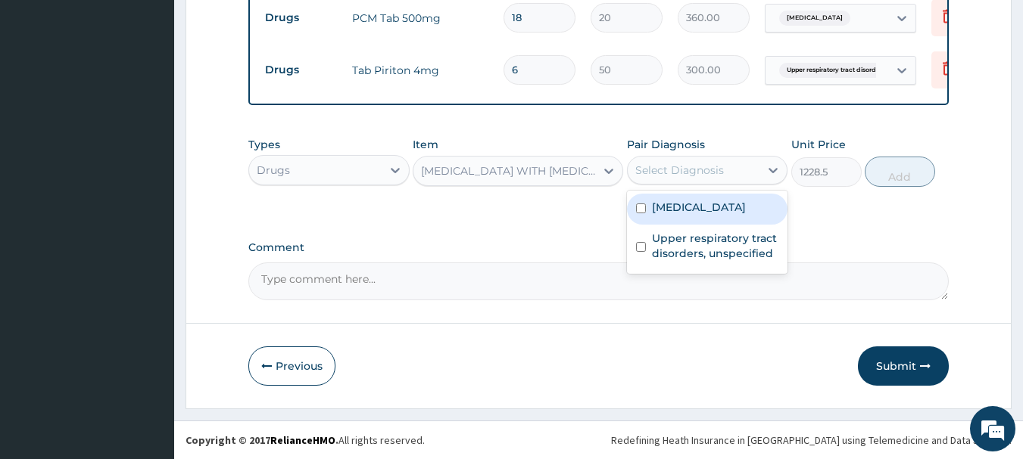
click at [752, 162] on div "Select Diagnosis" at bounding box center [693, 170] width 132 height 24
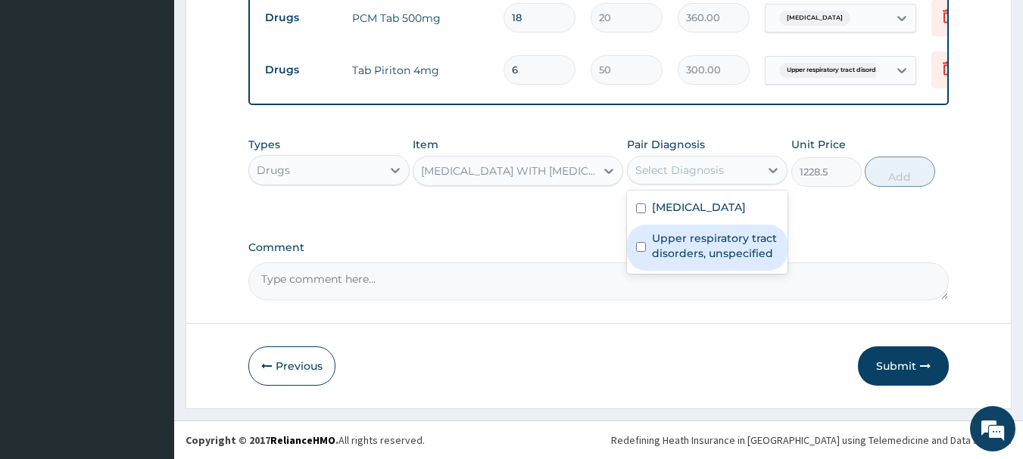
drag, startPoint x: 708, startPoint y: 244, endPoint x: 746, endPoint y: 232, distance: 39.0
click at [710, 244] on label "Upper respiratory tract disorders, unspecified" at bounding box center [715, 246] width 127 height 30
checkbox input "true"
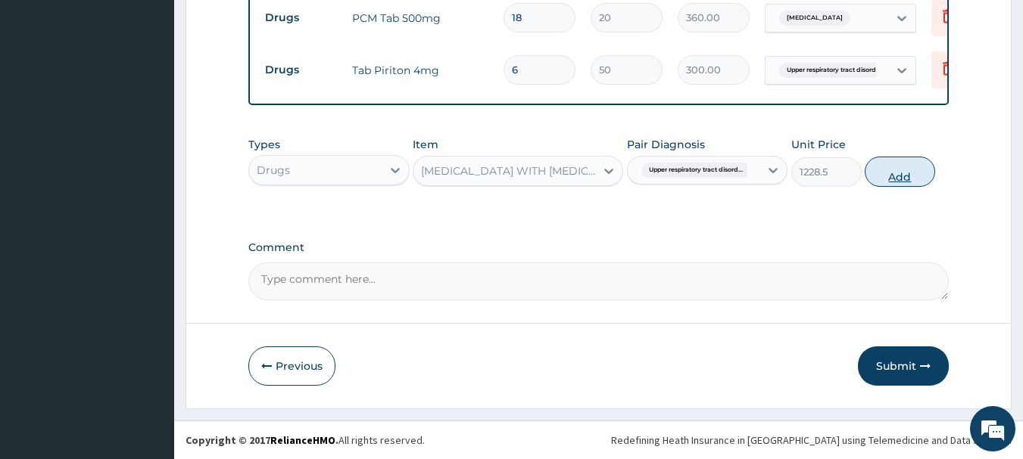
click at [900, 168] on button "Add" at bounding box center [899, 172] width 70 height 30
type input "0"
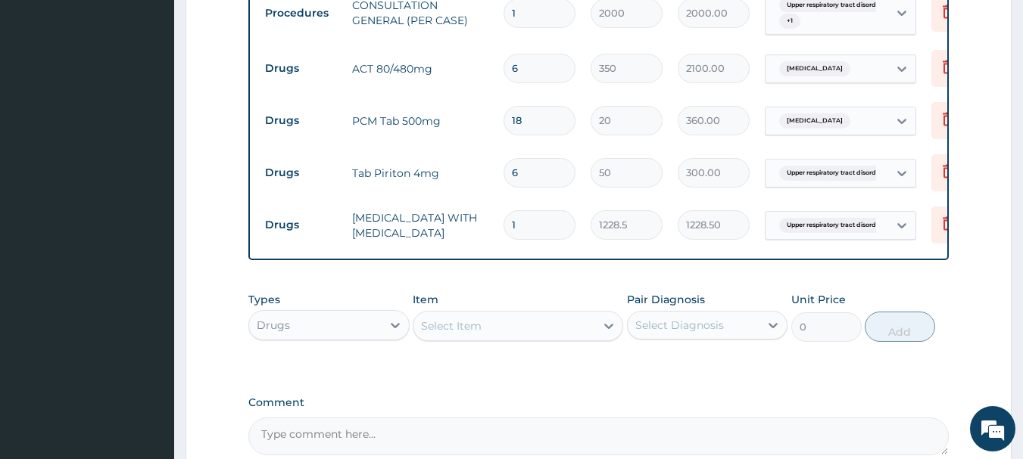
scroll to position [568, 0]
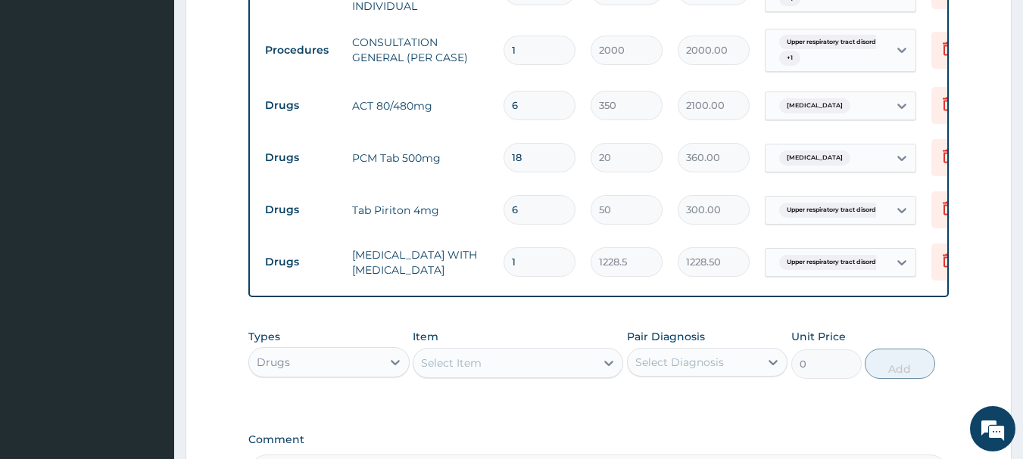
type input "0"
type input "0.00"
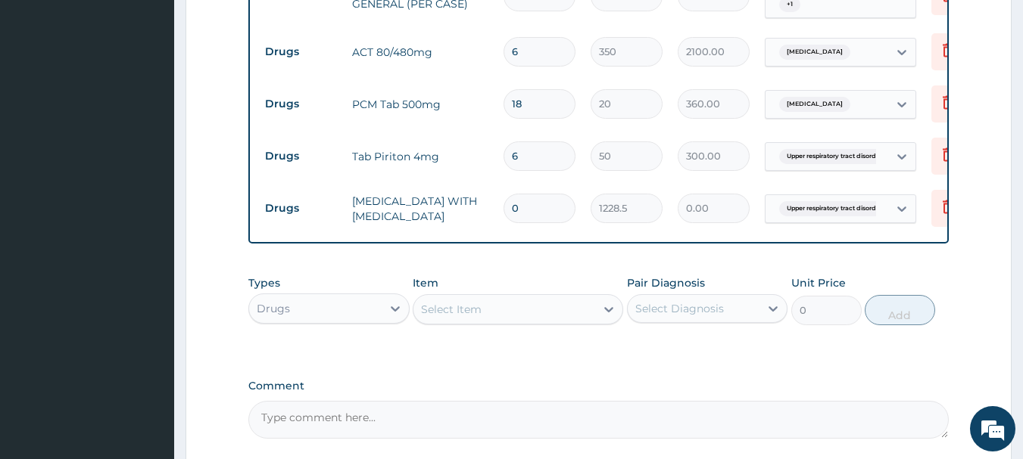
scroll to position [719, 0]
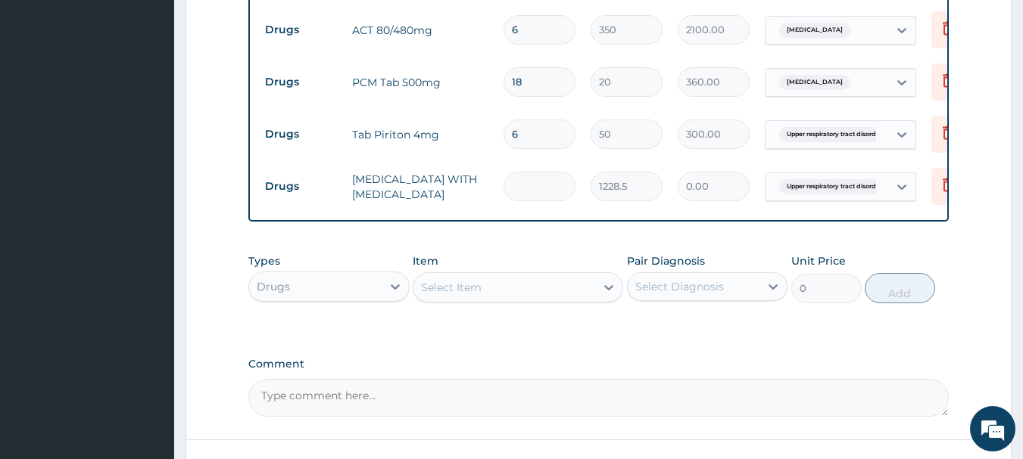
type input "1"
type input "1228.50"
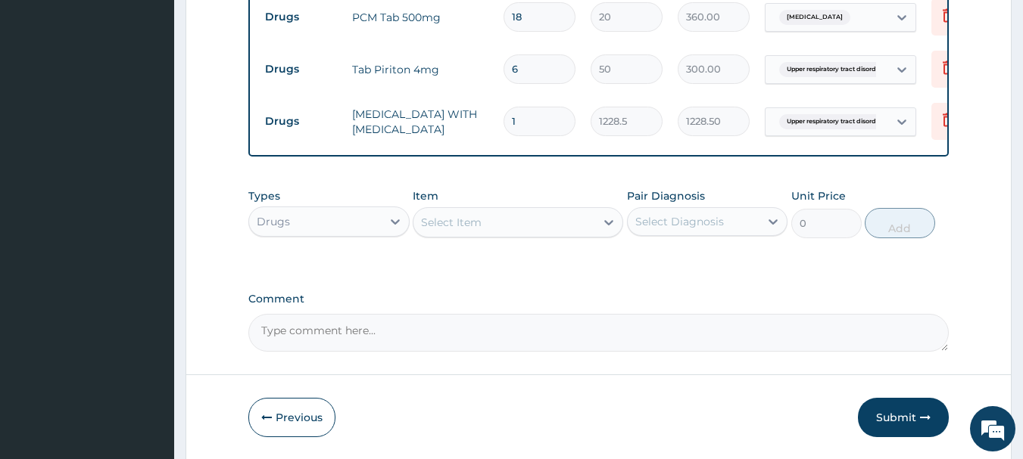
scroll to position [795, 0]
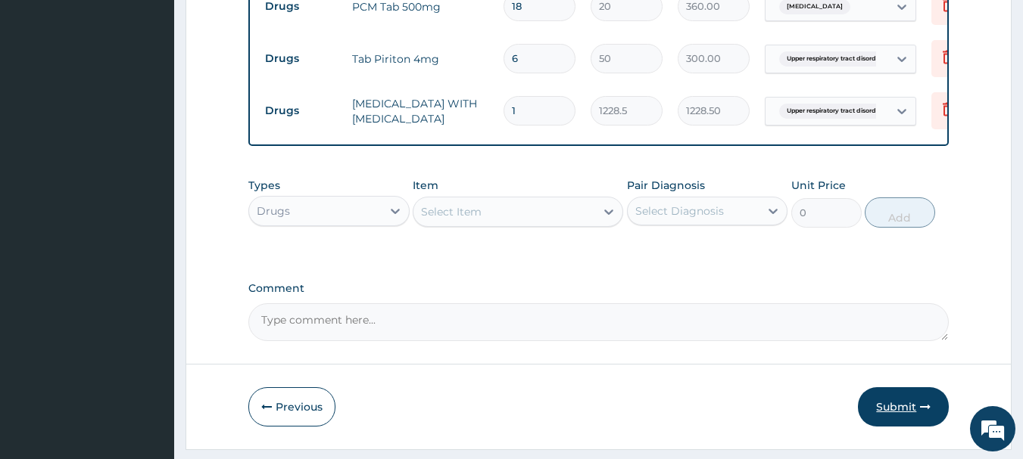
click at [905, 407] on button "Submit" at bounding box center [903, 407] width 91 height 39
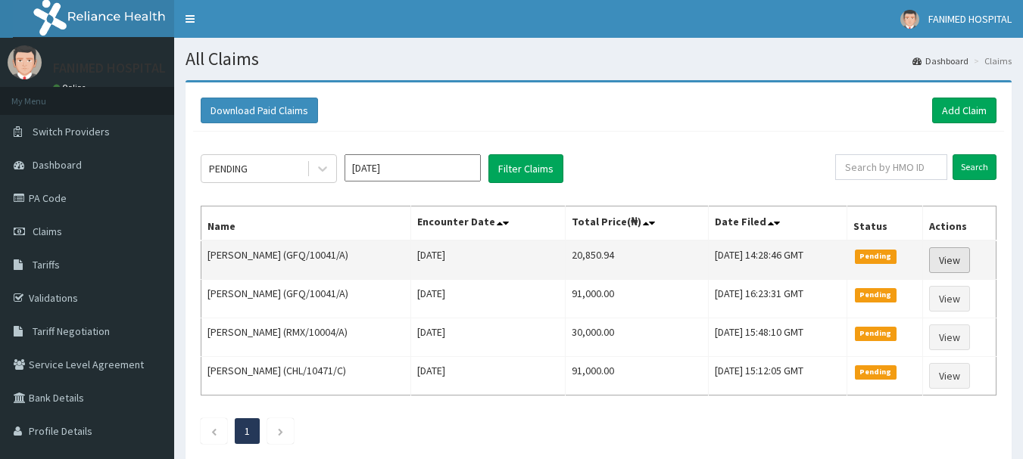
click at [950, 257] on link "View" at bounding box center [949, 261] width 41 height 26
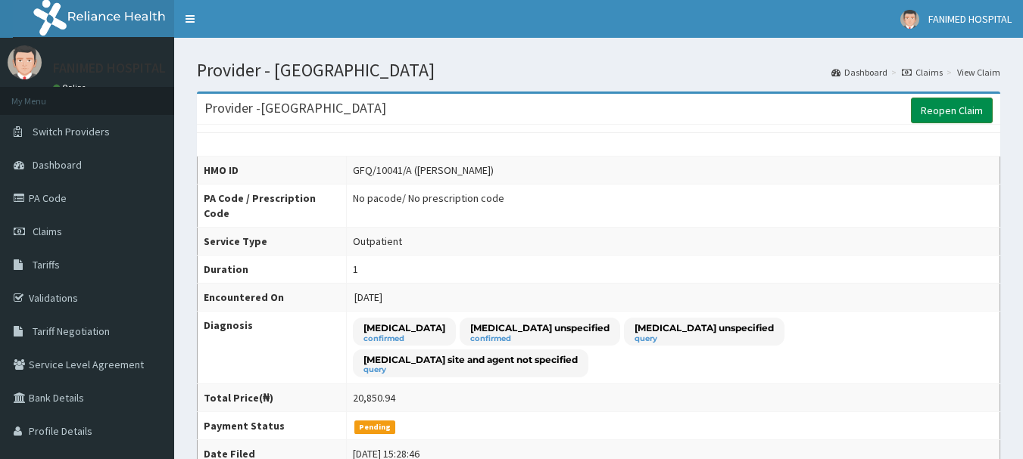
click at [967, 111] on link "Reopen Claim" at bounding box center [952, 111] width 82 height 26
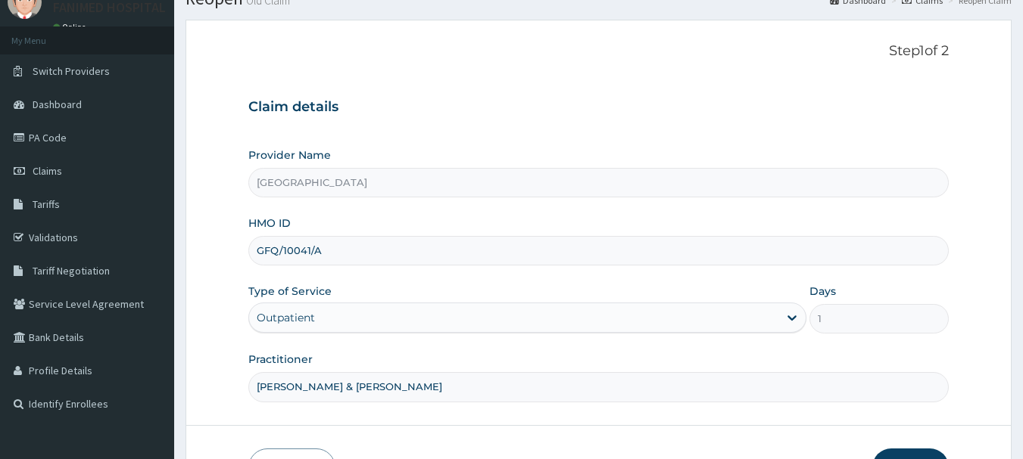
scroll to position [87, 0]
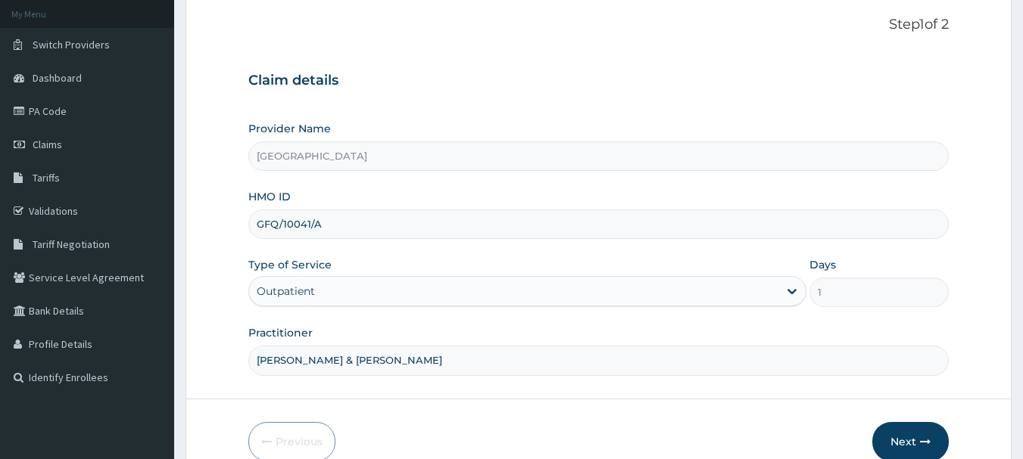
click at [297, 297] on div "Outpatient" at bounding box center [286, 291] width 58 height 15
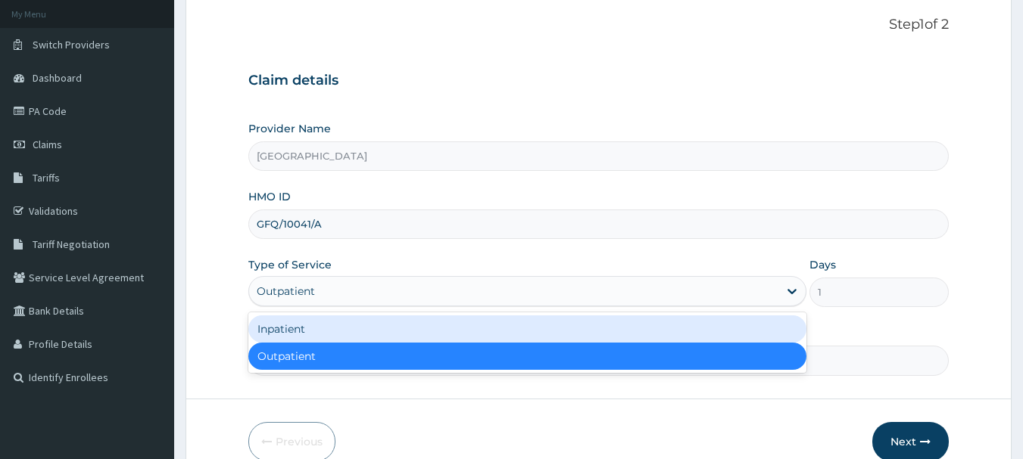
click at [288, 332] on div "Inpatient" at bounding box center [527, 329] width 558 height 27
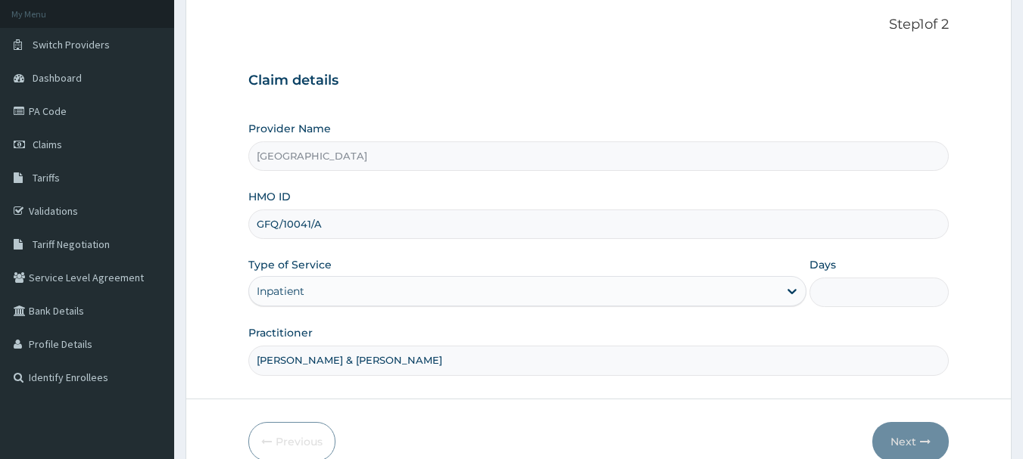
click at [845, 288] on input "Days" at bounding box center [878, 293] width 139 height 30
type input "2"
click at [921, 443] on icon "button" at bounding box center [925, 442] width 11 height 11
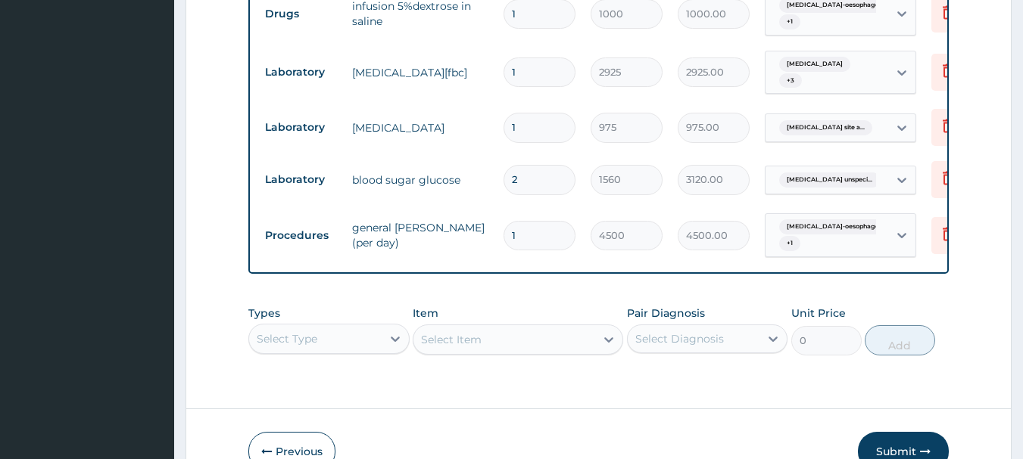
scroll to position [895, 0]
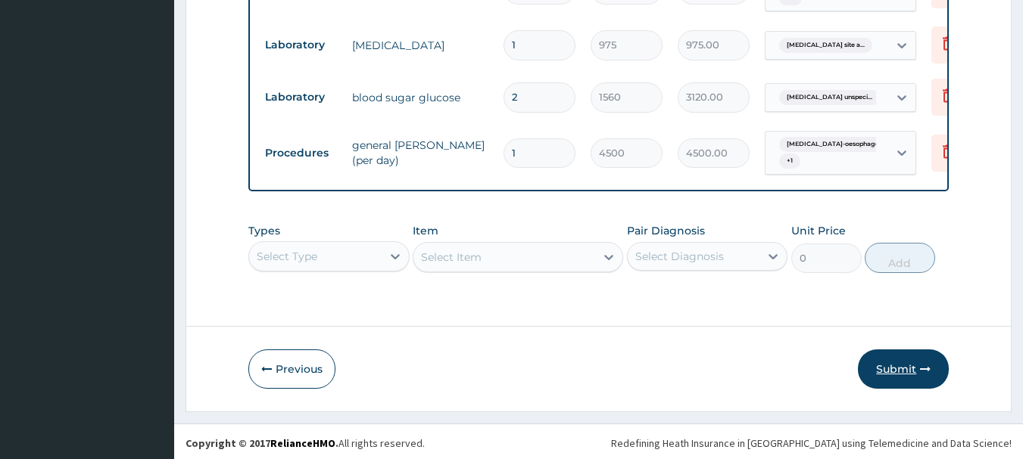
click at [896, 366] on button "Submit" at bounding box center [903, 369] width 91 height 39
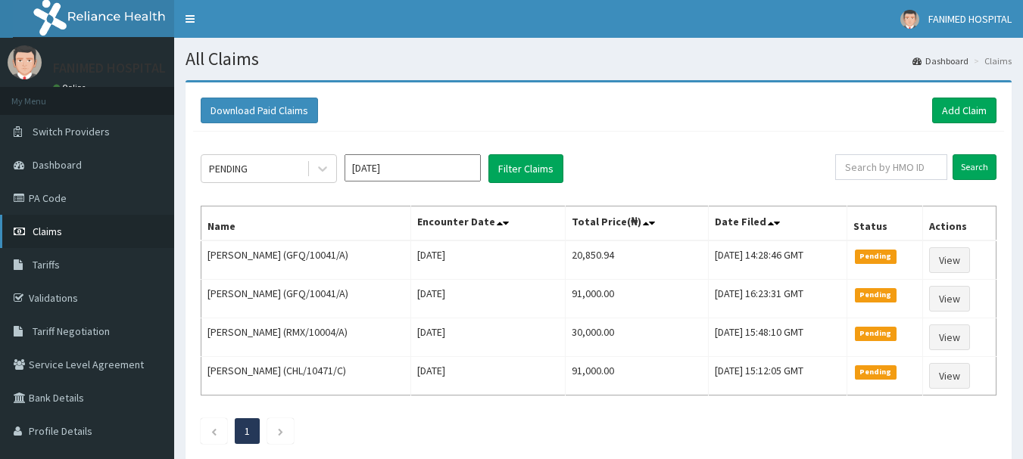
click at [51, 239] on link "Claims" at bounding box center [87, 231] width 174 height 33
click at [51, 269] on span "Tariffs" at bounding box center [46, 265] width 27 height 14
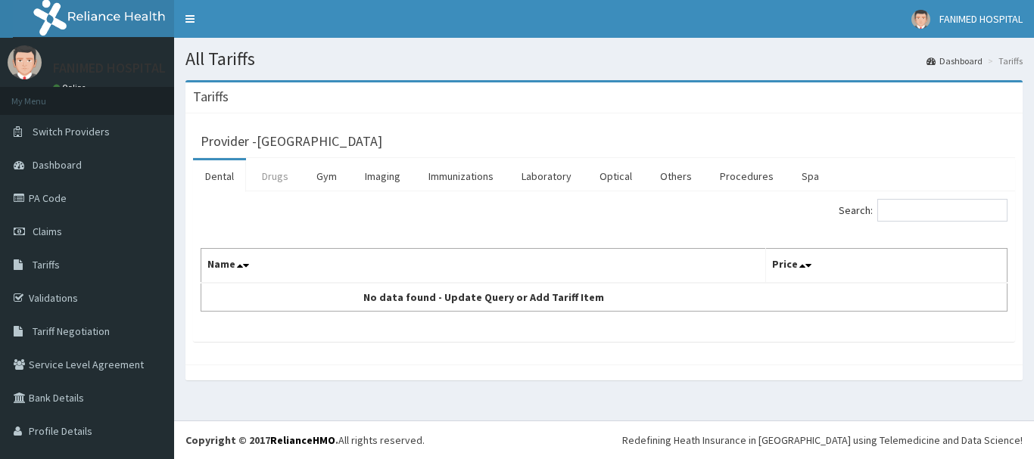
click at [262, 185] on link "Drugs" at bounding box center [275, 176] width 51 height 32
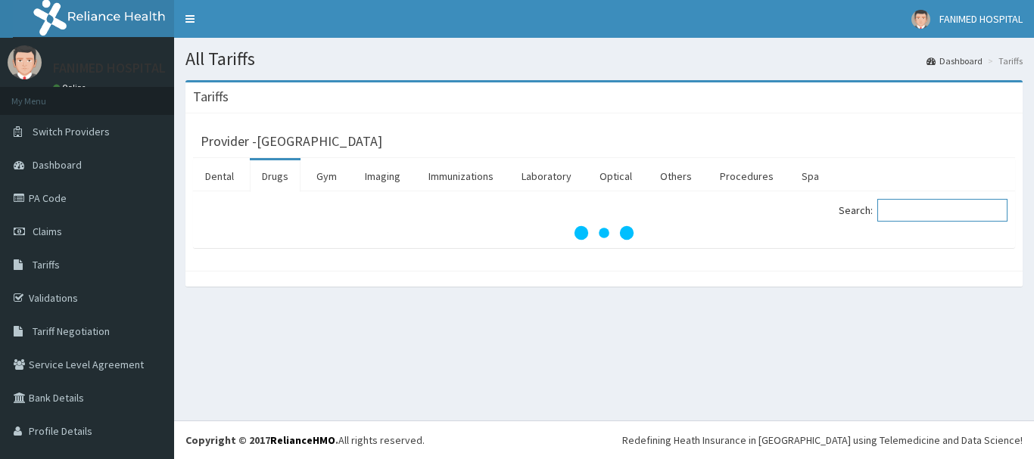
click at [908, 210] on input "Search:" at bounding box center [942, 210] width 130 height 23
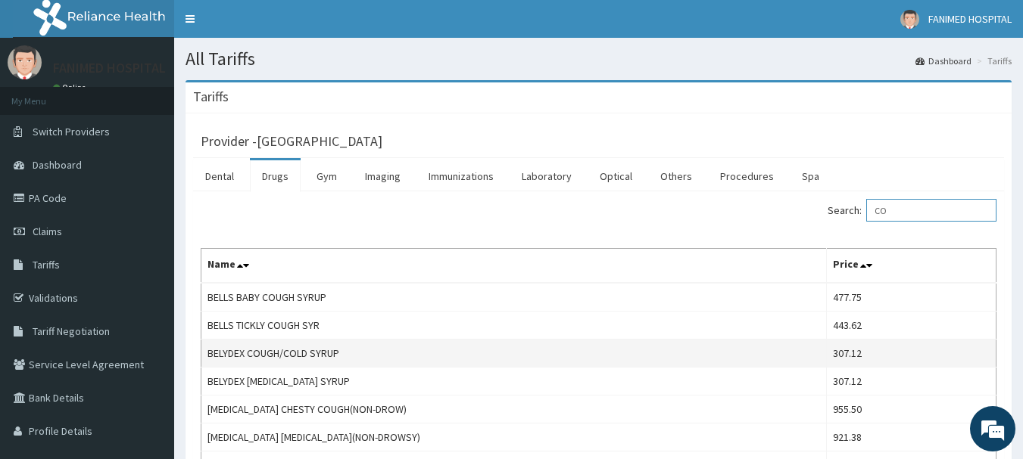
type input "C"
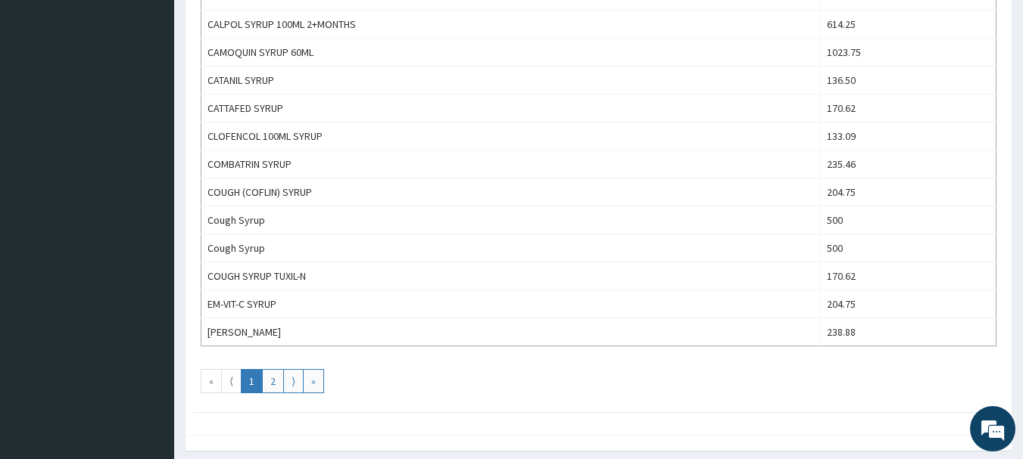
scroll to position [1362, 0]
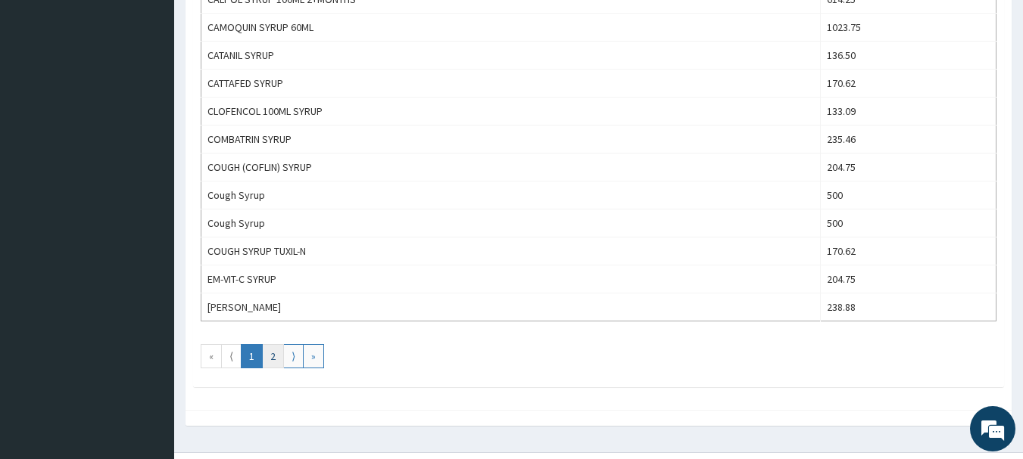
click at [272, 363] on link "2" at bounding box center [273, 356] width 22 height 24
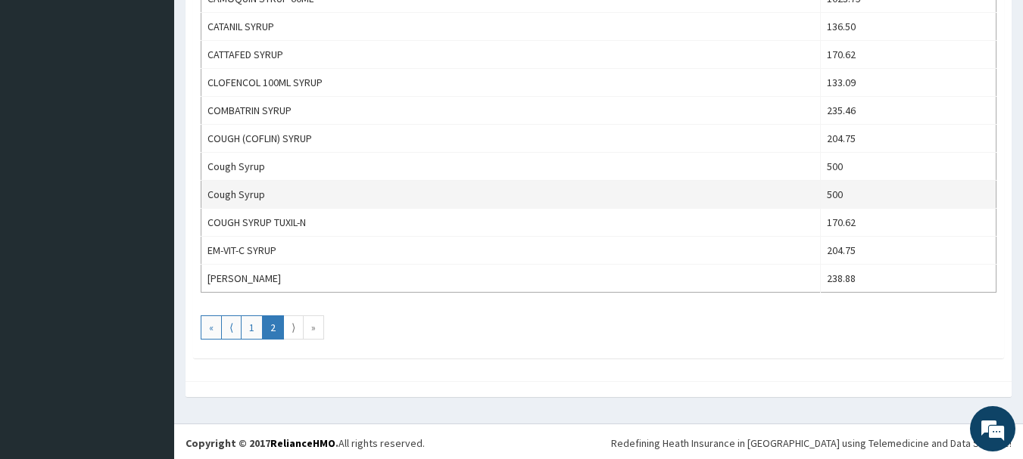
scroll to position [1394, 0]
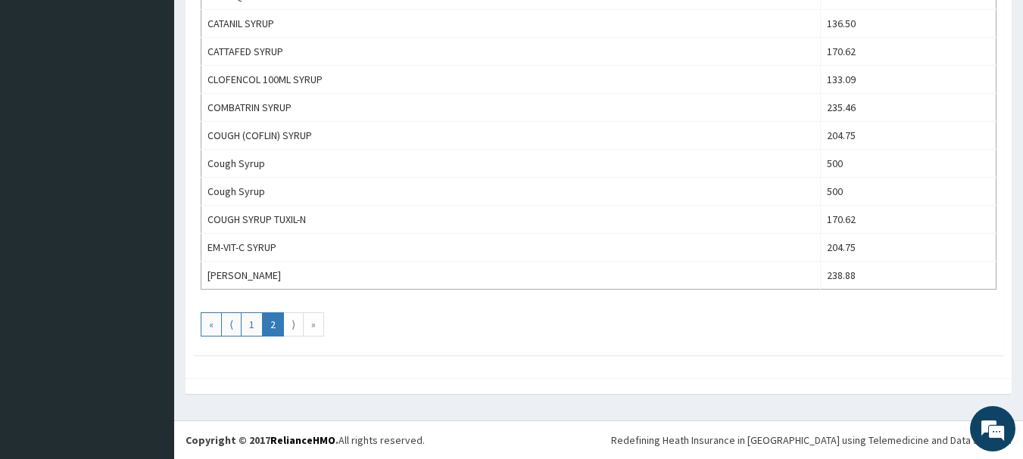
click at [293, 320] on link "⟩" at bounding box center [293, 325] width 20 height 24
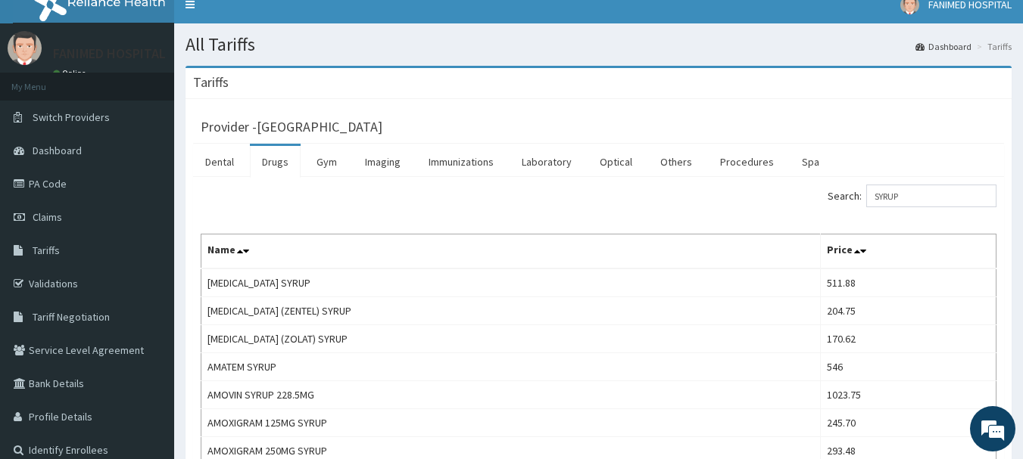
scroll to position [0, 0]
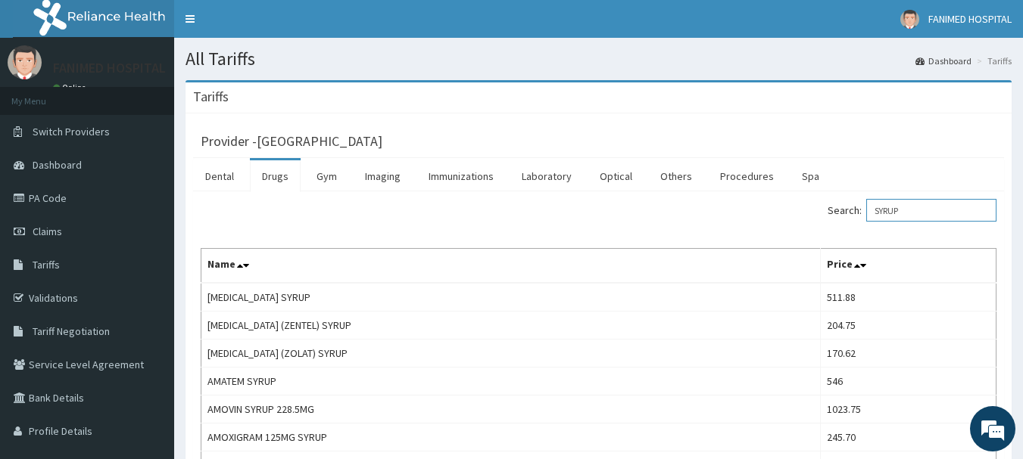
click at [950, 220] on input "SYRUP" at bounding box center [931, 210] width 130 height 23
type input "S"
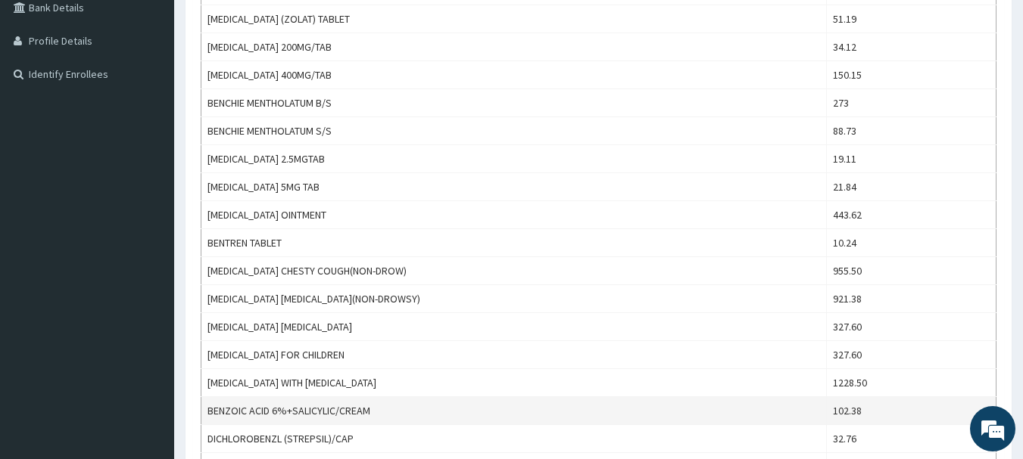
scroll to position [454, 0]
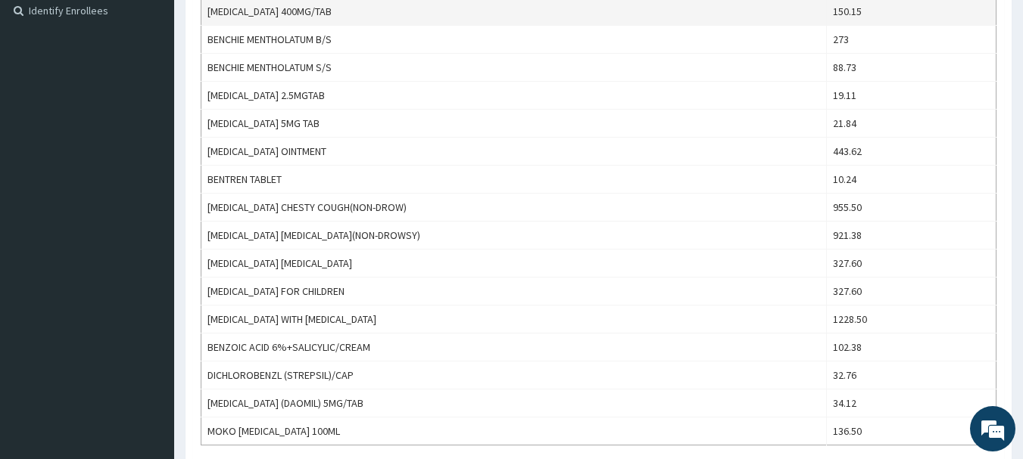
type input "BEN"
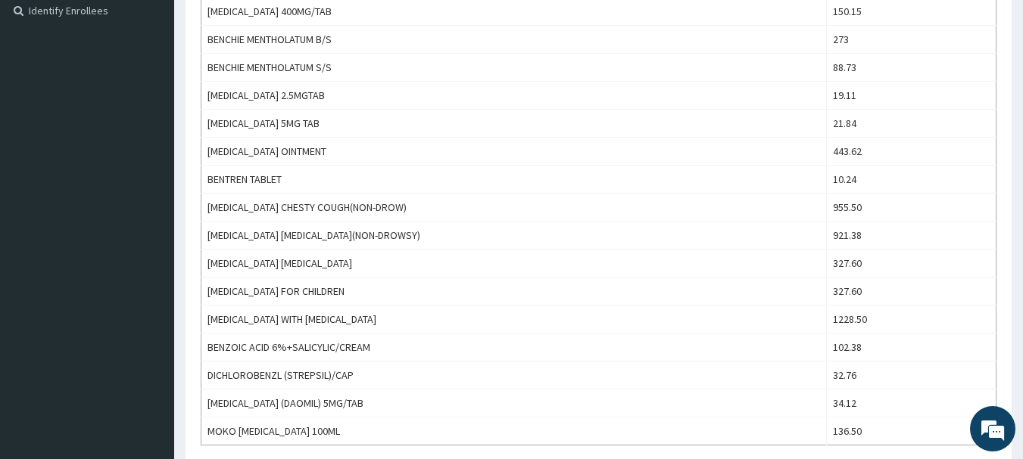
scroll to position [0, 0]
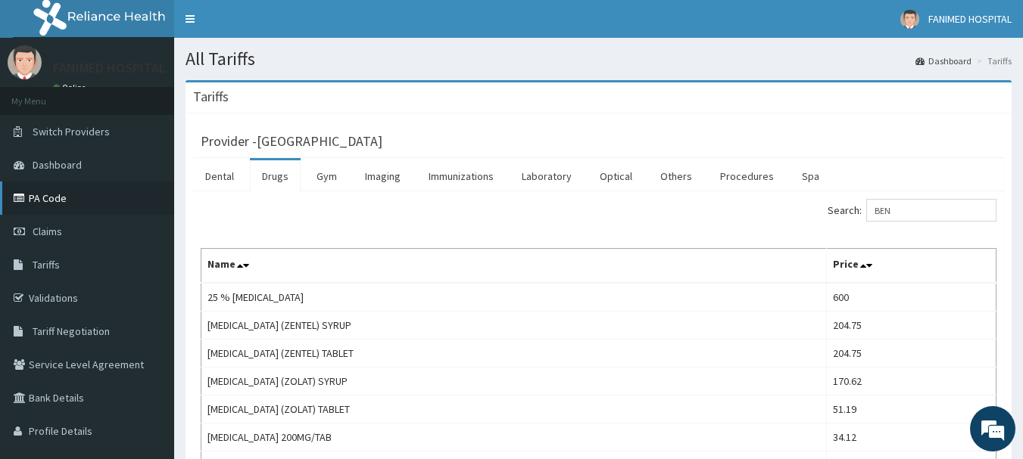
click at [58, 204] on link "PA Code" at bounding box center [87, 198] width 174 height 33
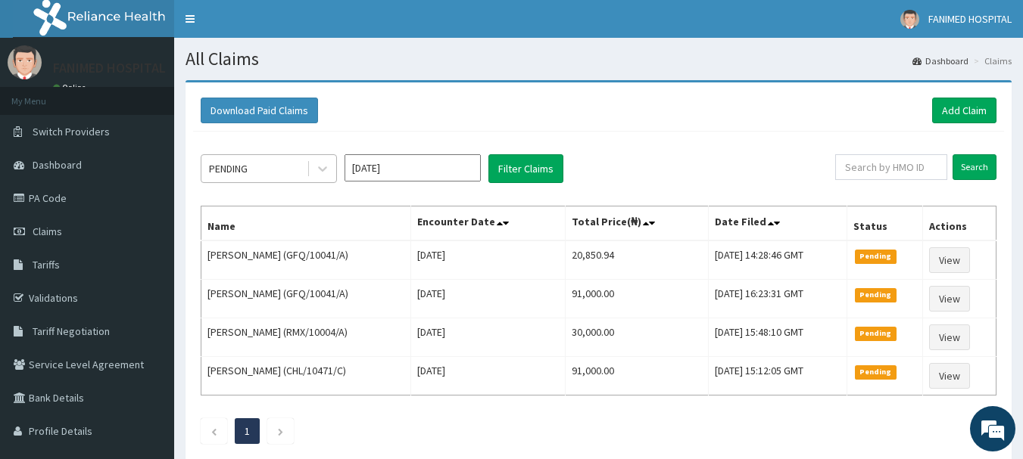
click at [286, 170] on div "PENDING" at bounding box center [253, 169] width 105 height 24
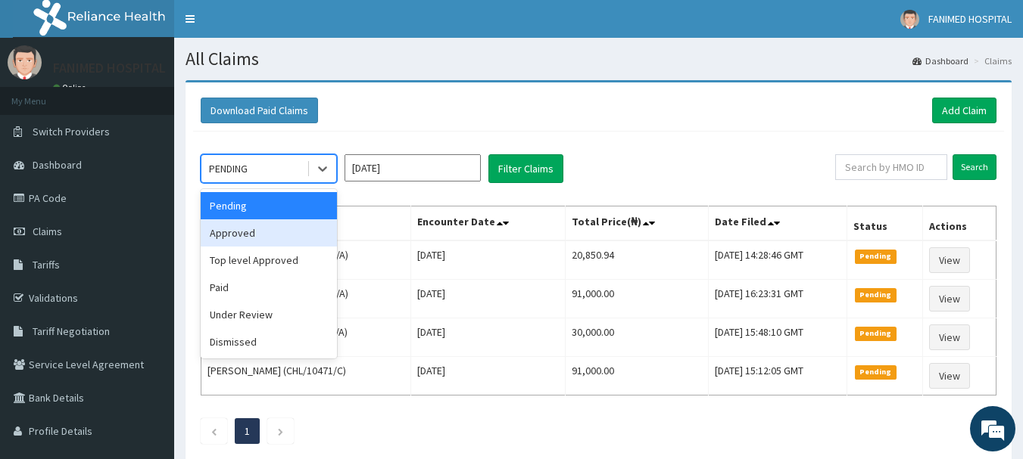
click at [243, 232] on div "Approved" at bounding box center [269, 233] width 136 height 27
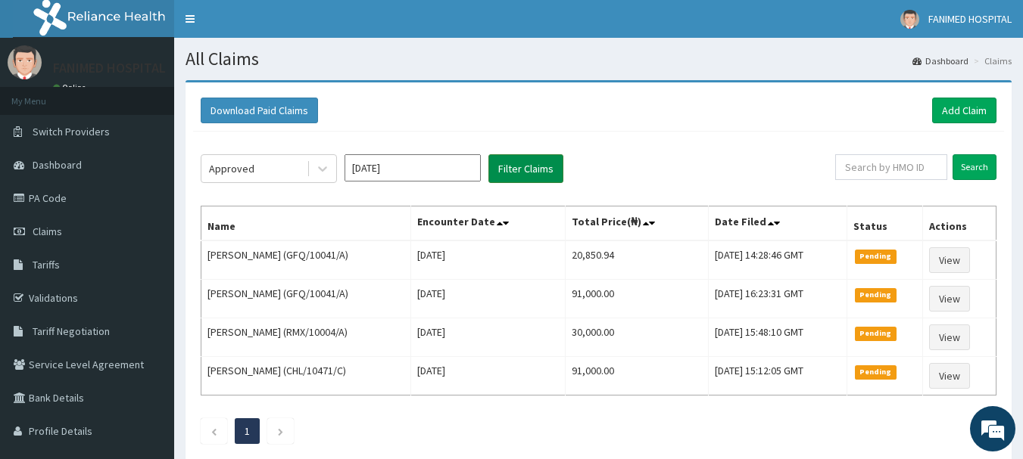
click at [527, 170] on button "Filter Claims" at bounding box center [525, 168] width 75 height 29
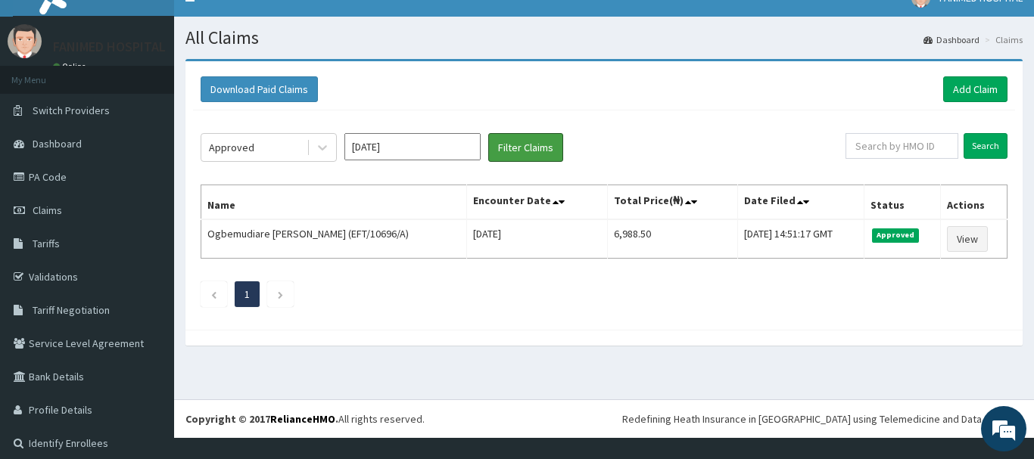
scroll to position [30, 0]
